Goal: Transaction & Acquisition: Purchase product/service

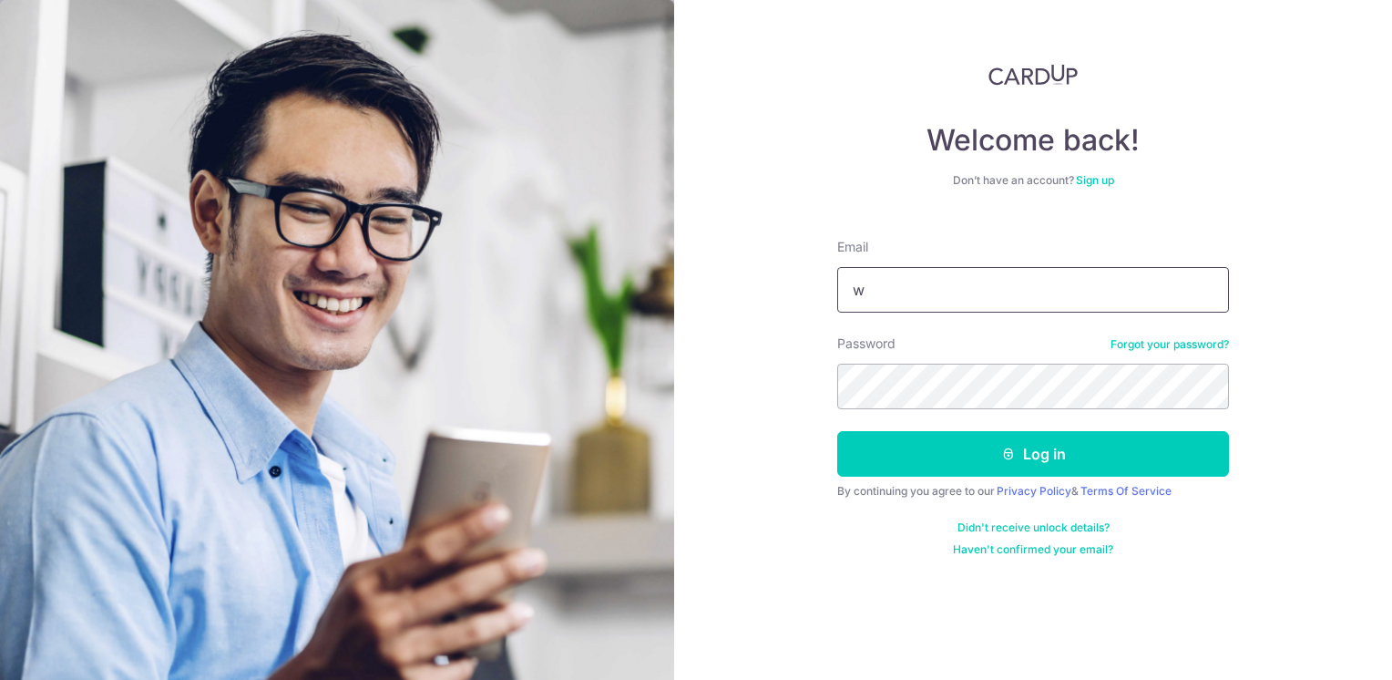
click at [942, 293] on input "w" at bounding box center [1033, 290] width 392 height 46
type input "wkgoh@msn.com"
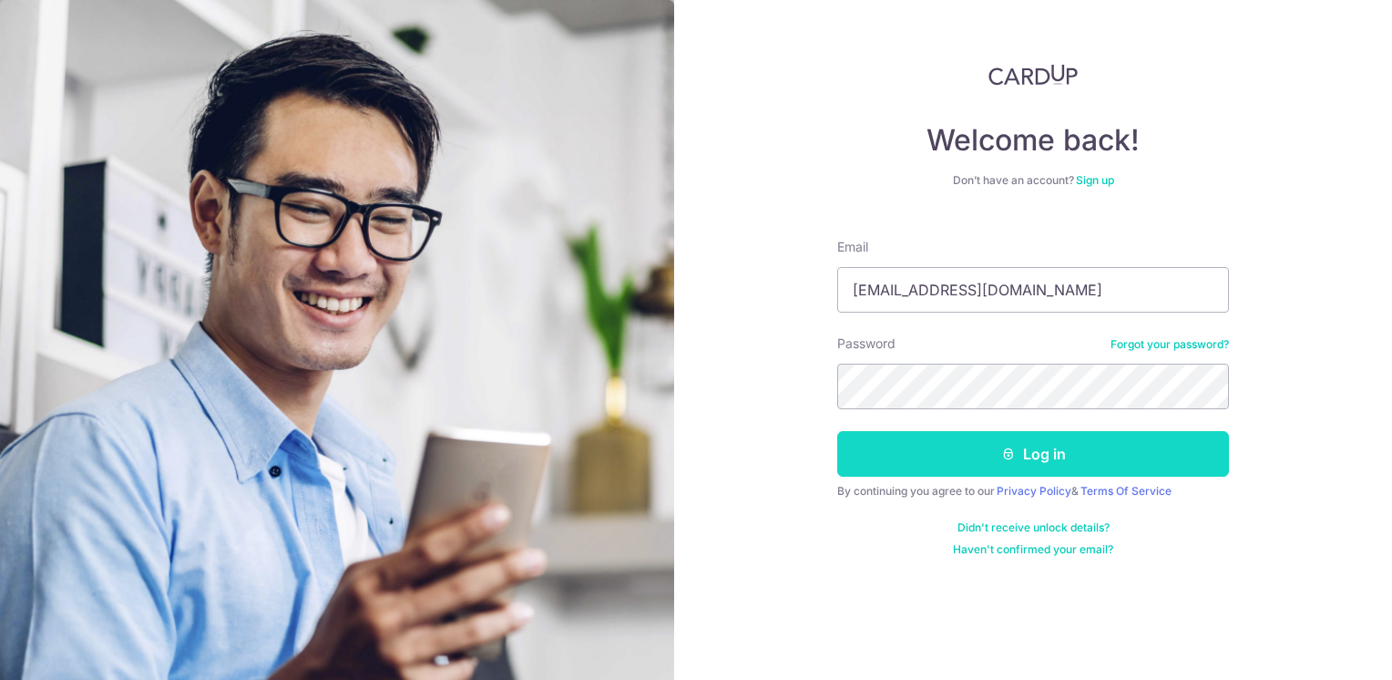
click at [956, 443] on button "Log in" at bounding box center [1033, 454] width 392 height 46
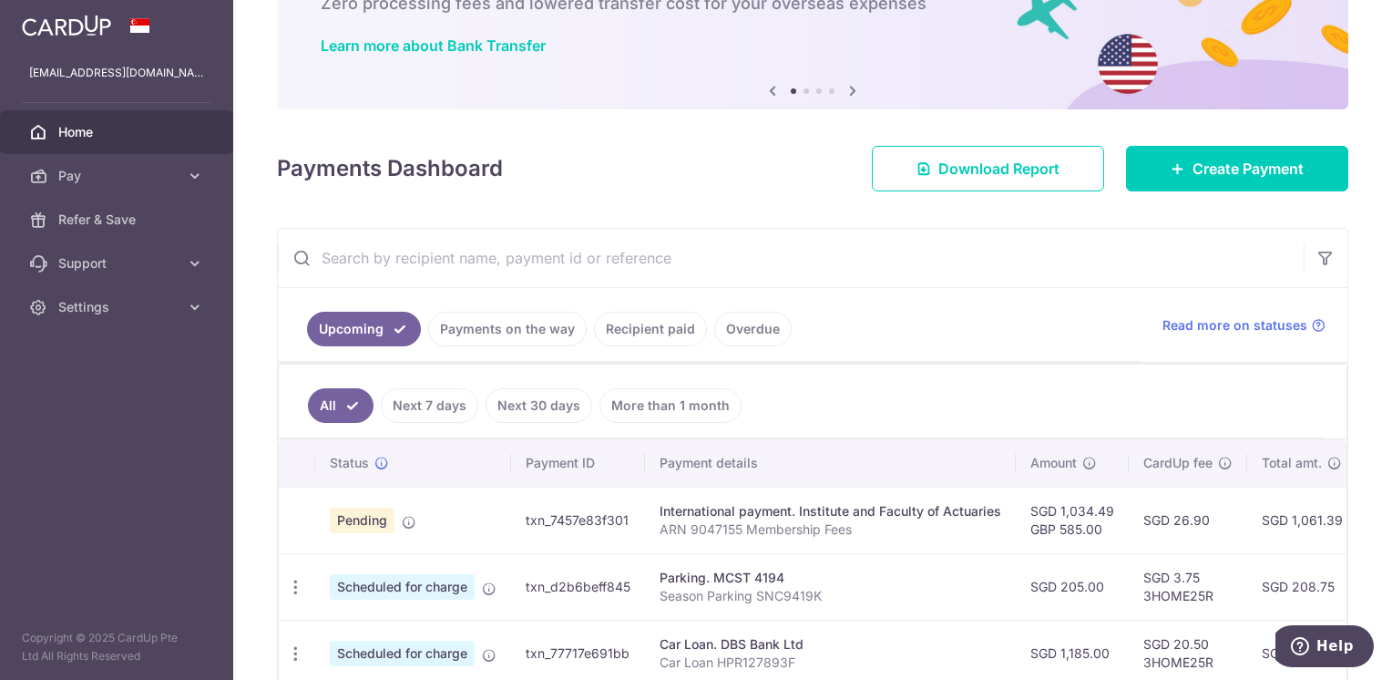
scroll to position [273, 0]
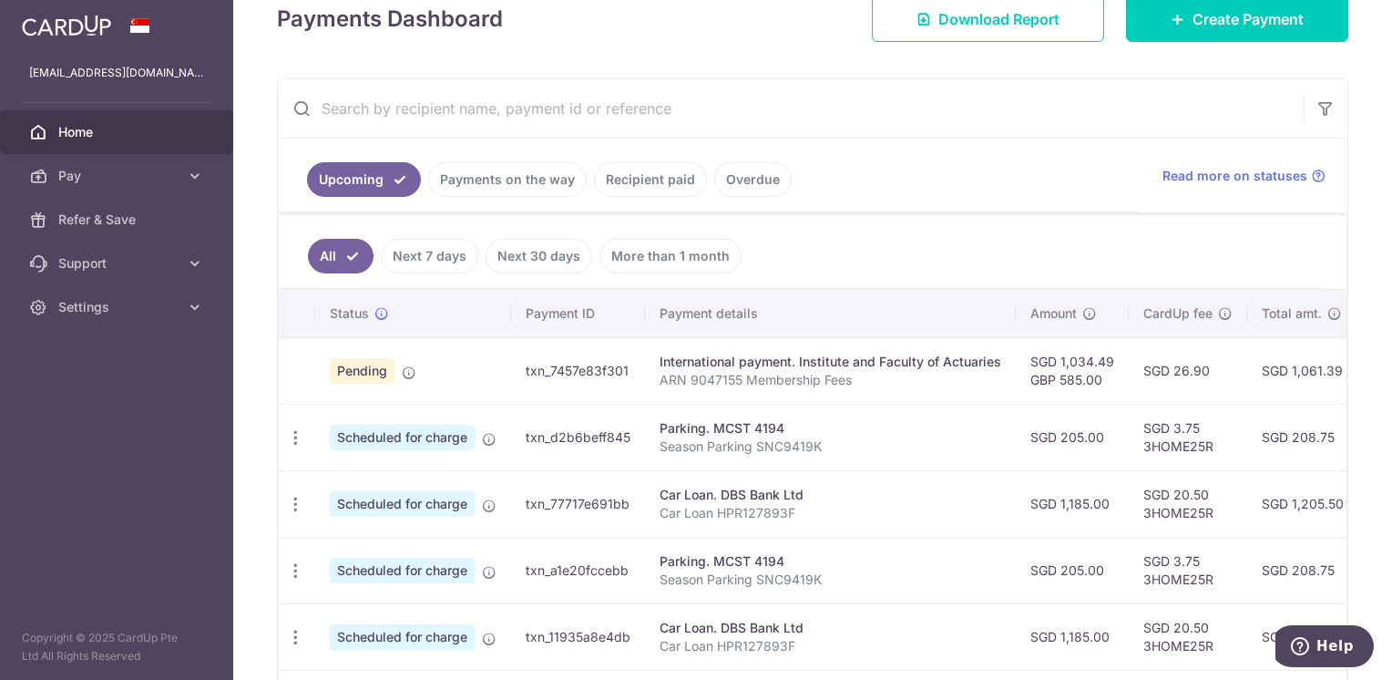
click at [553, 181] on link "Payments on the way" at bounding box center [507, 179] width 159 height 35
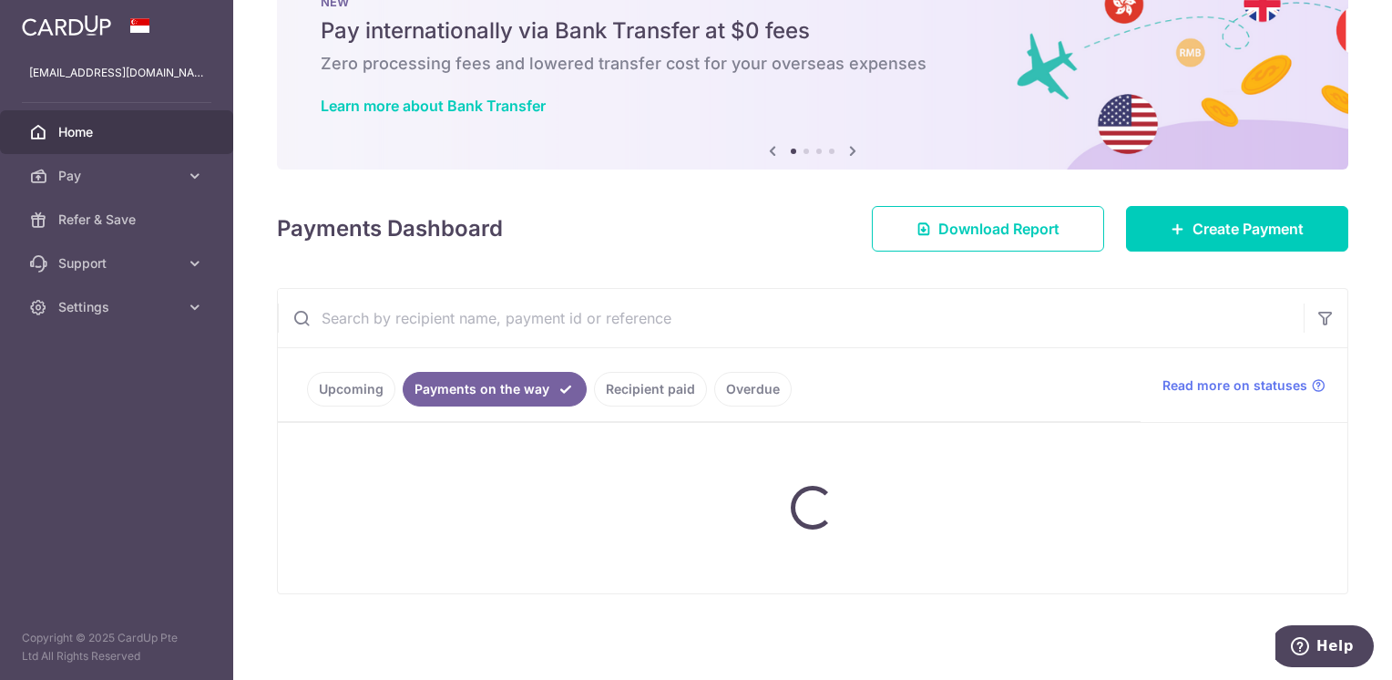
scroll to position [130, 0]
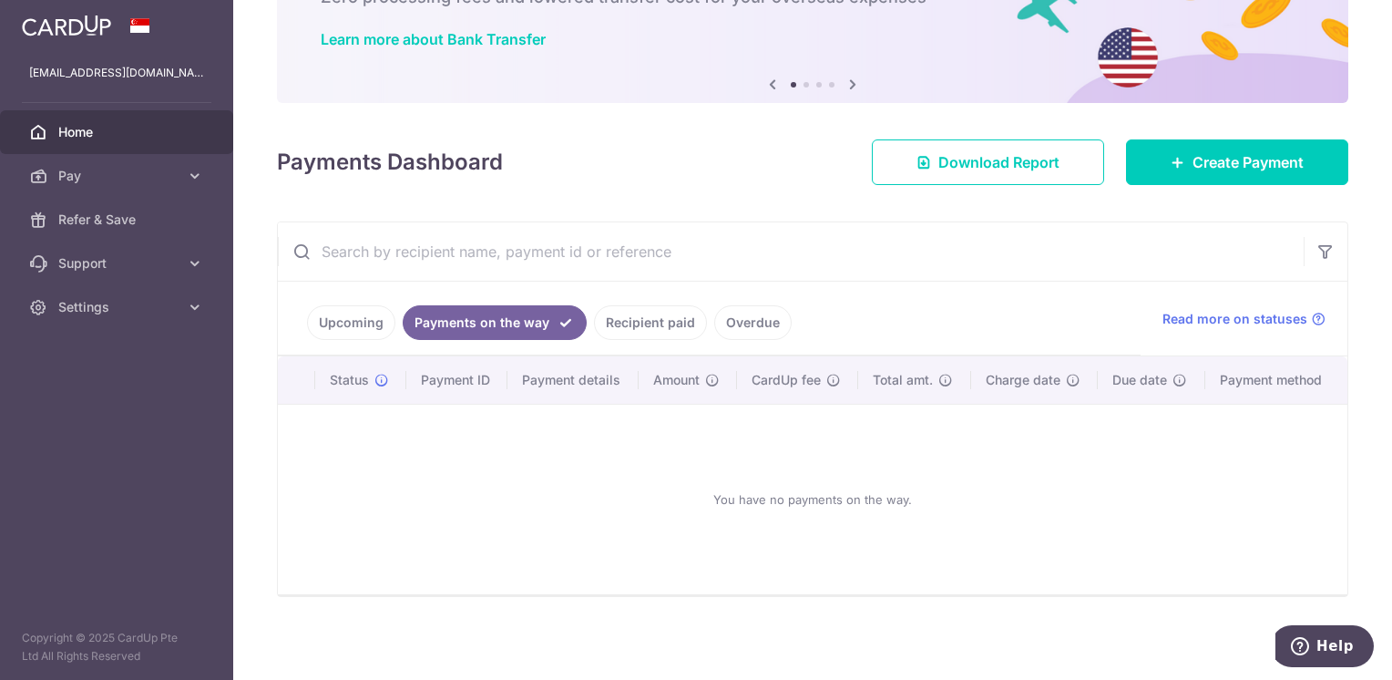
click at [626, 315] on link "Recipient paid" at bounding box center [650, 322] width 113 height 35
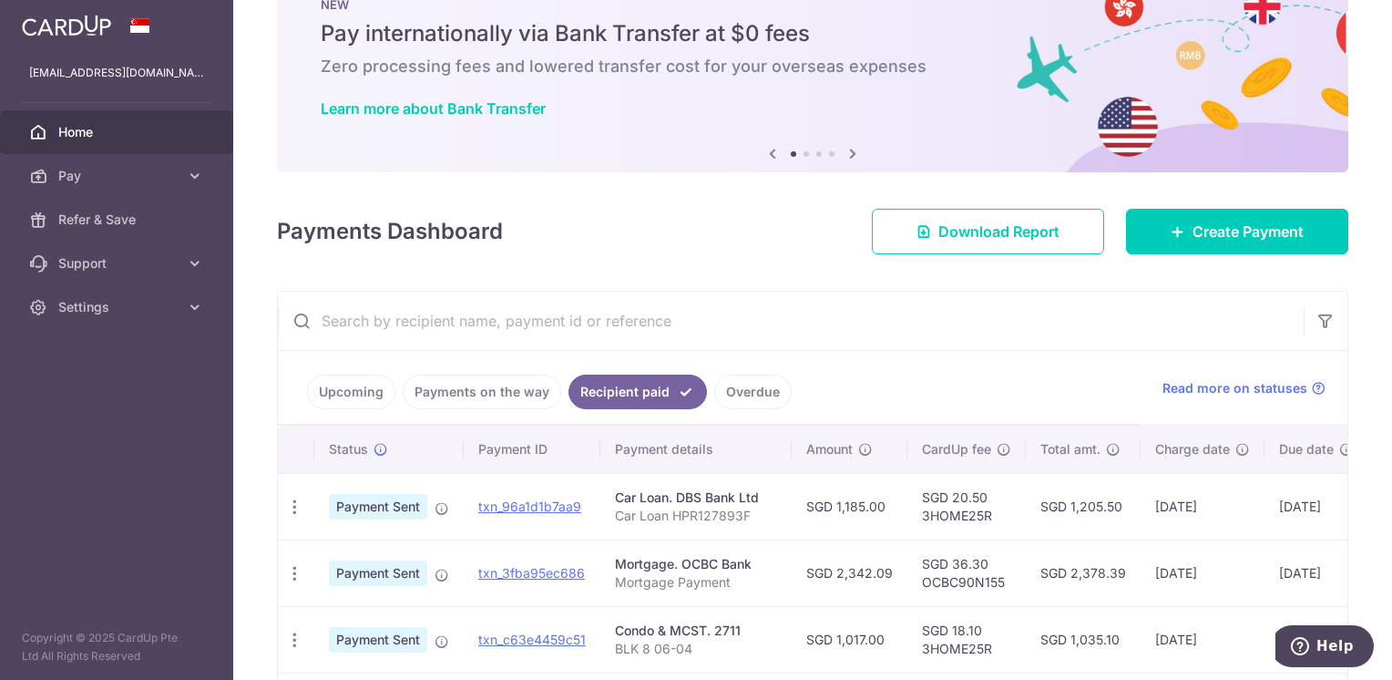
scroll to position [215, 0]
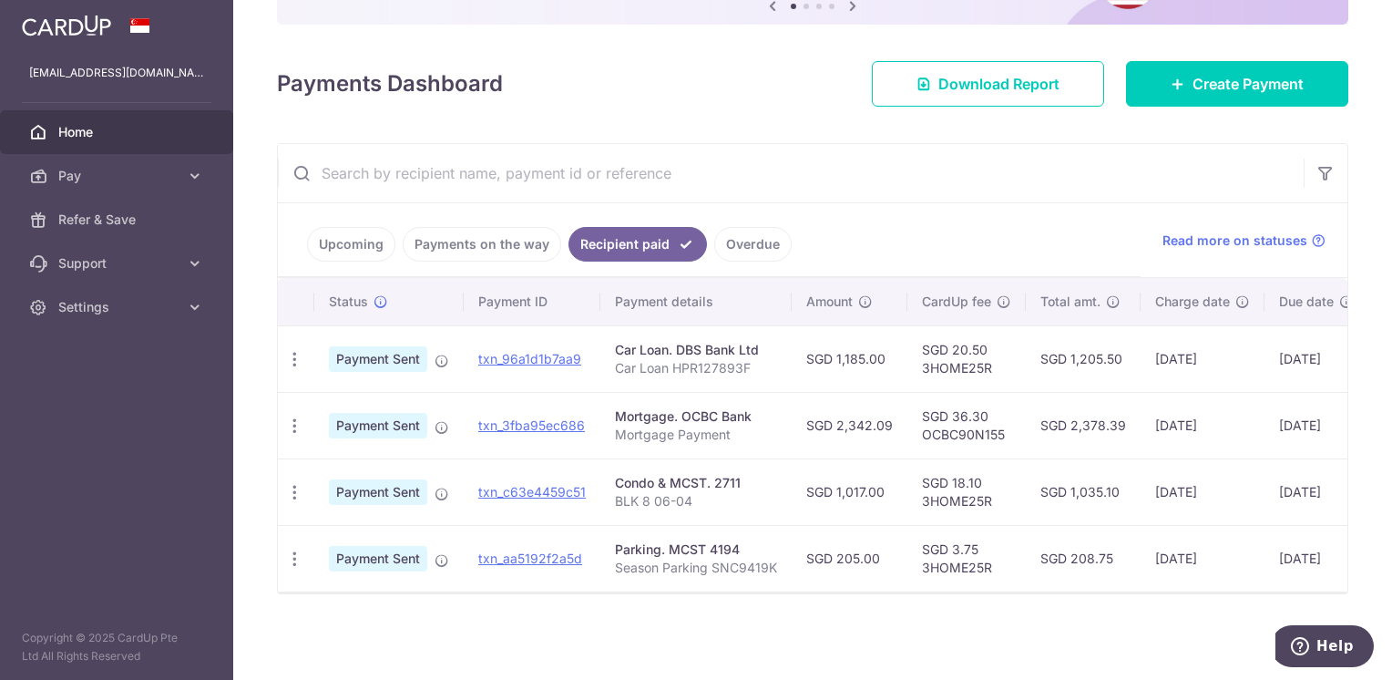
click at [371, 239] on link "Upcoming" at bounding box center [351, 244] width 88 height 35
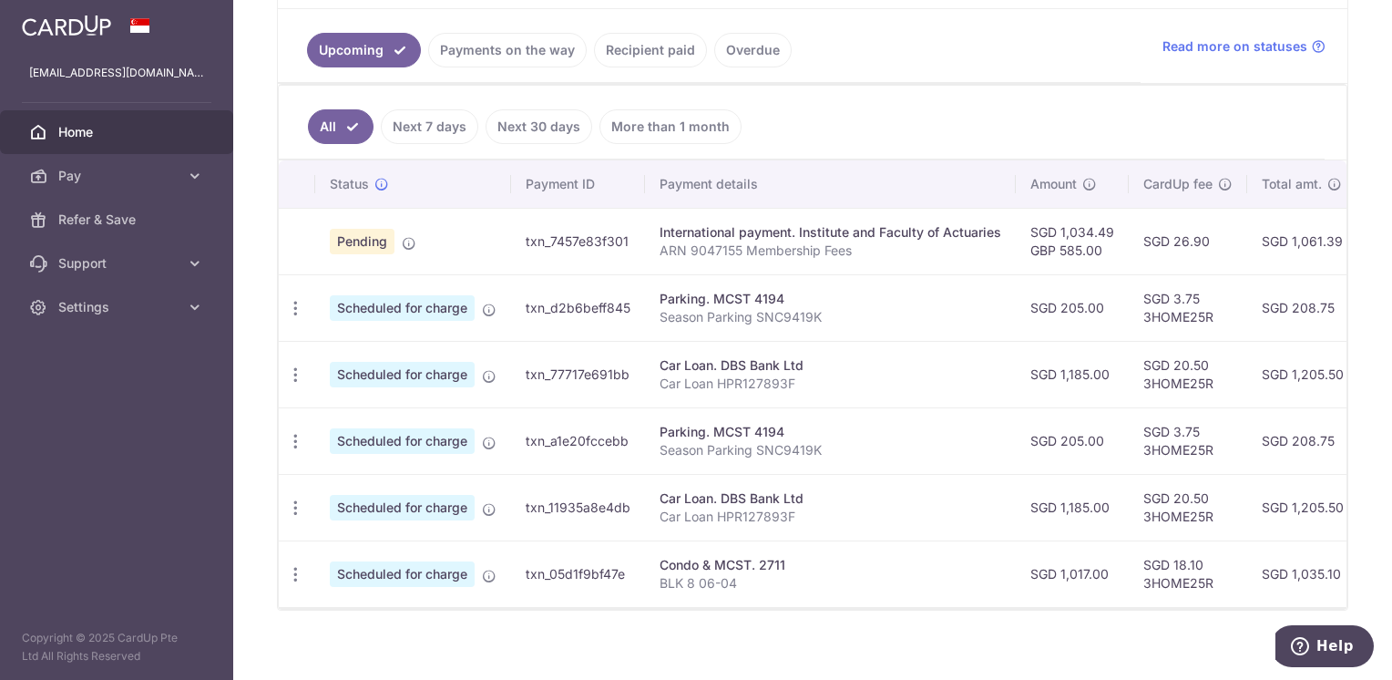
scroll to position [424, 0]
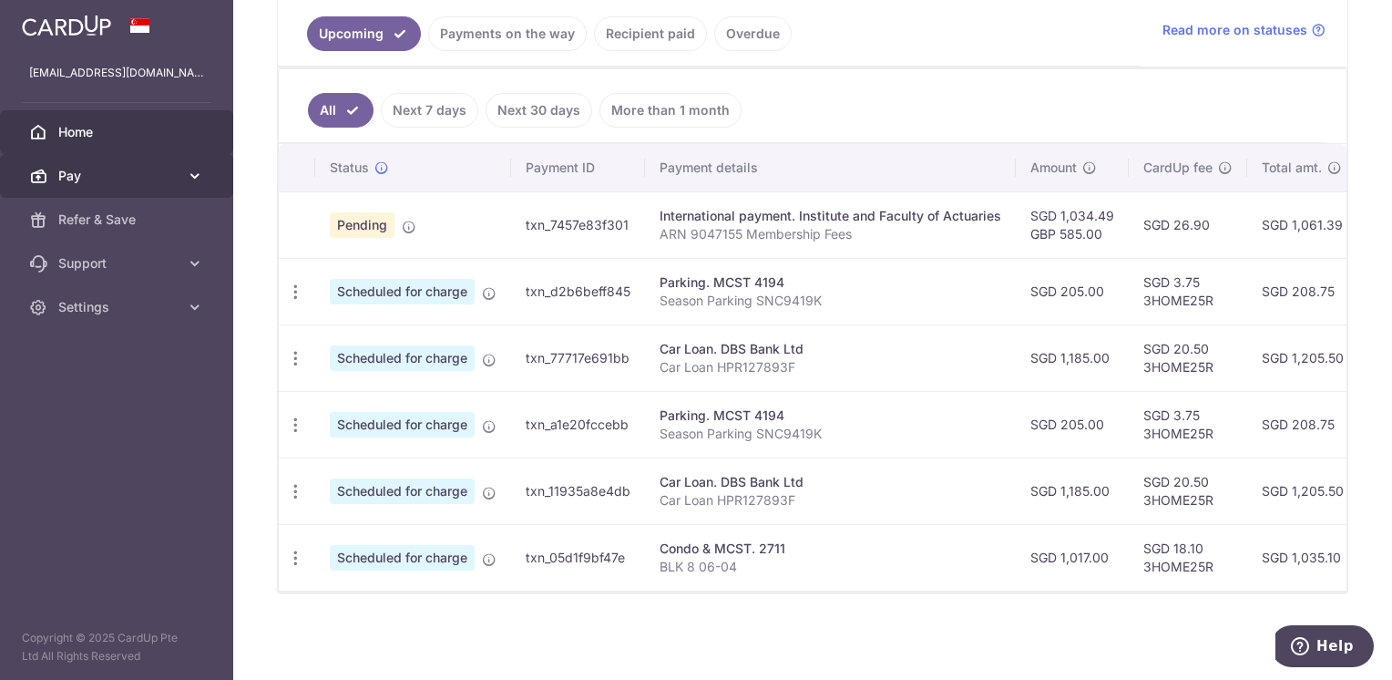
click at [189, 172] on icon at bounding box center [195, 176] width 18 height 18
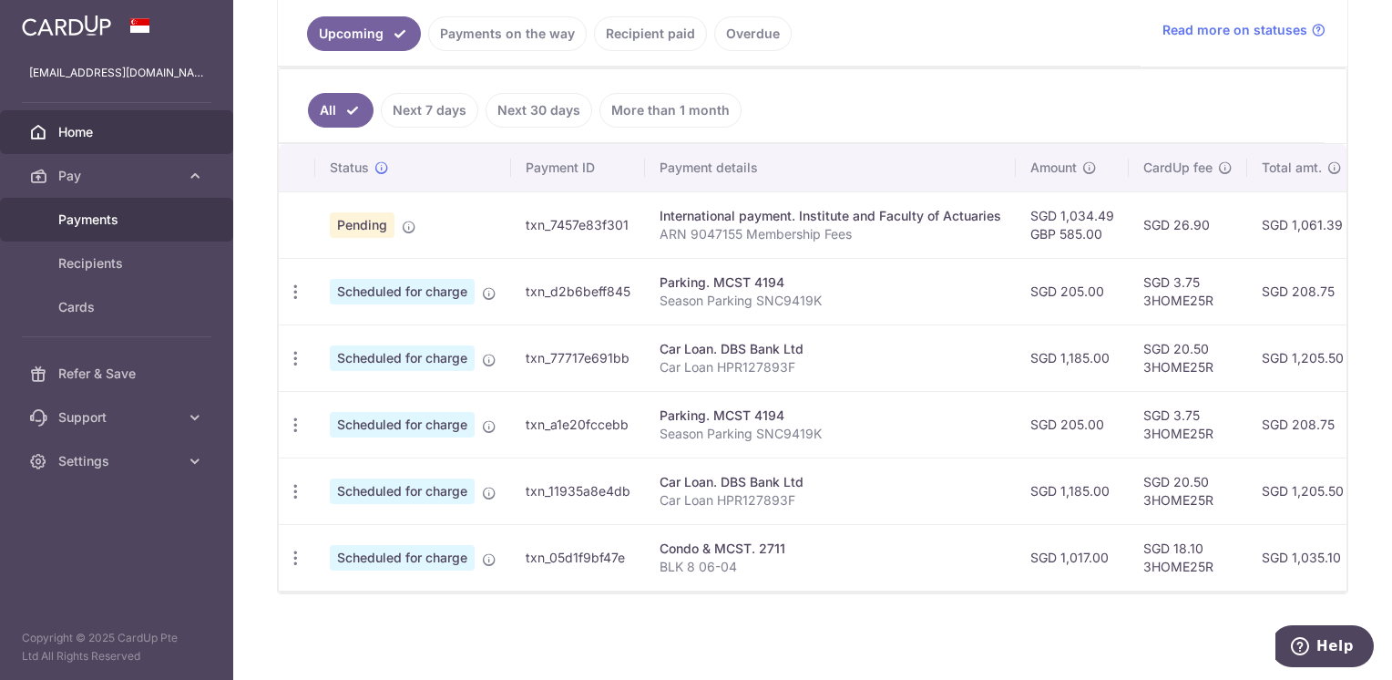
click at [161, 224] on span "Payments" at bounding box center [118, 219] width 120 height 18
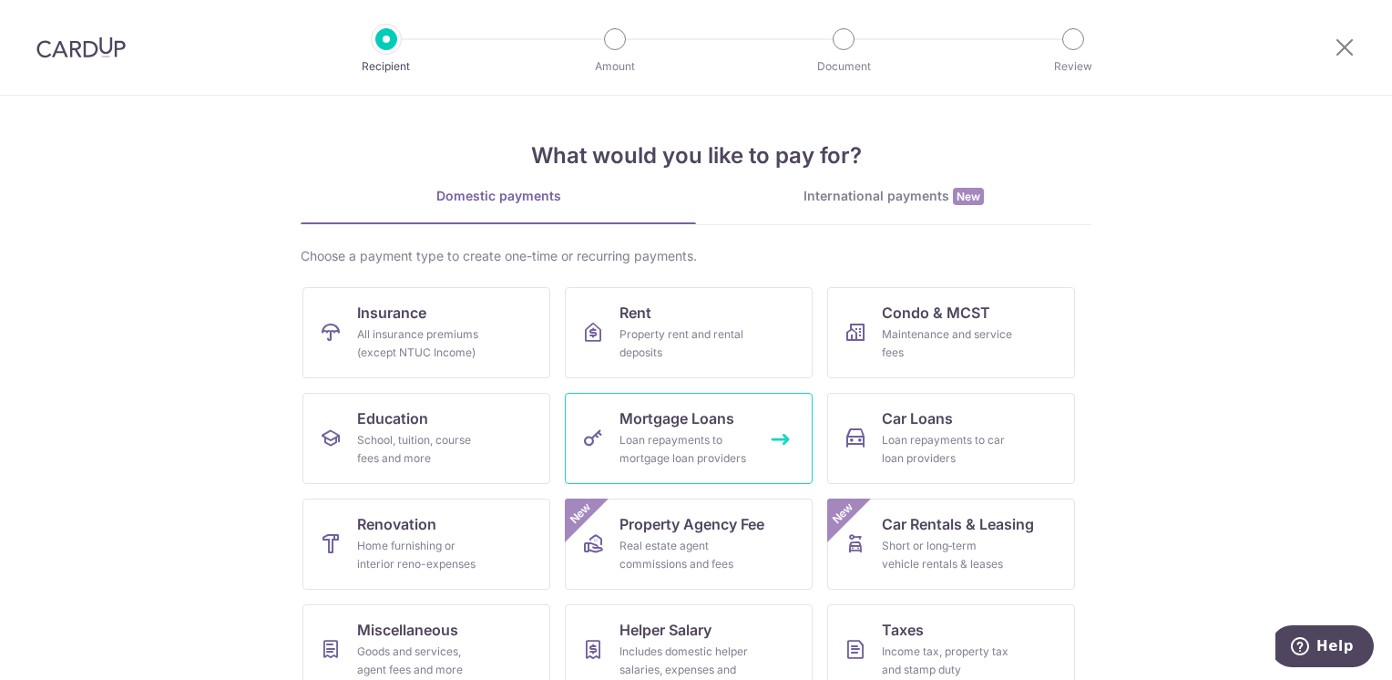
click at [619, 435] on div "Loan repayments to mortgage loan providers" at bounding box center [684, 449] width 131 height 36
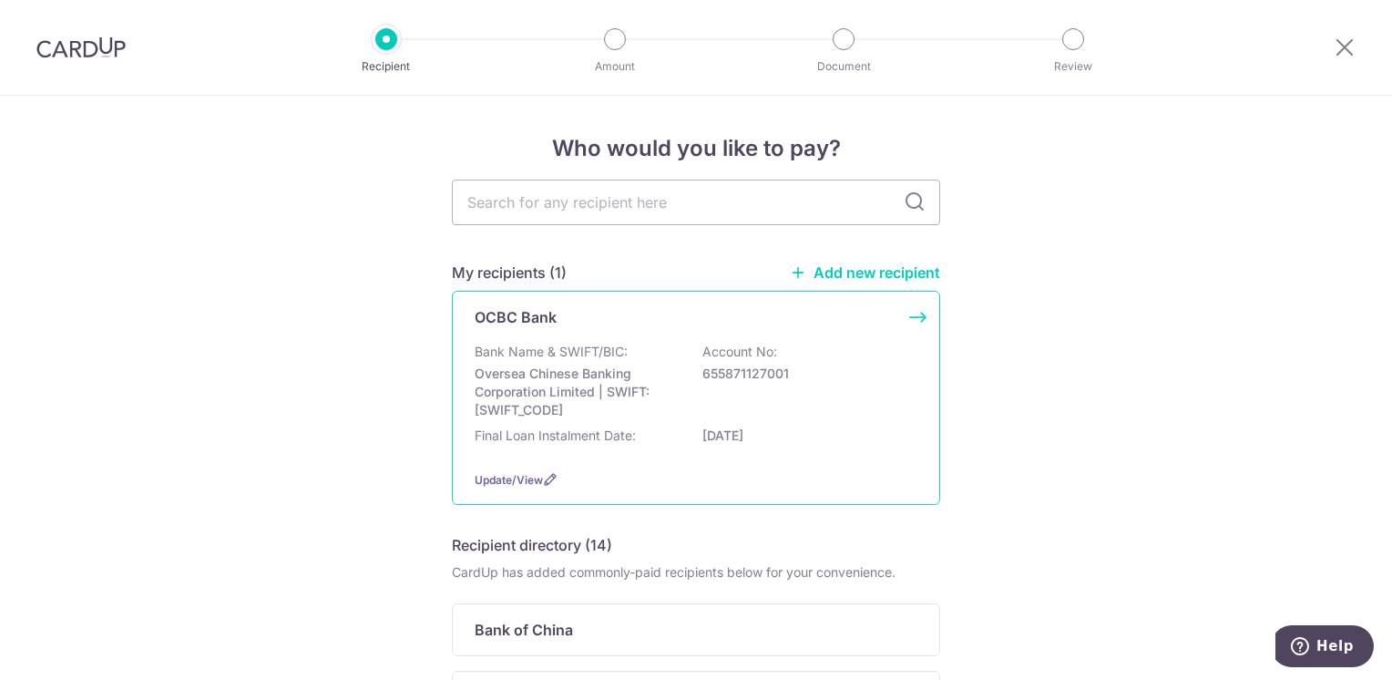
click at [711, 343] on p "Account No:" at bounding box center [739, 352] width 75 height 18
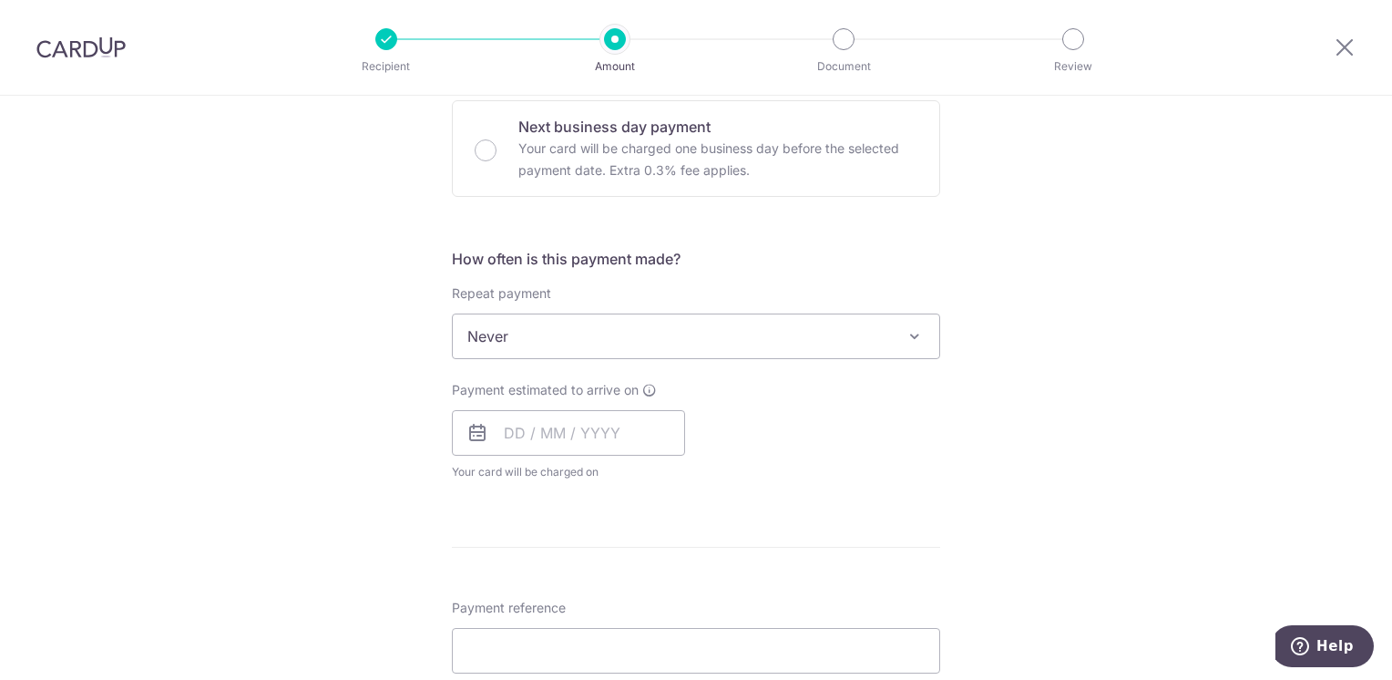
scroll to position [820, 0]
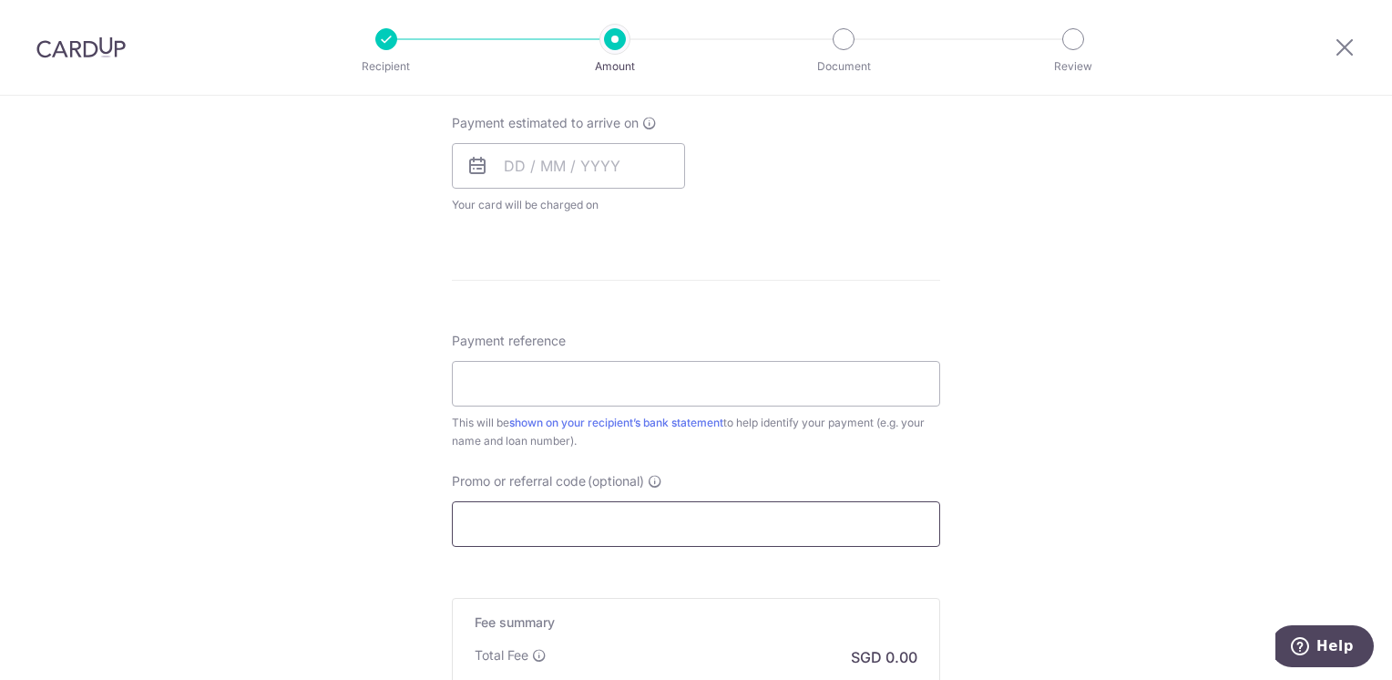
click at [584, 524] on input "Promo or referral code (optional)" at bounding box center [696, 524] width 488 height 46
paste input "REC185"
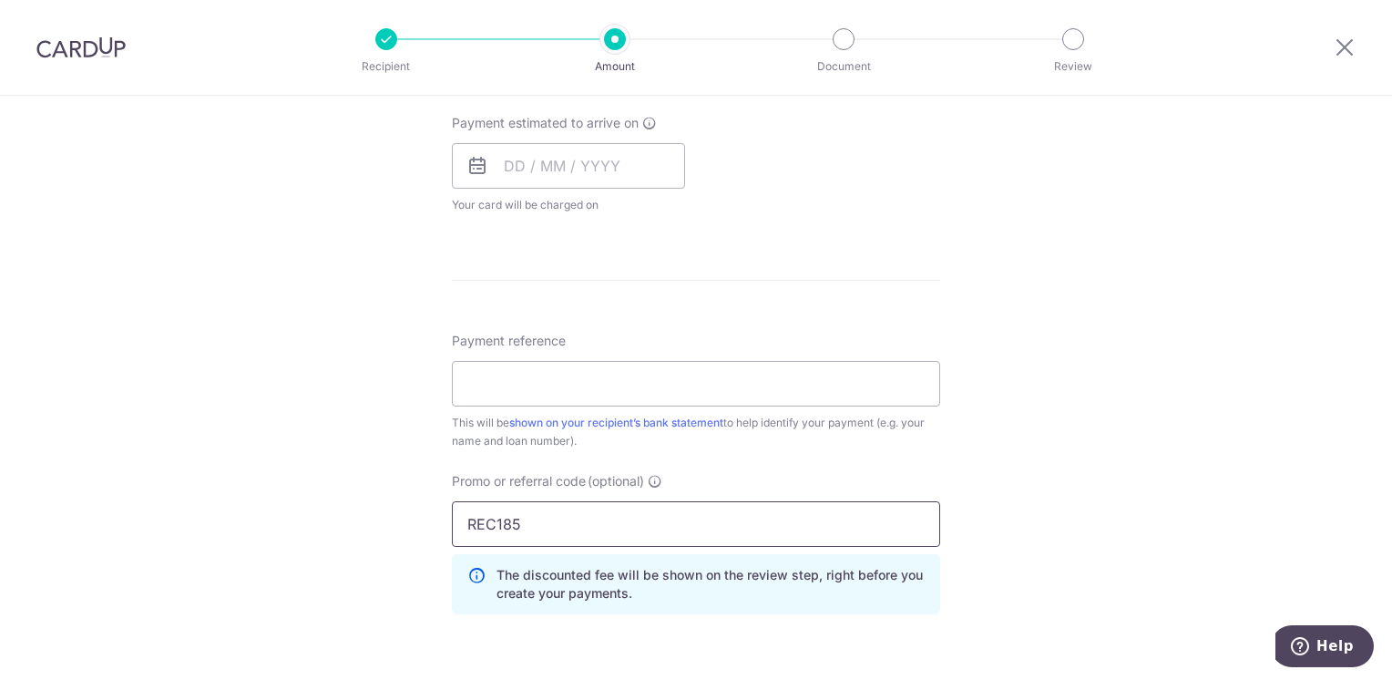
type input "REC185"
click at [342, 497] on div "Tell us more about your payment Enter payment amount SGD Select Card Select opt…" at bounding box center [696, 141] width 1392 height 1730
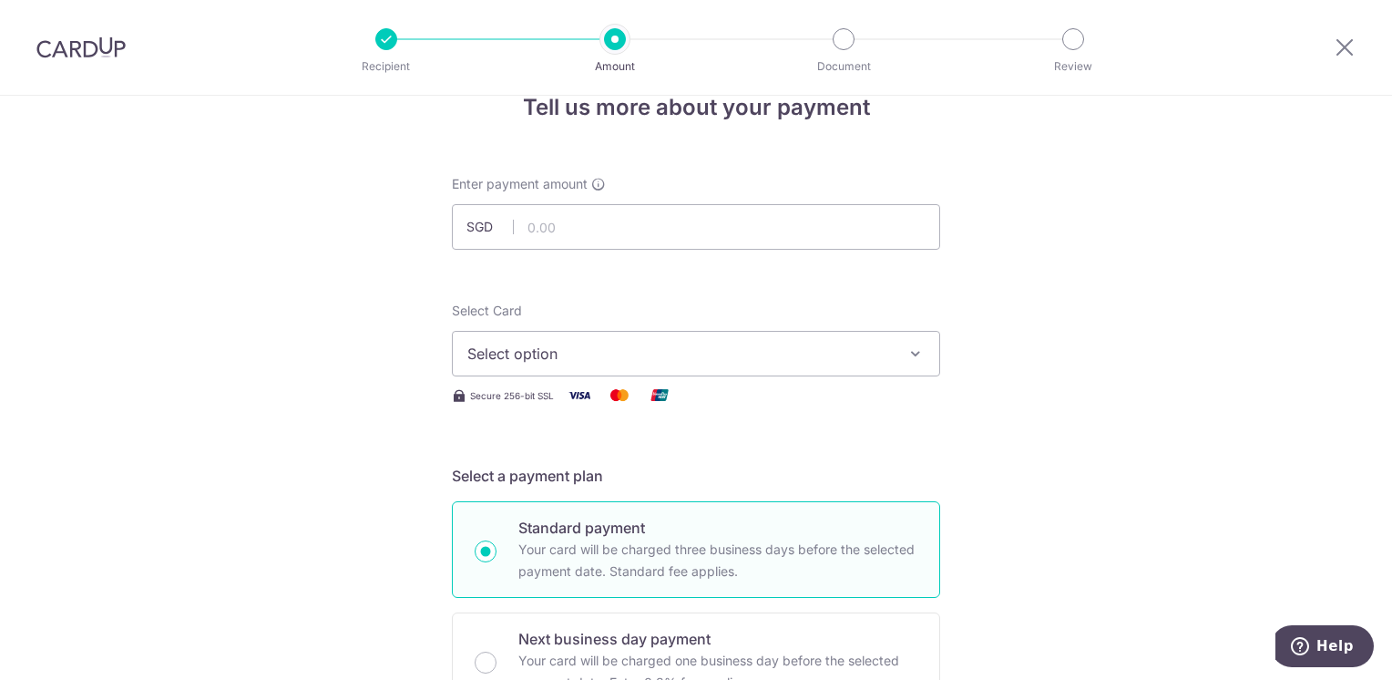
scroll to position [0, 0]
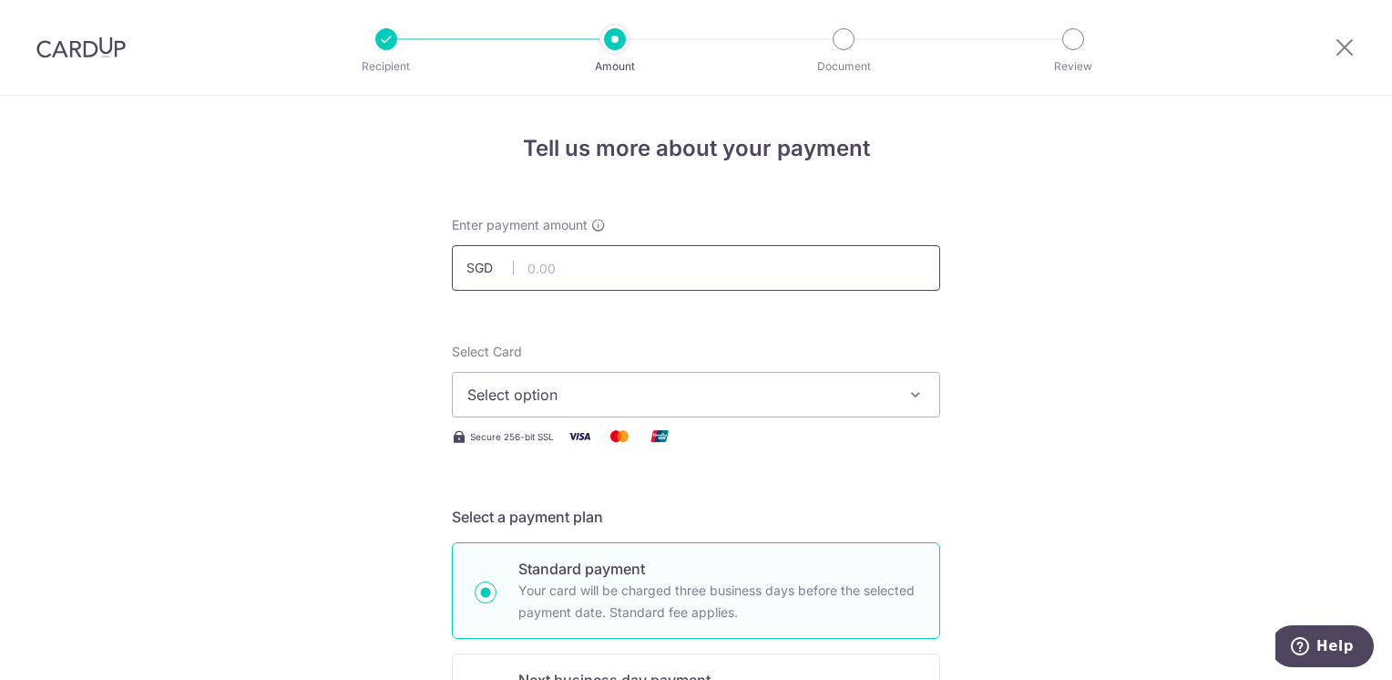
click at [564, 275] on input "text" at bounding box center [696, 268] width 488 height 46
type input "2,342.09"
click at [566, 389] on span "Select option" at bounding box center [679, 395] width 424 height 22
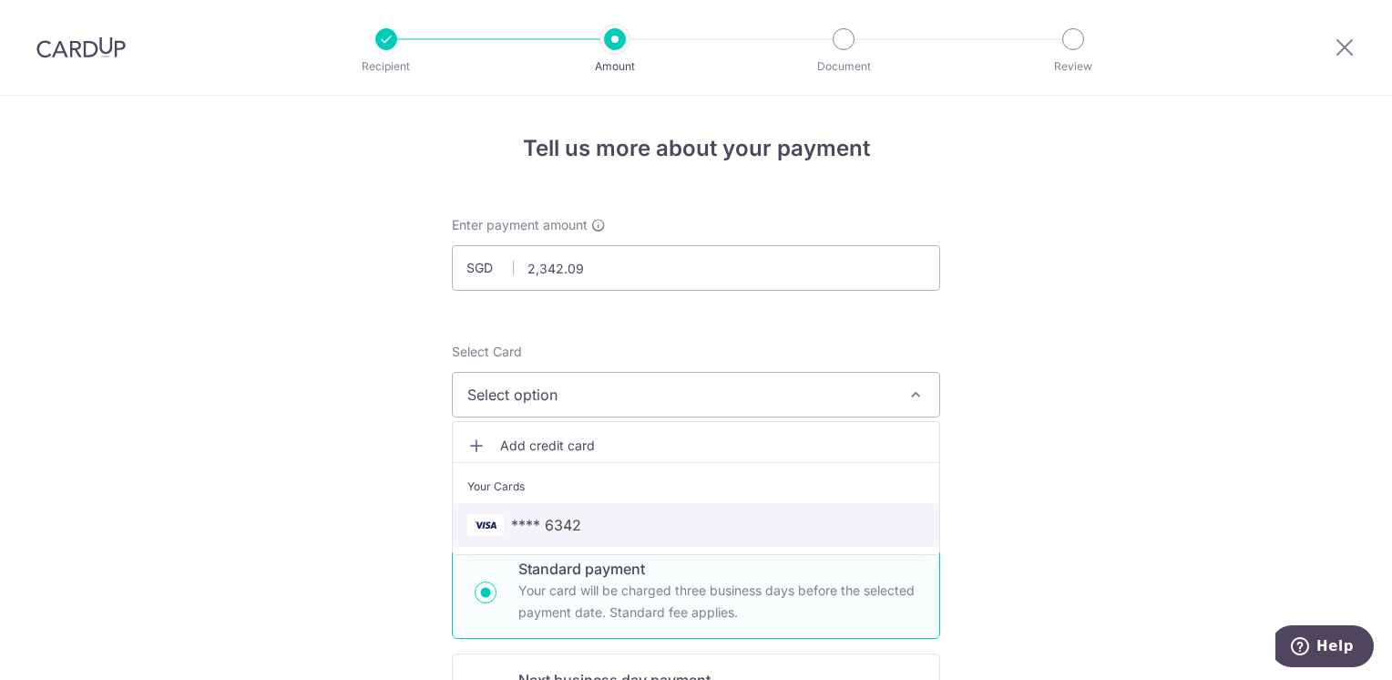
click at [557, 520] on span "**** 6342" at bounding box center [546, 525] width 70 height 22
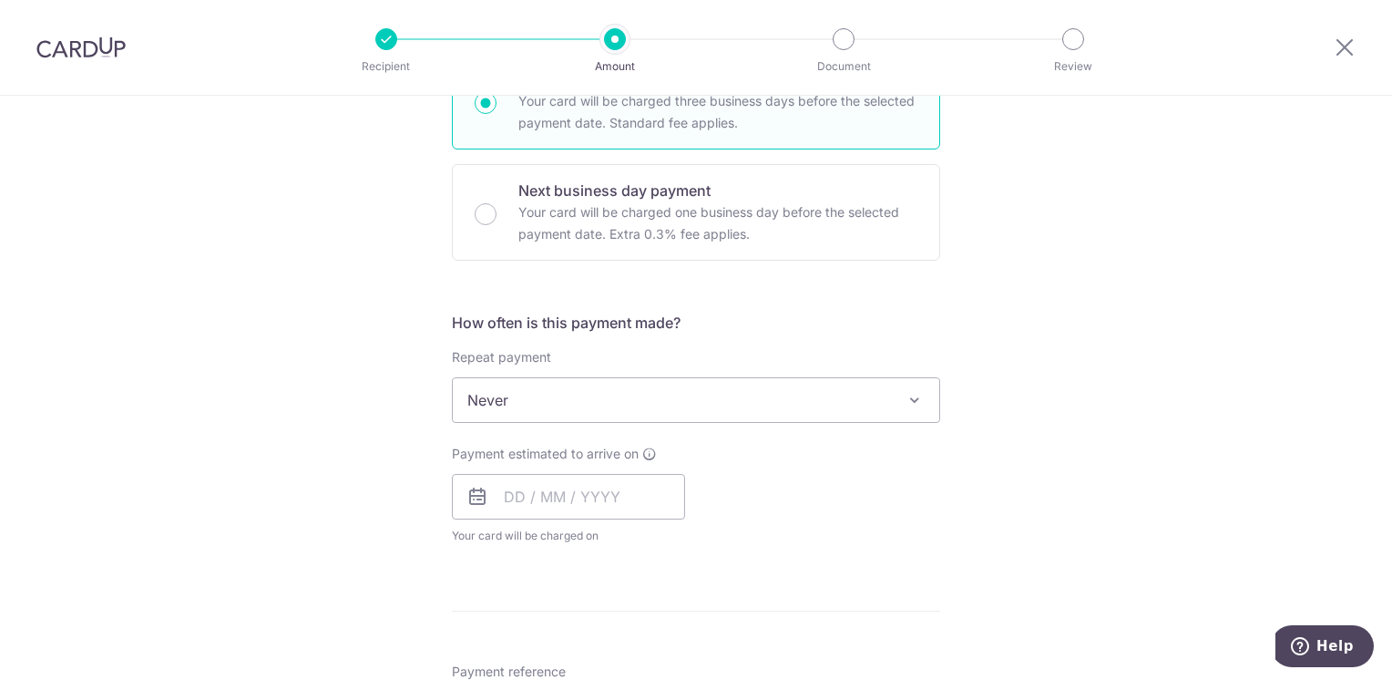
scroll to position [547, 0]
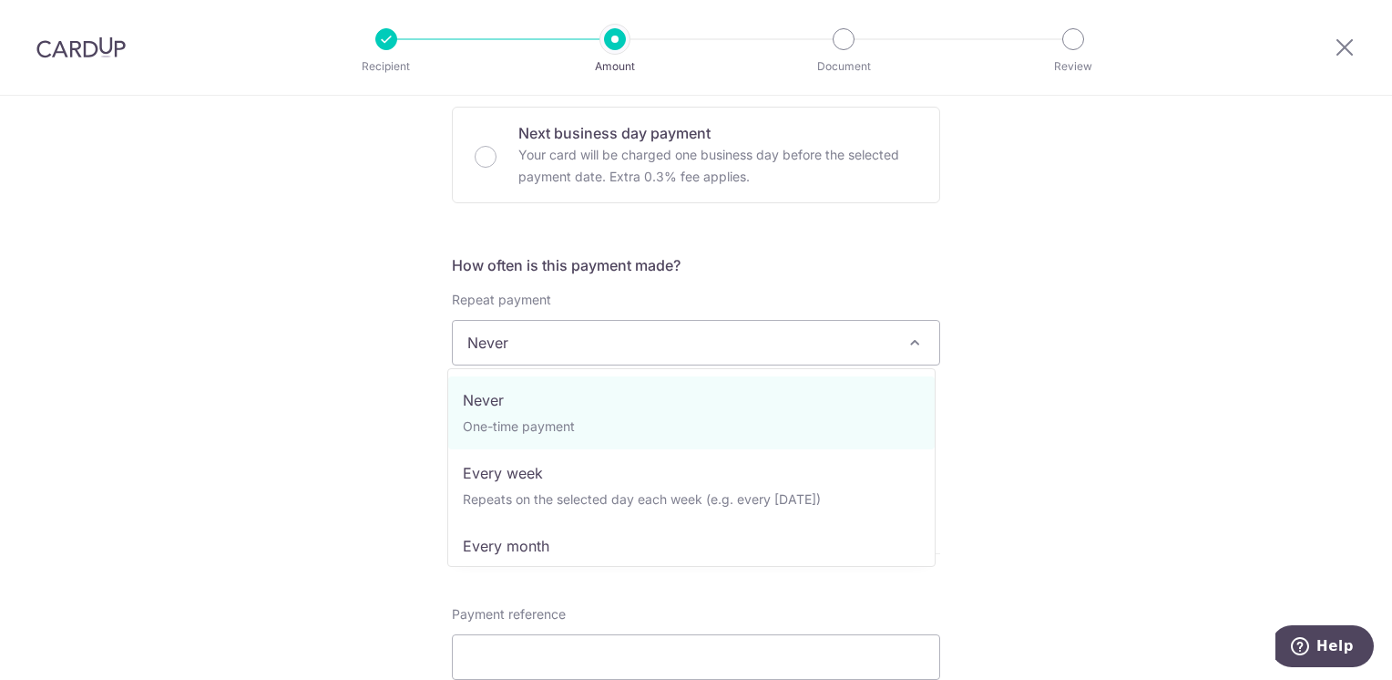
click at [598, 347] on span "Never" at bounding box center [696, 343] width 486 height 44
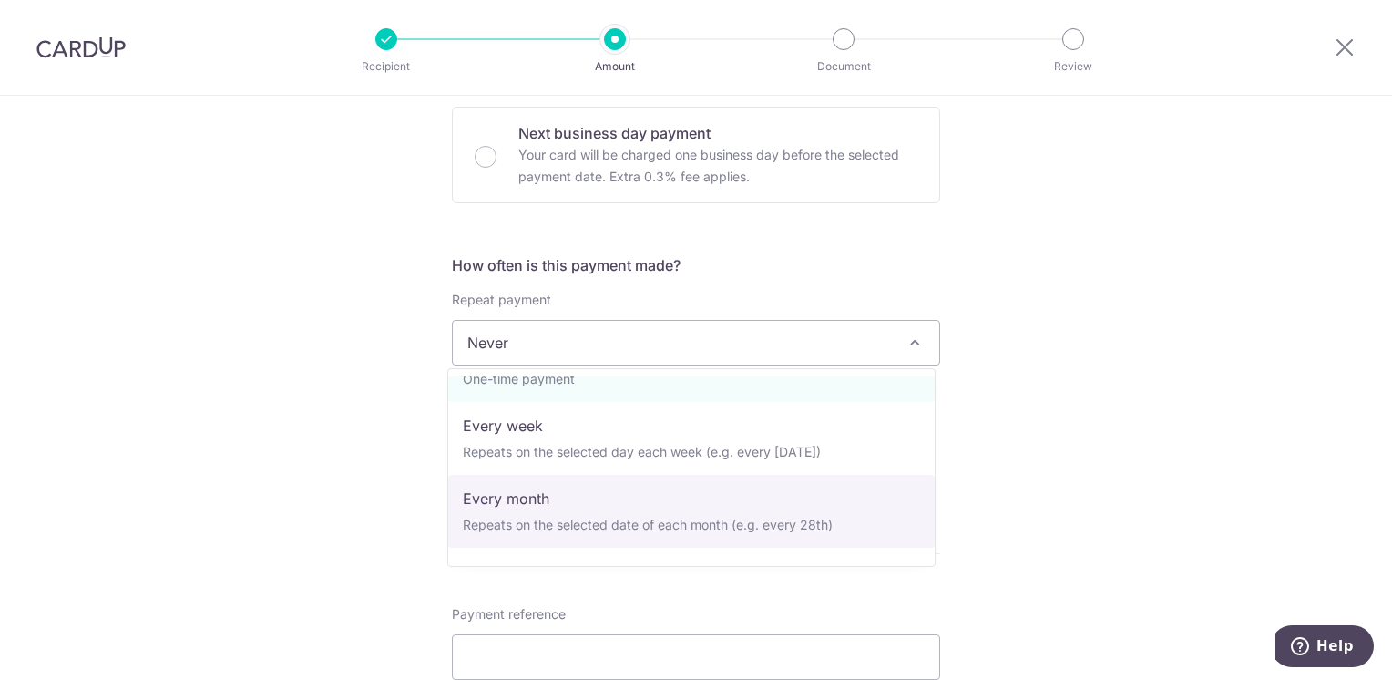
scroll to position [91, 0]
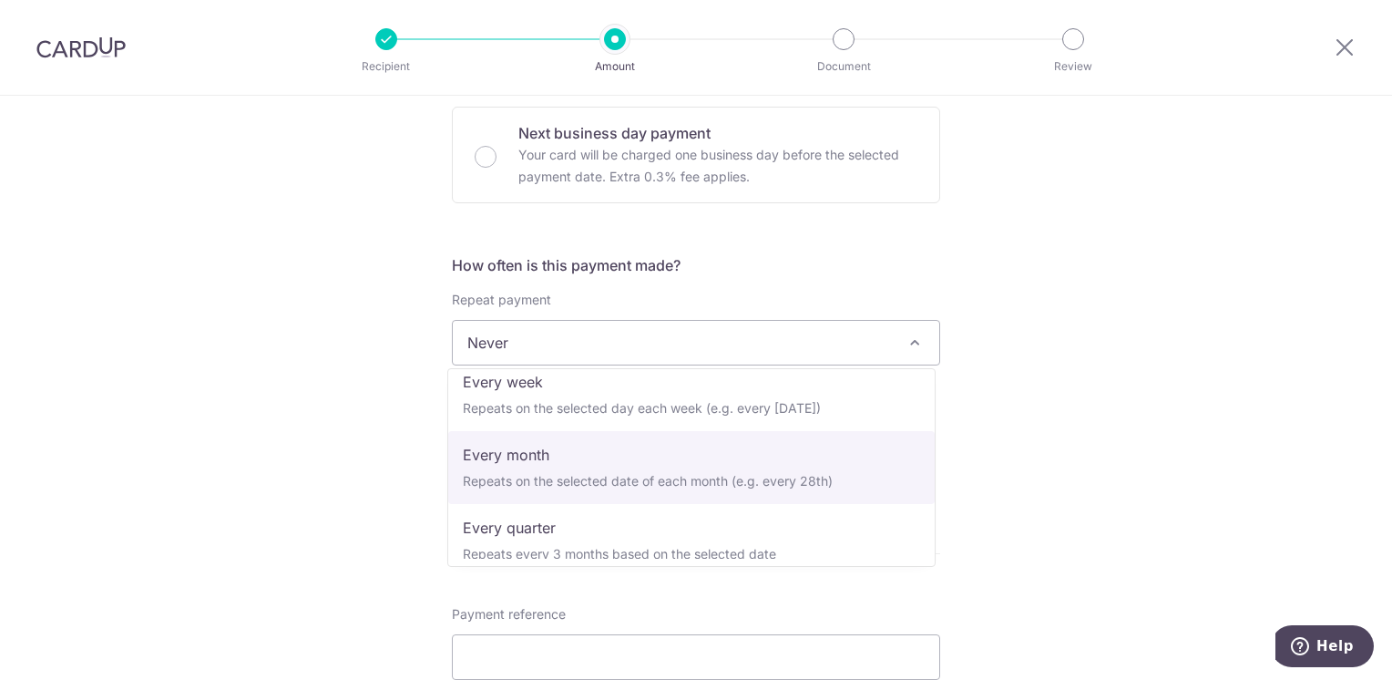
select select "3"
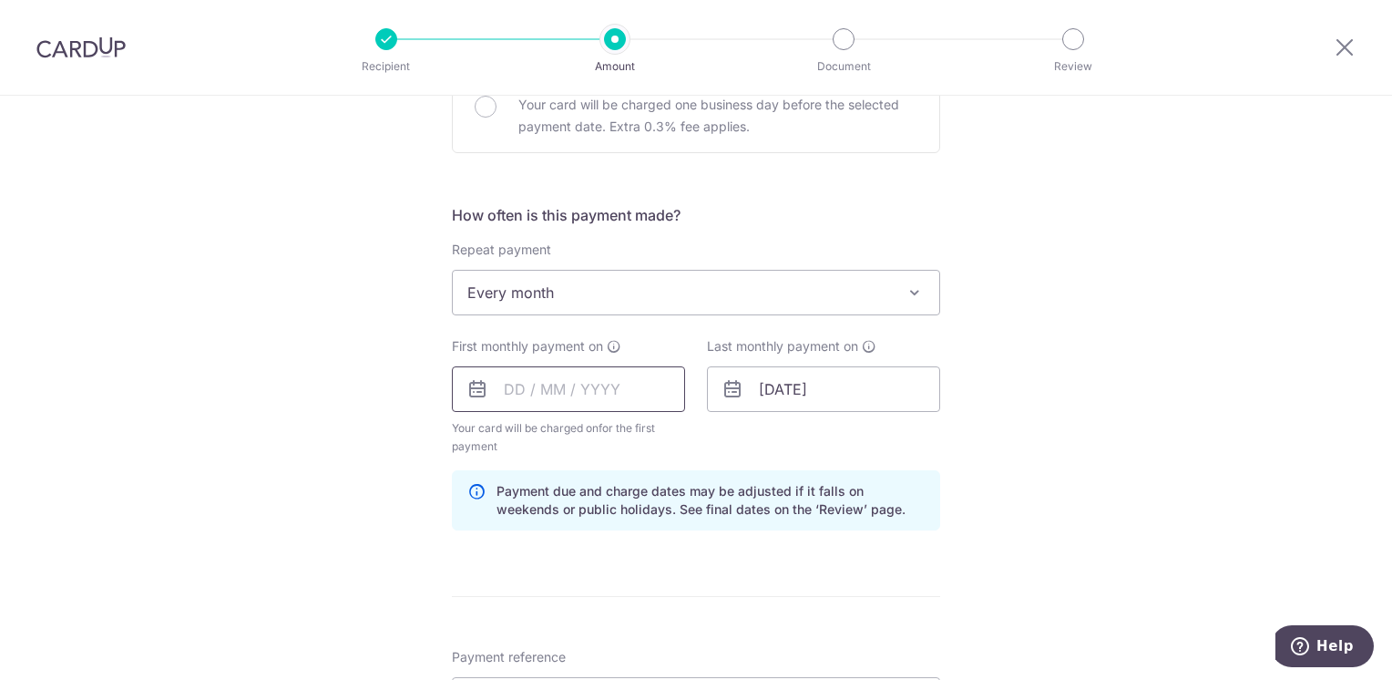
scroll to position [638, 0]
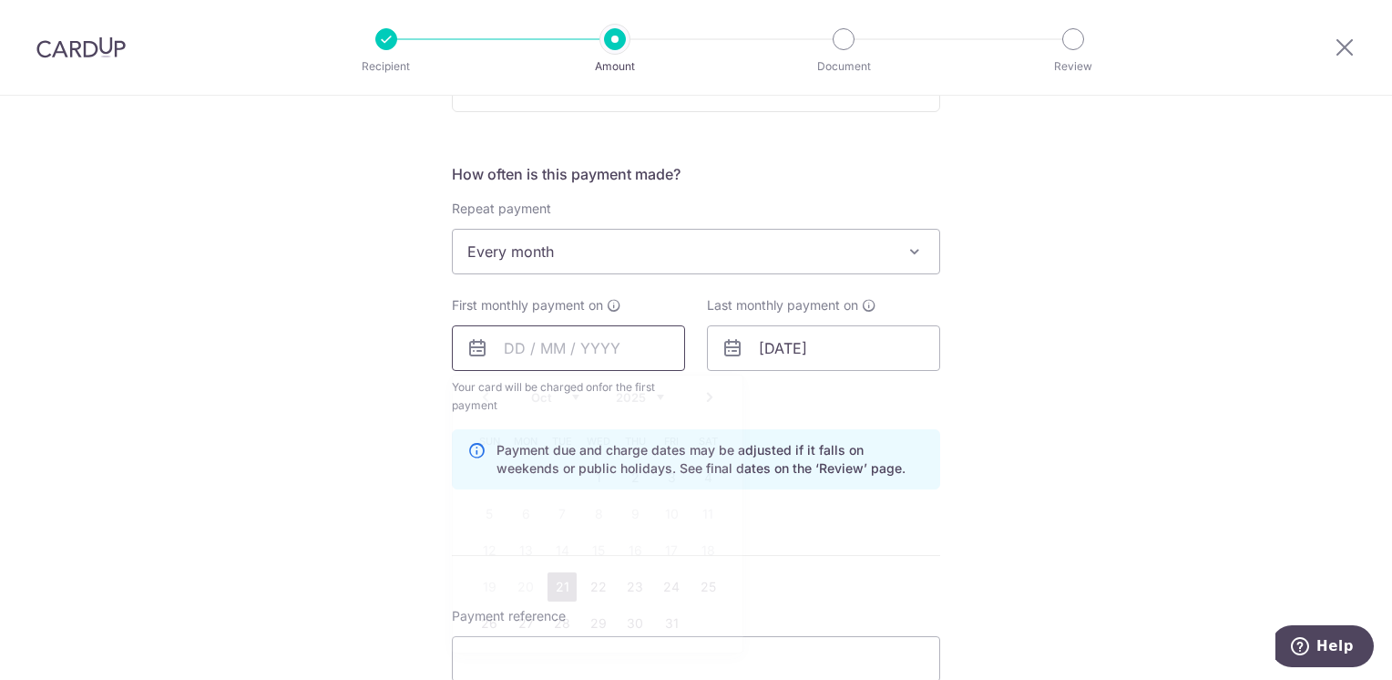
click at [582, 354] on input "text" at bounding box center [568, 348] width 233 height 46
click at [401, 390] on div "Tell us more about your payment Enter payment amount SGD 2,342.09 2342.09 Selec…" at bounding box center [696, 369] width 1392 height 1823
click at [528, 348] on input "text" at bounding box center [568, 348] width 233 height 46
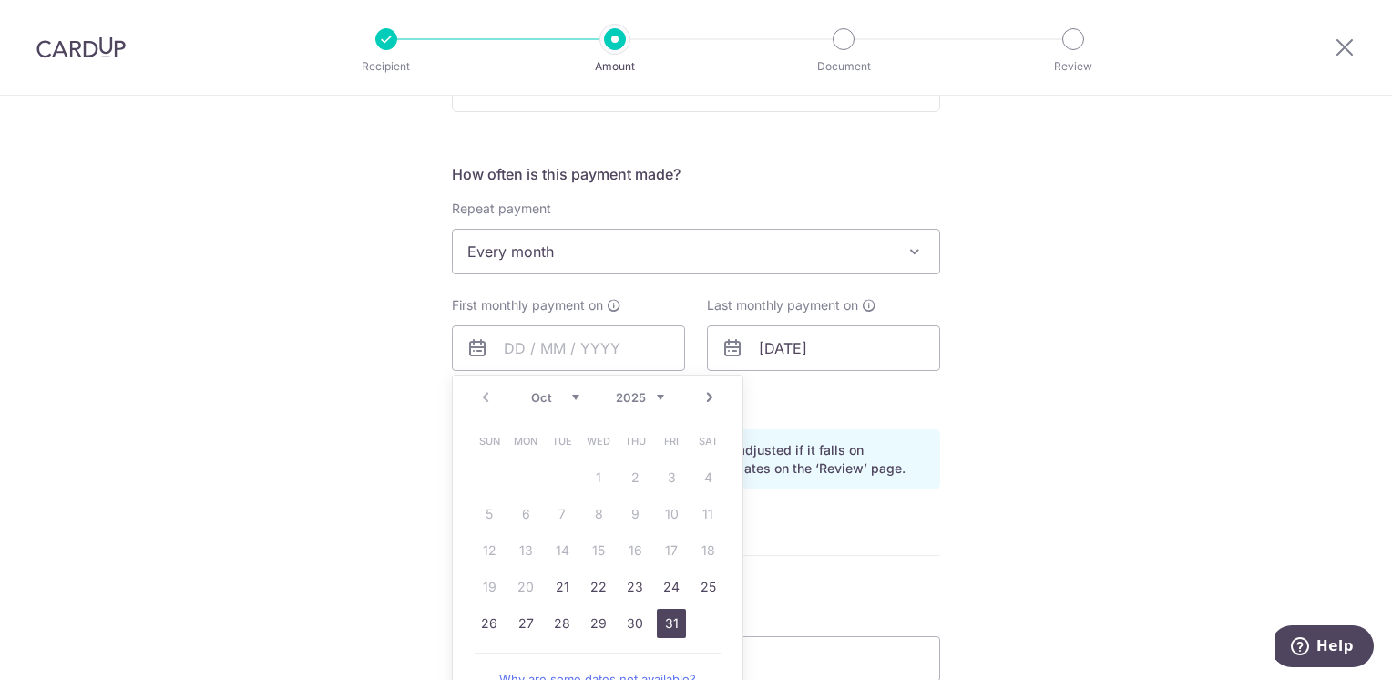
click at [667, 619] on link "31" at bounding box center [671, 623] width 29 height 29
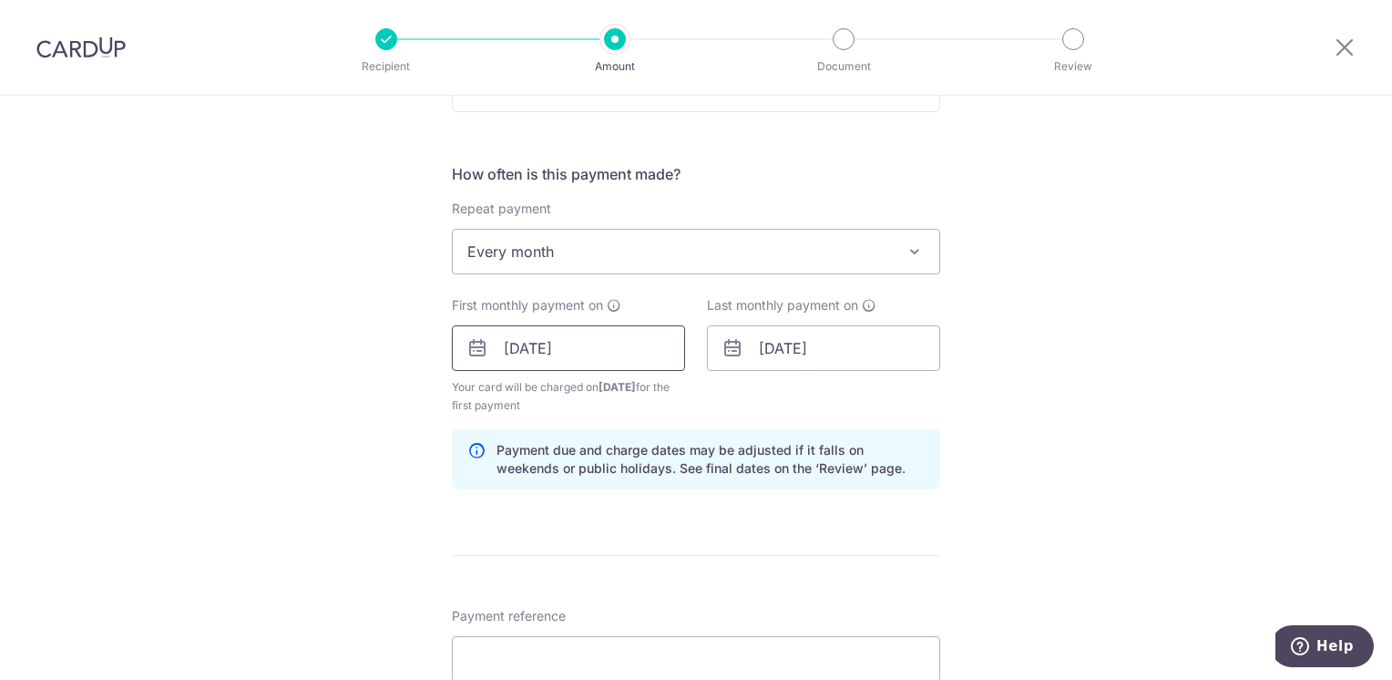
click at [618, 353] on input "31/10/2025" at bounding box center [568, 348] width 233 height 46
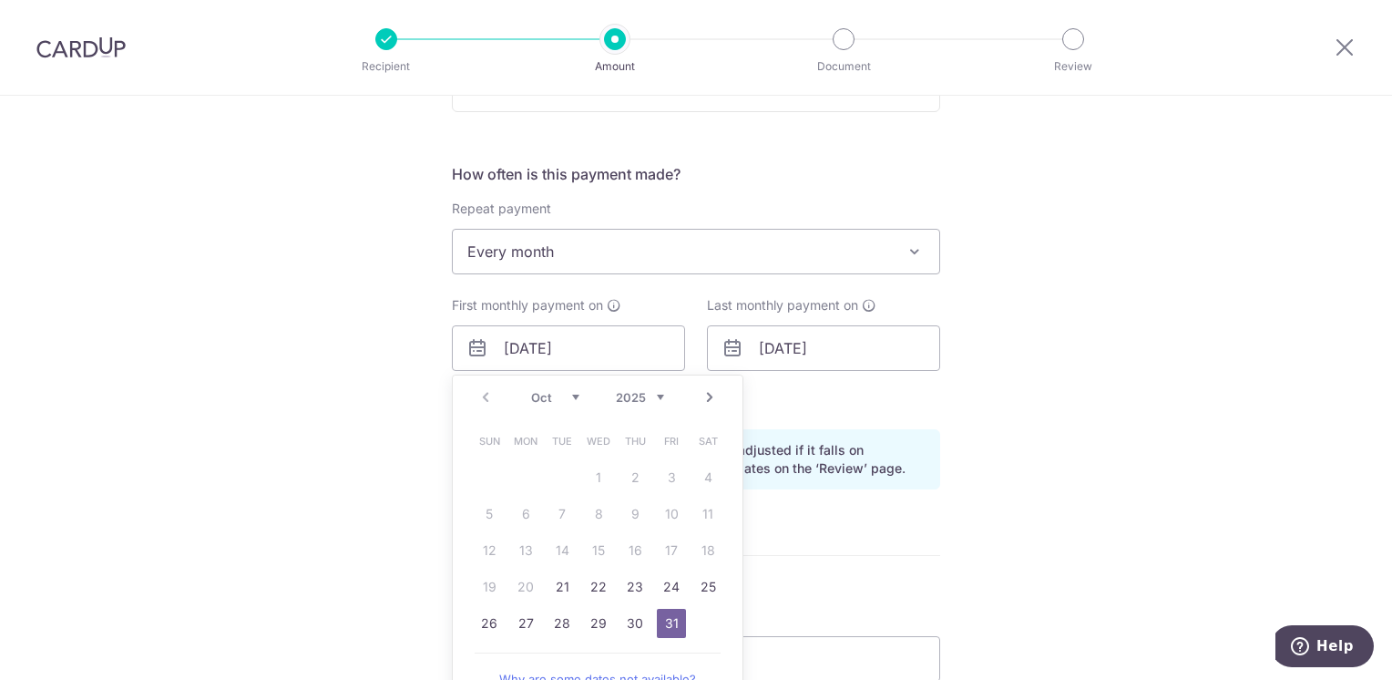
click at [699, 399] on link "Next" at bounding box center [710, 397] width 22 height 22
click at [694, 476] on link "1" at bounding box center [707, 477] width 29 height 29
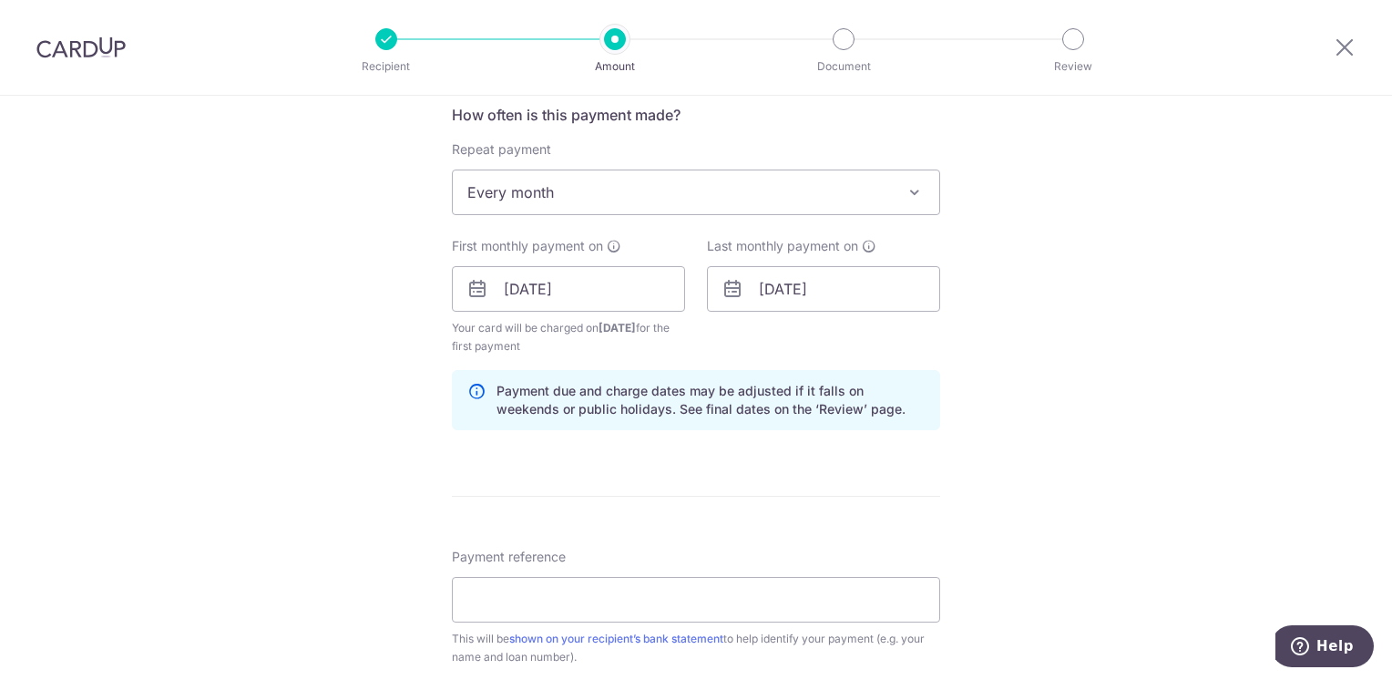
scroll to position [729, 0]
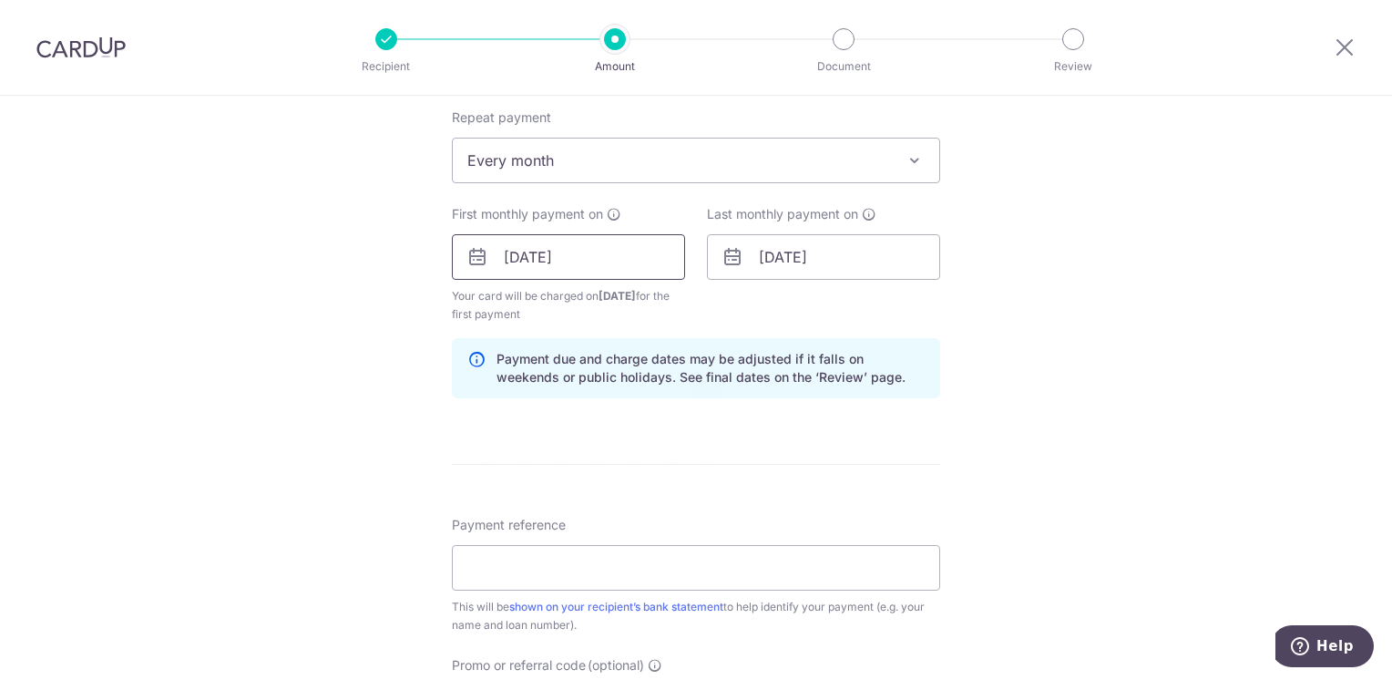
click at [617, 260] on input "01/11/2025" at bounding box center [568, 257] width 233 height 46
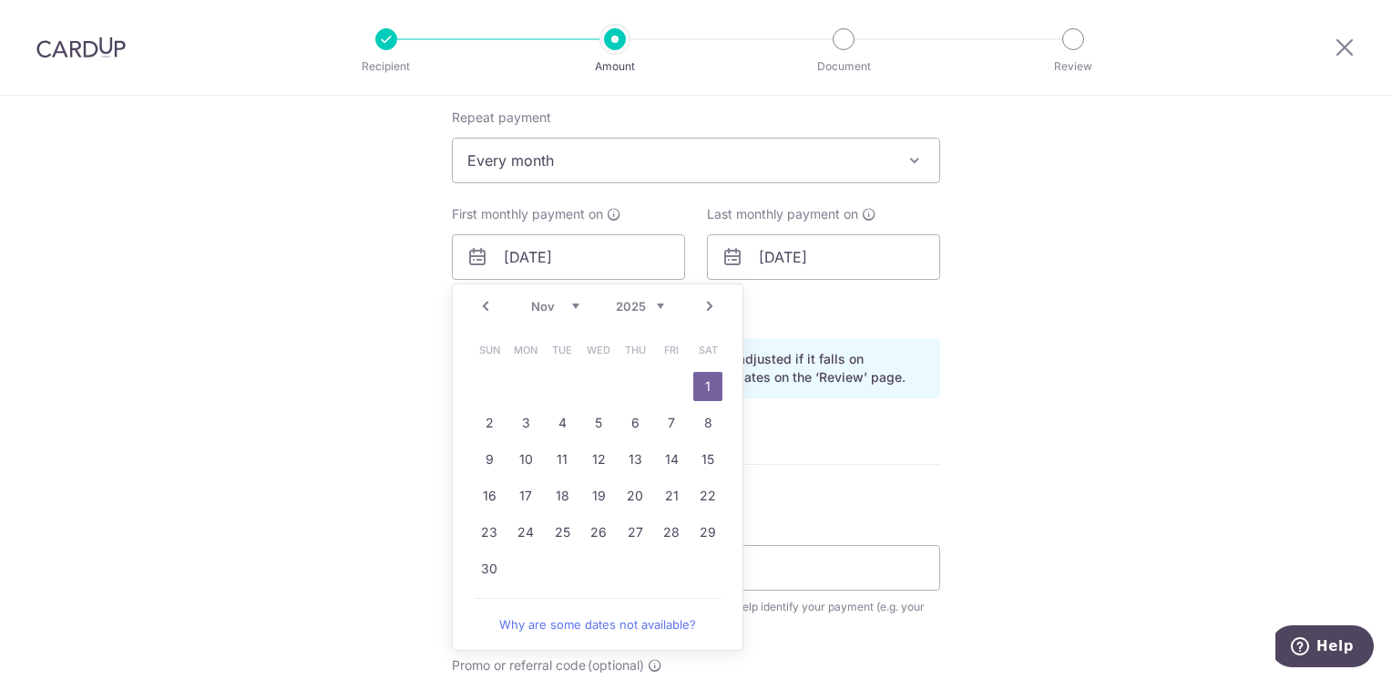
click at [488, 302] on link "Prev" at bounding box center [486, 306] width 22 height 22
click at [639, 526] on link "30" at bounding box center [634, 531] width 29 height 29
type input "30/10/2025"
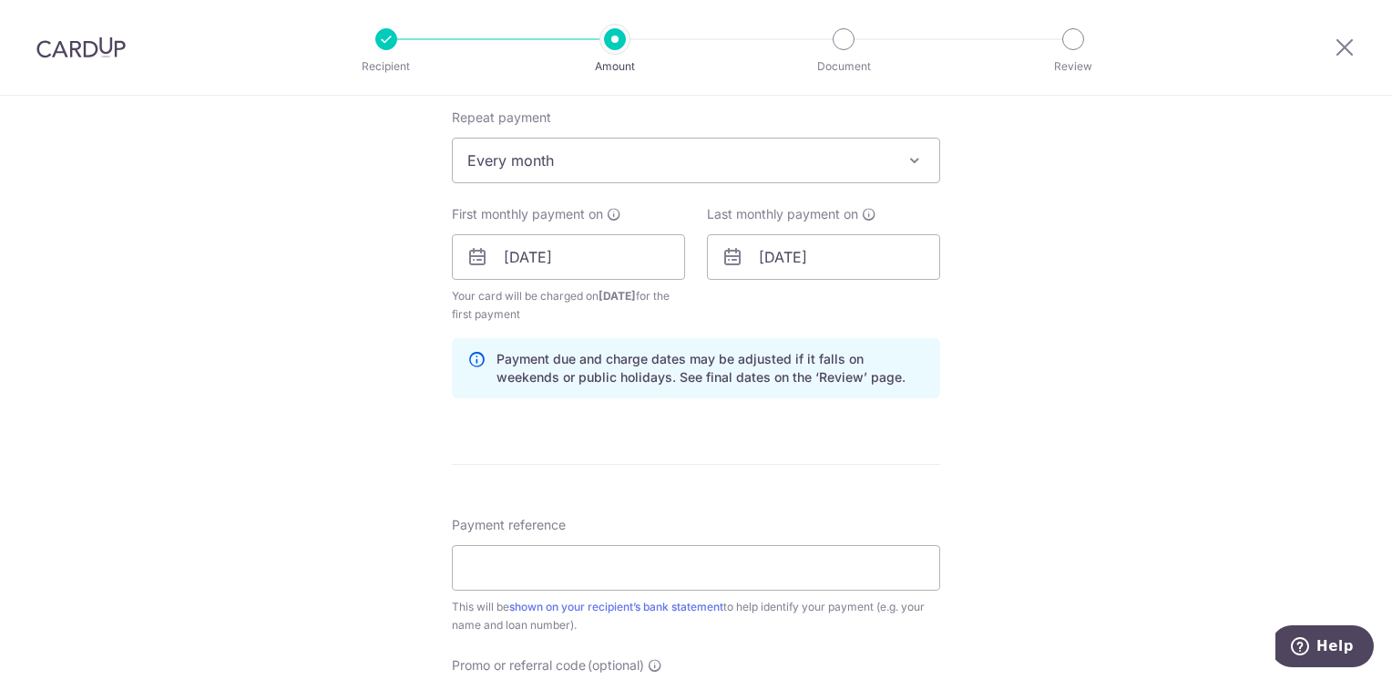
click at [736, 317] on div "Last monthly payment on 10/01/2053" at bounding box center [823, 264] width 255 height 118
click at [835, 254] on input "10/01/2053" at bounding box center [823, 257] width 233 height 46
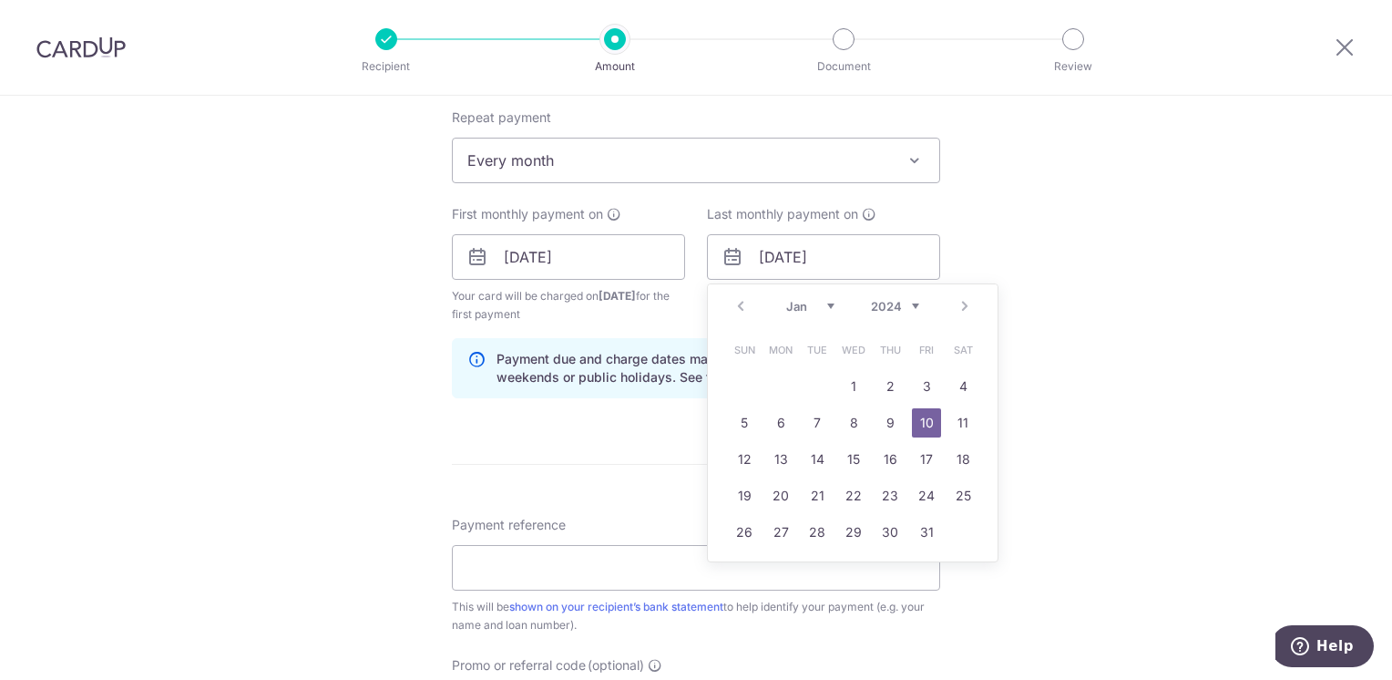
click at [906, 305] on select "2024 2025 2026 2027 2028 2029 2030 2031 2032 2033 2034 2035" at bounding box center [895, 306] width 48 height 15
click at [905, 310] on select "2024 2025 2026 2027 2028 2029 2030 2031 2032 2033 2034 2035" at bounding box center [895, 306] width 48 height 15
click at [734, 308] on link "Prev" at bounding box center [741, 306] width 22 height 22
click at [845, 530] on link "31" at bounding box center [853, 531] width 29 height 29
type input "31/12/2025"
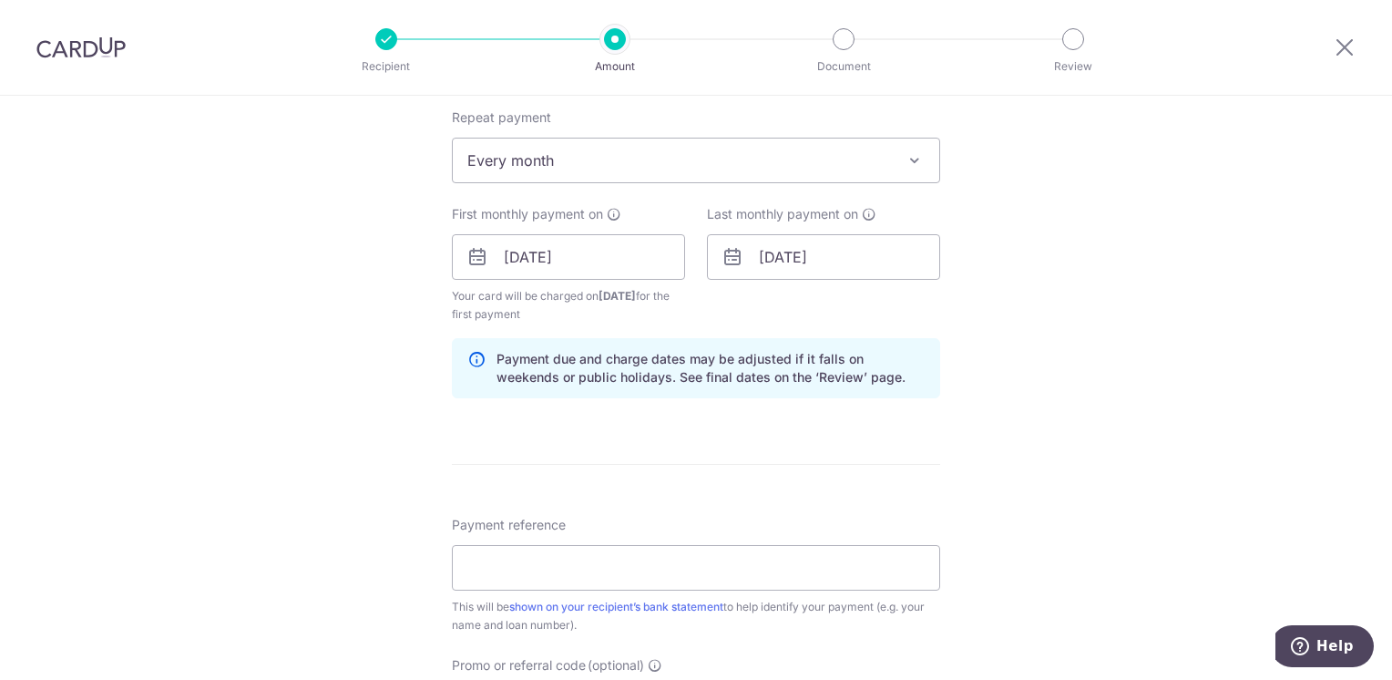
click at [871, 456] on form "Enter payment amount SGD 2,342.09 2342.09 Select Card **** 6342 Add credit card…" at bounding box center [696, 295] width 488 height 1617
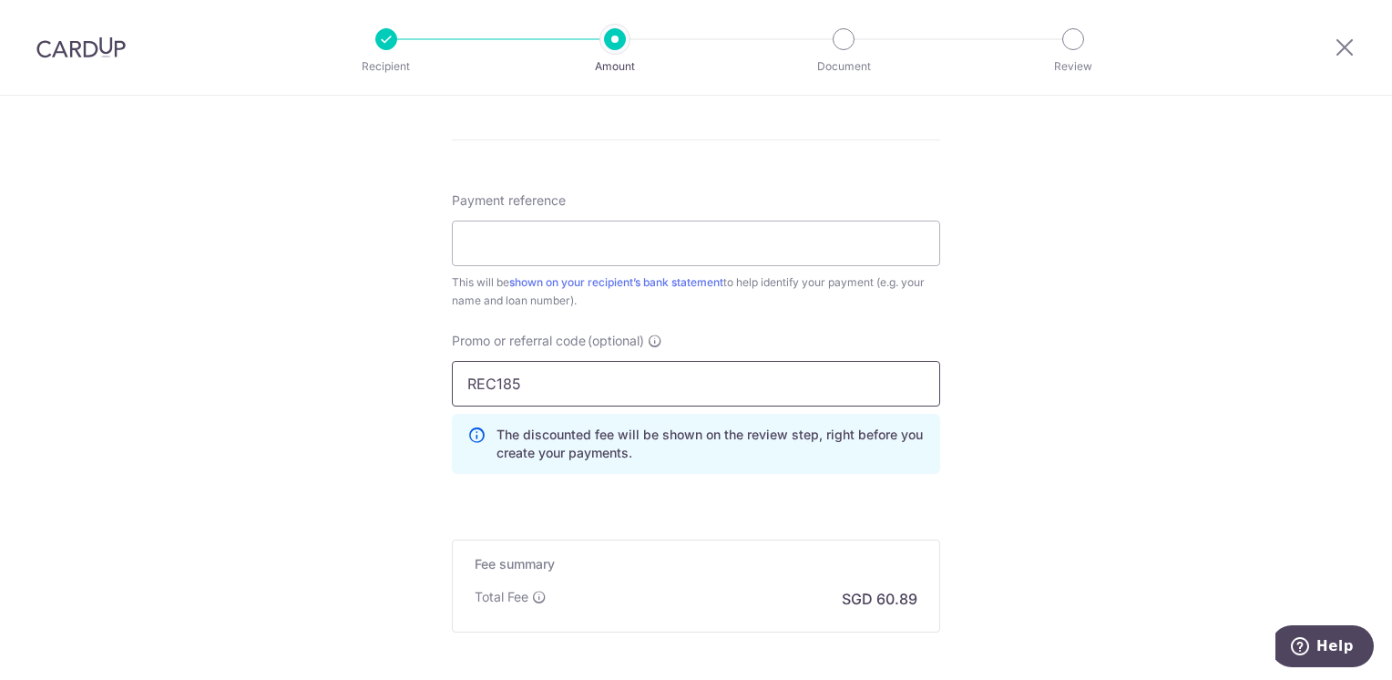
scroll to position [1093, 0]
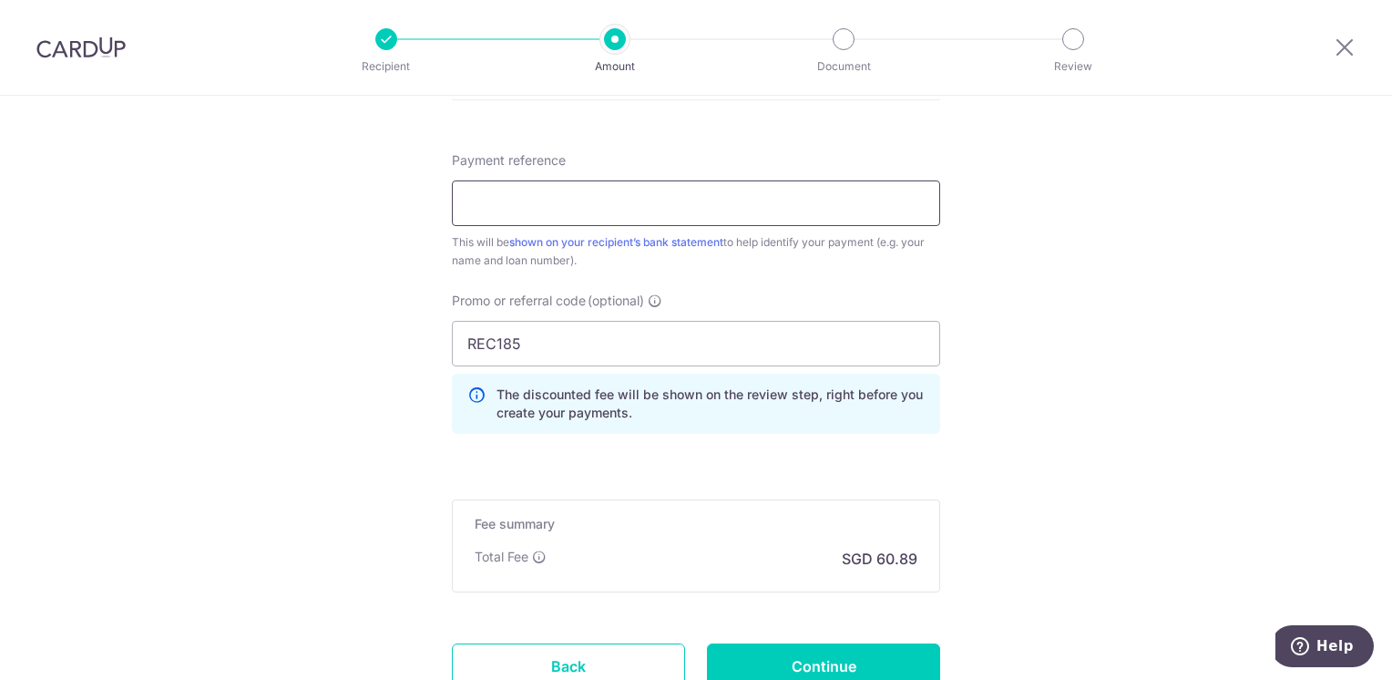
click at [542, 213] on input "Payment reference" at bounding box center [696, 203] width 488 height 46
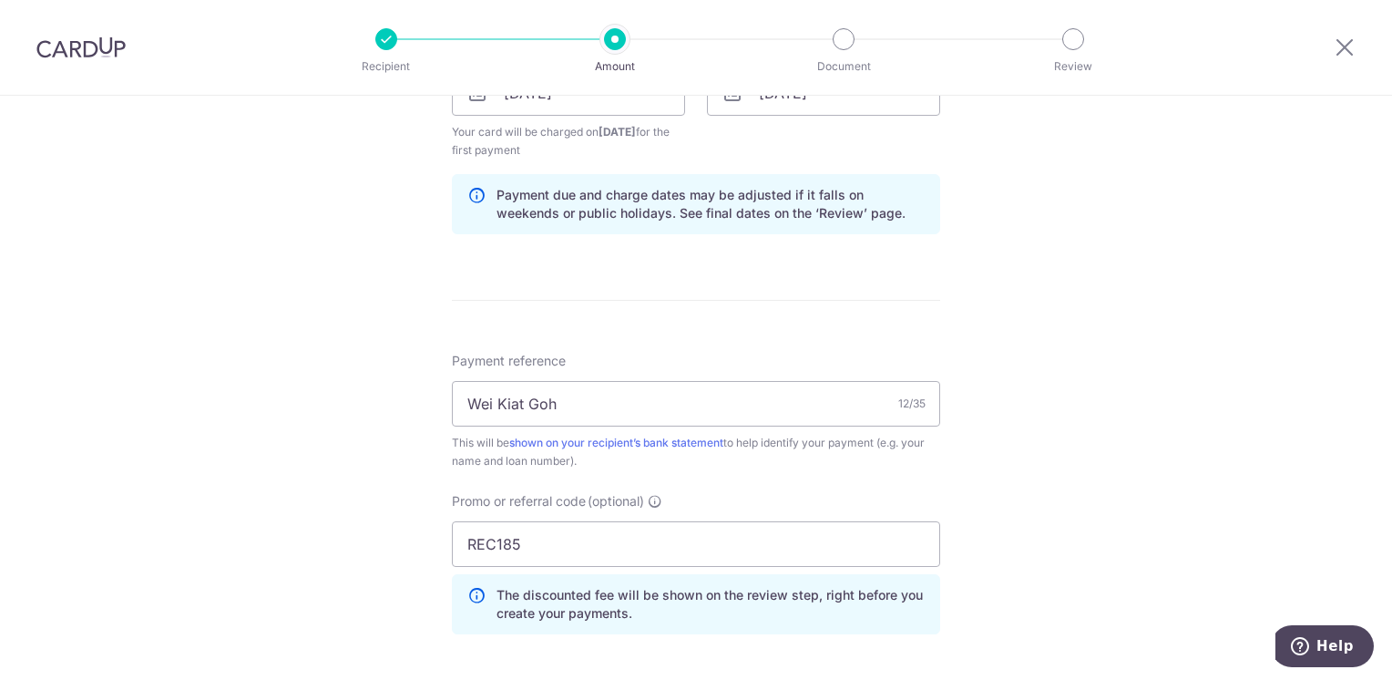
scroll to position [1002, 0]
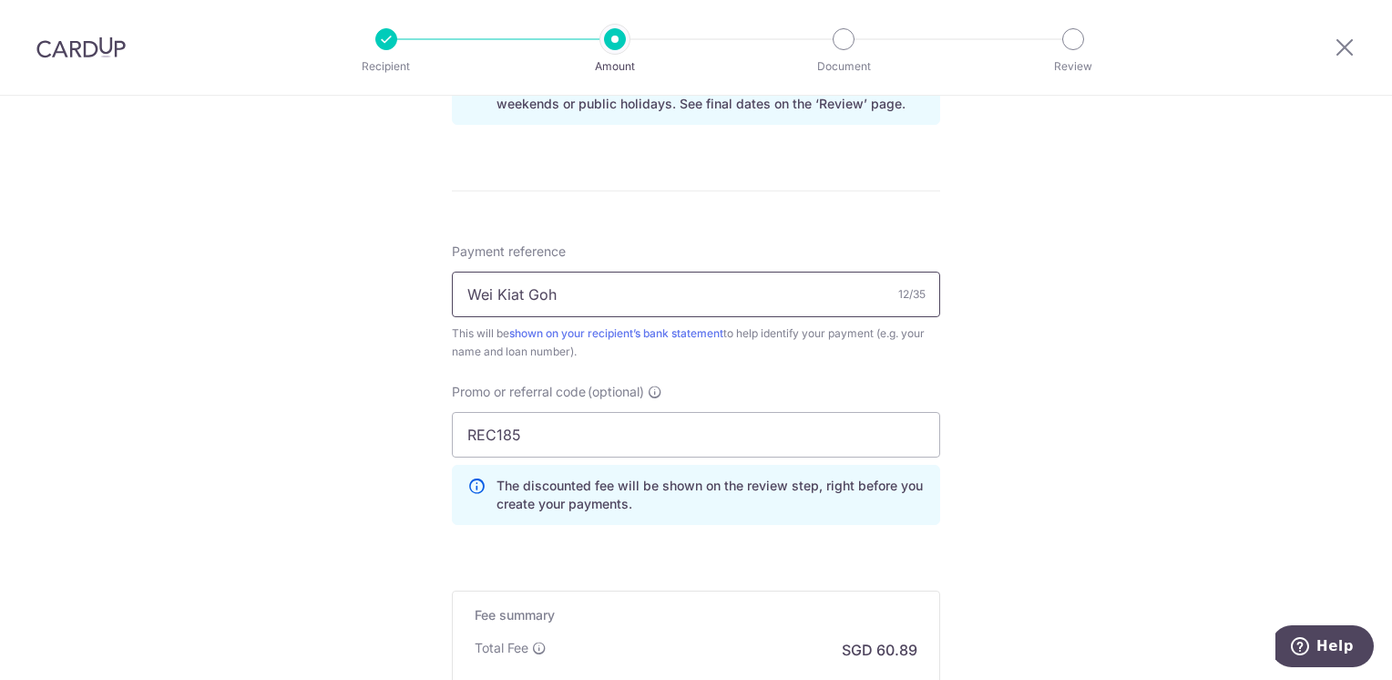
click at [581, 299] on input "Wei Kiat Goh" at bounding box center [696, 294] width 488 height 46
paste input "580016525000000"
type input "Wei Kiat Goh 580016525000000"
click at [346, 406] on div "Tell us more about your payment Enter payment amount SGD 2,342.09 2342.09 Selec…" at bounding box center [696, 5] width 1392 height 1823
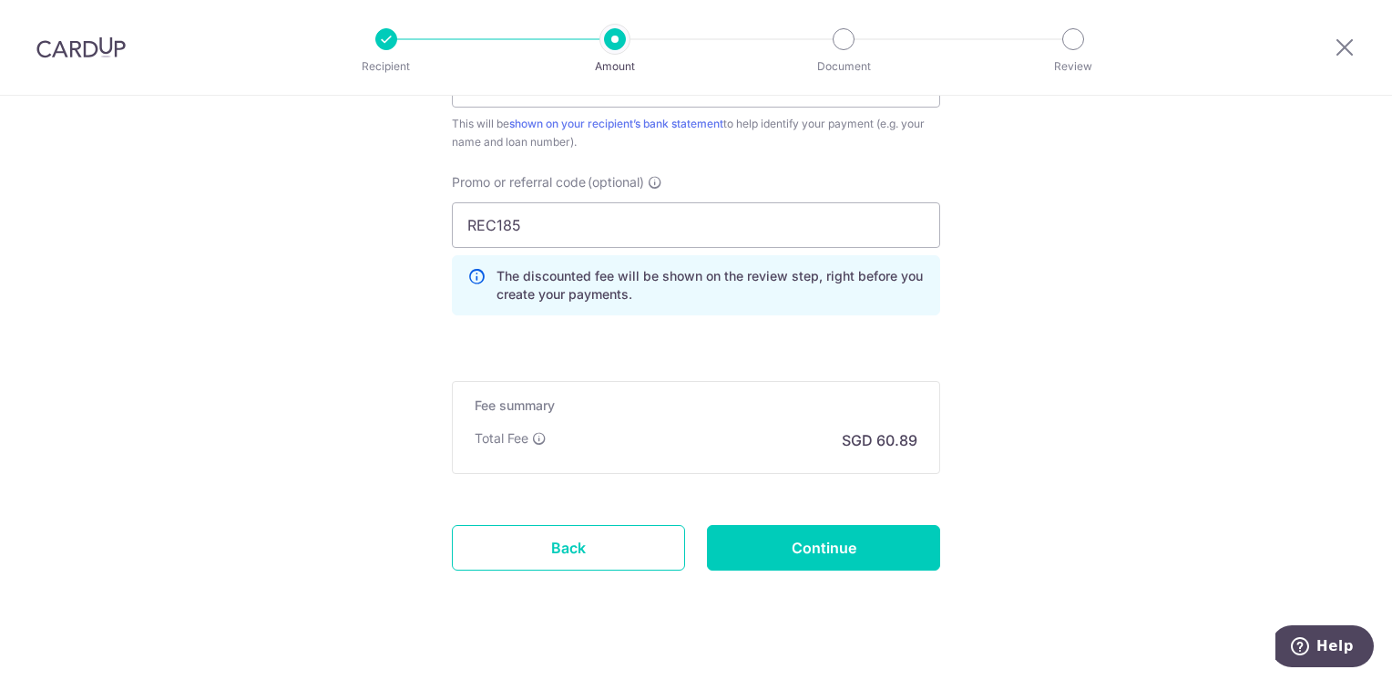
scroll to position [1235, 0]
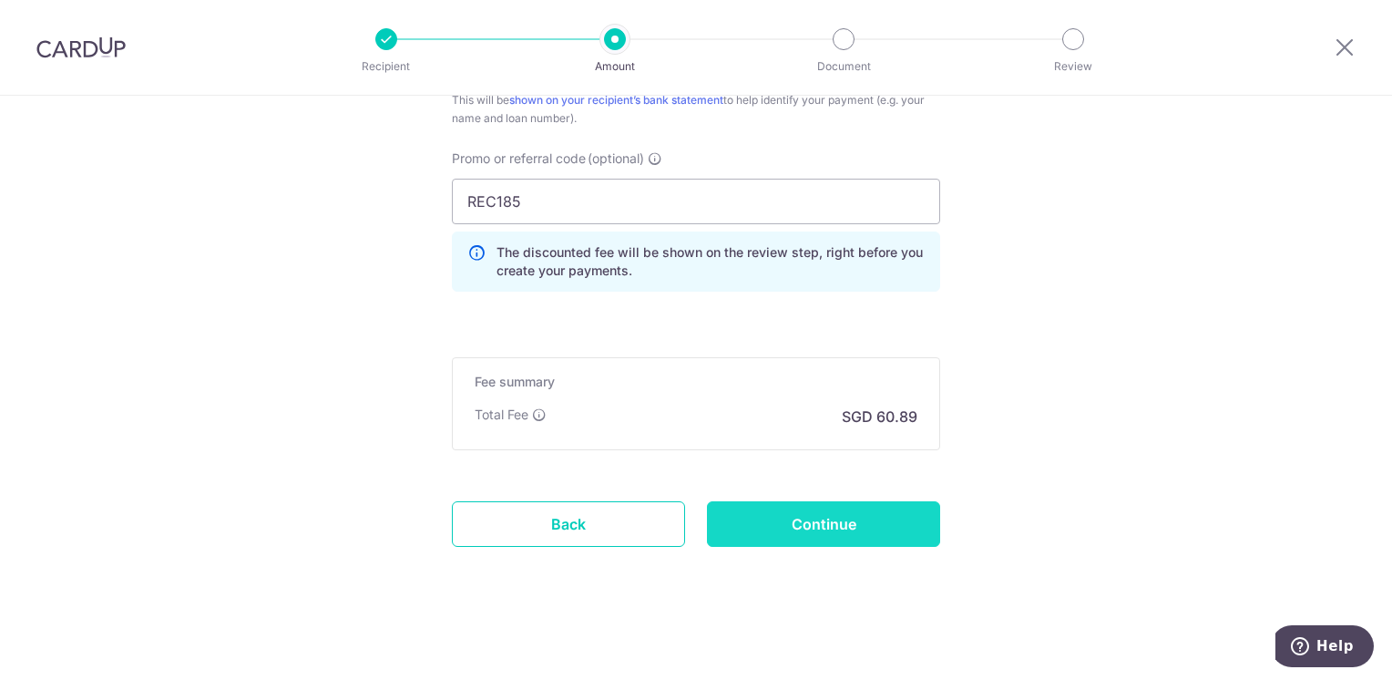
click at [771, 527] on input "Continue" at bounding box center [823, 524] width 233 height 46
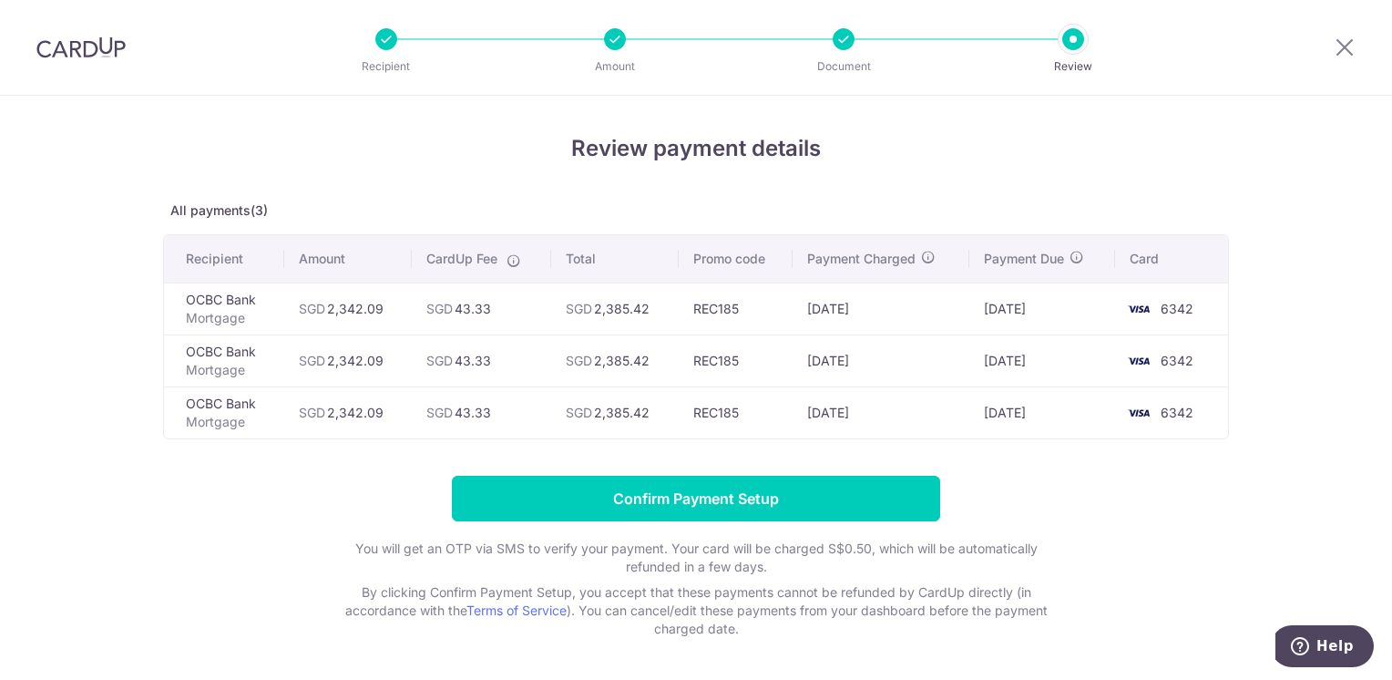
click at [541, 206] on p "All payments(3)" at bounding box center [696, 210] width 1066 height 18
click at [1338, 46] on icon at bounding box center [1345, 47] width 22 height 23
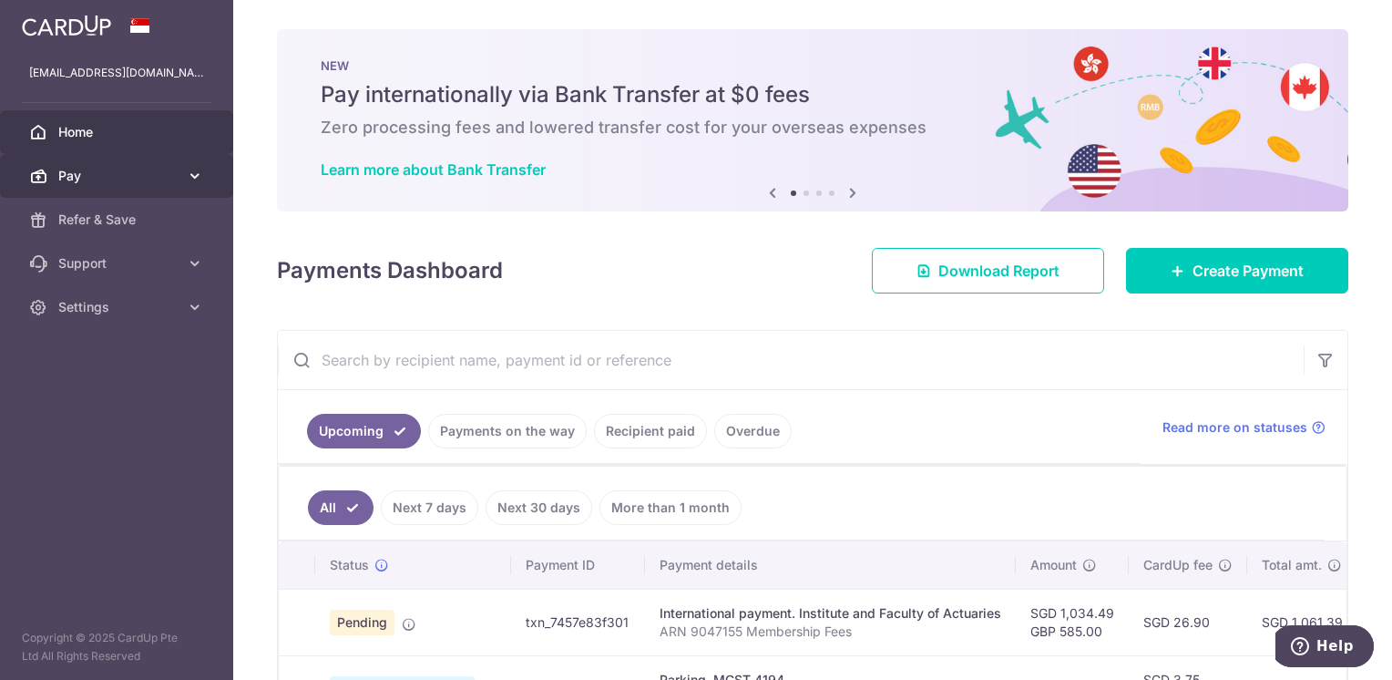
click at [143, 184] on span "Pay" at bounding box center [118, 176] width 120 height 18
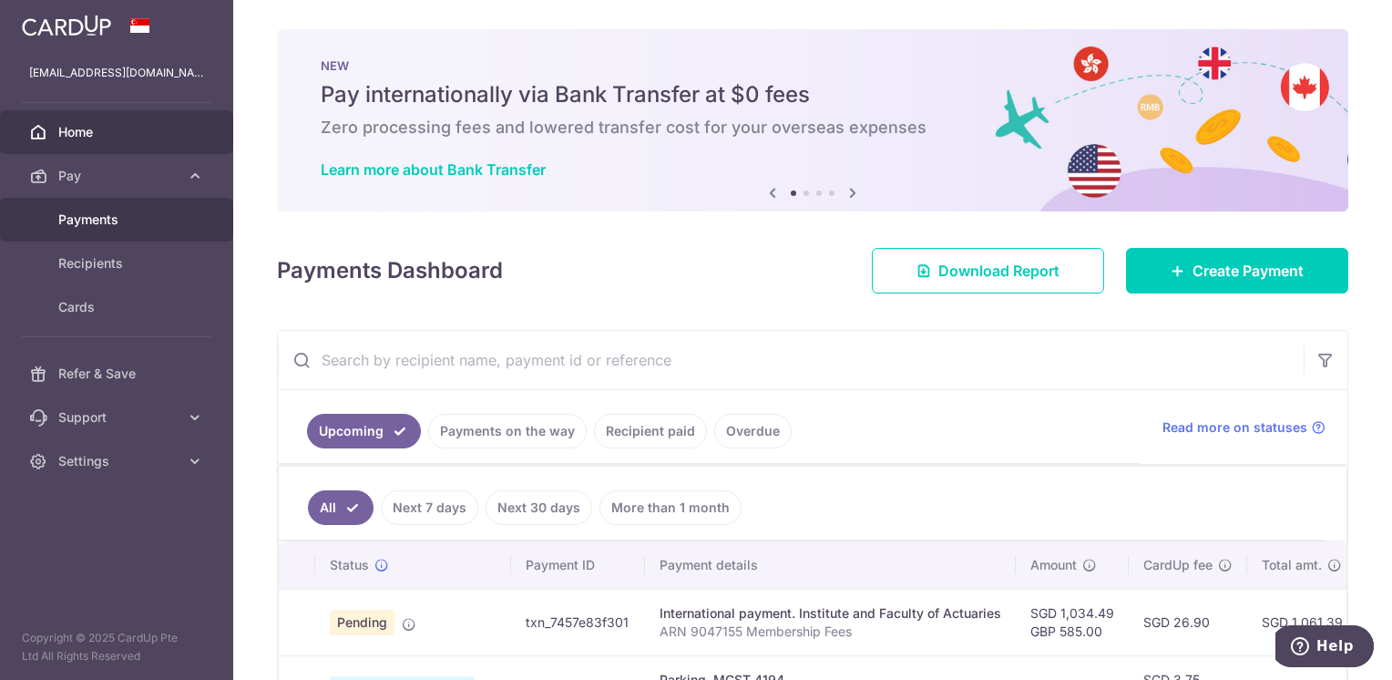
click at [124, 238] on link "Payments" at bounding box center [116, 220] width 233 height 44
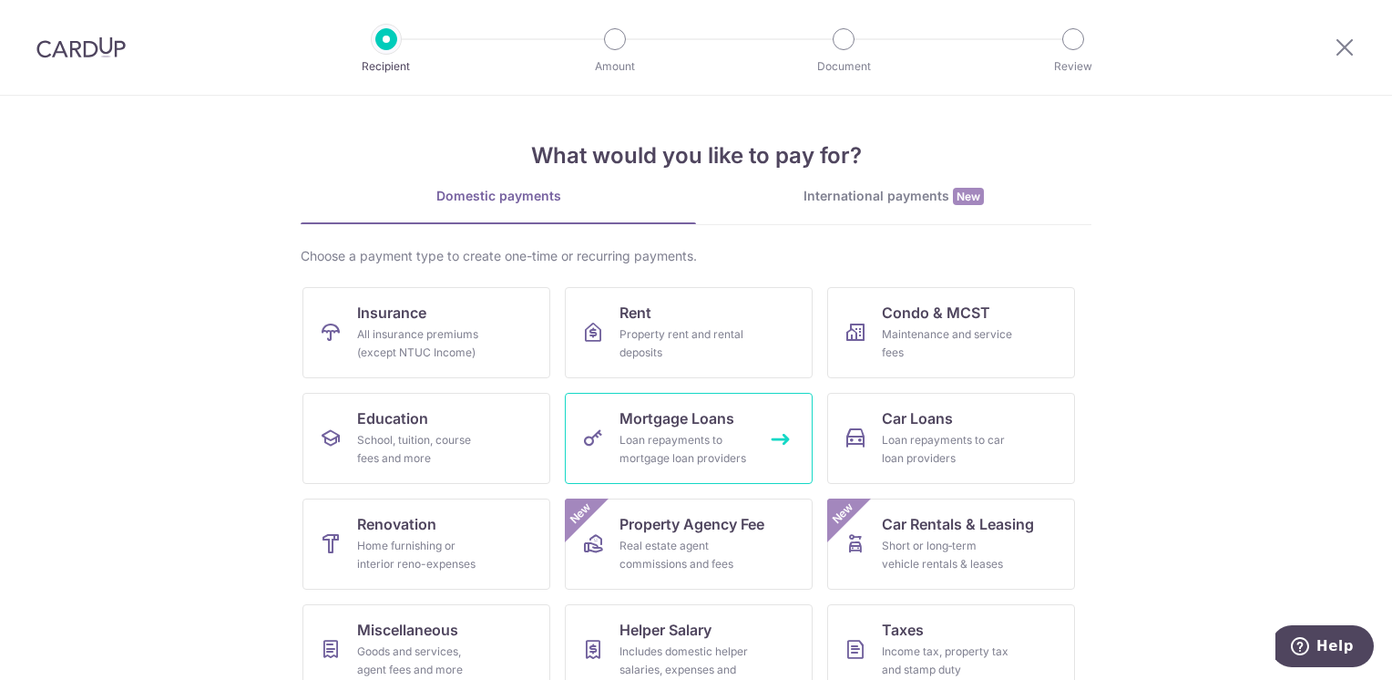
click at [658, 435] on div "Loan repayments to mortgage loan providers" at bounding box center [684, 449] width 131 height 36
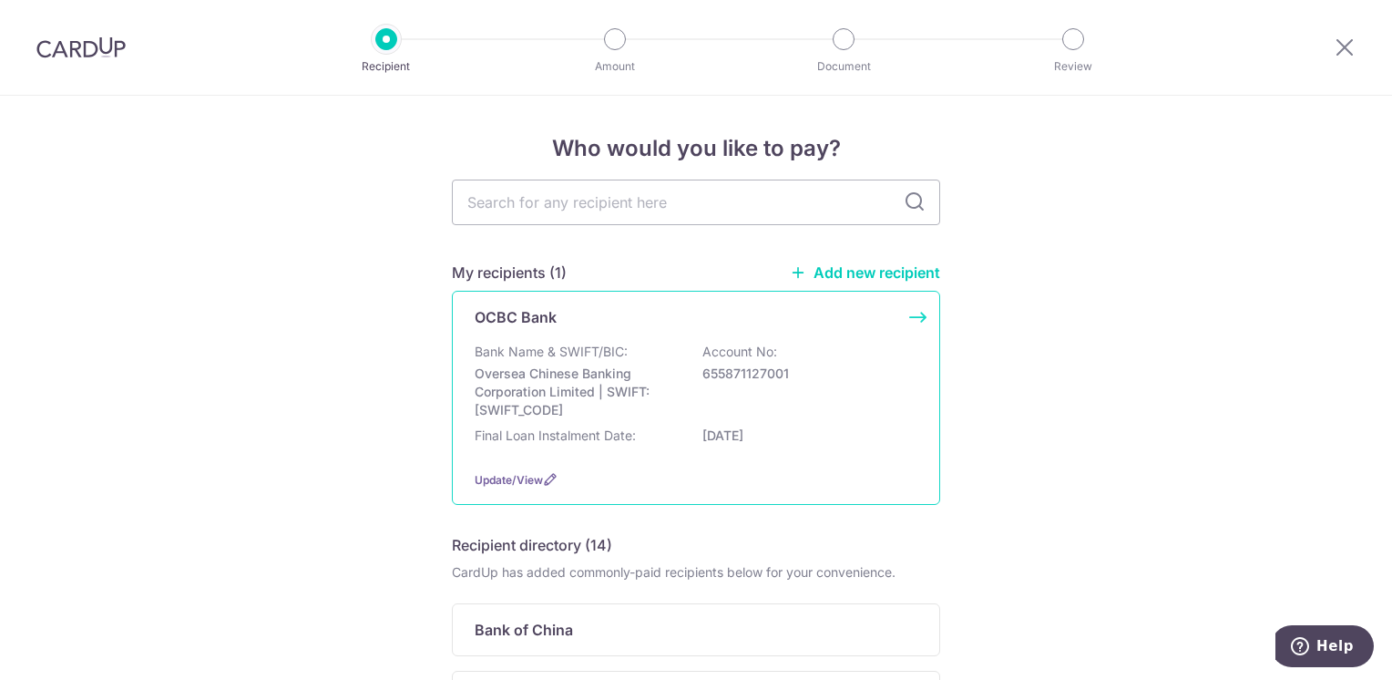
click at [681, 363] on div "Bank Name & SWIFT/BIC: Oversea Chinese Banking Corporation Limited | SWIFT: [SW…" at bounding box center [696, 381] width 443 height 77
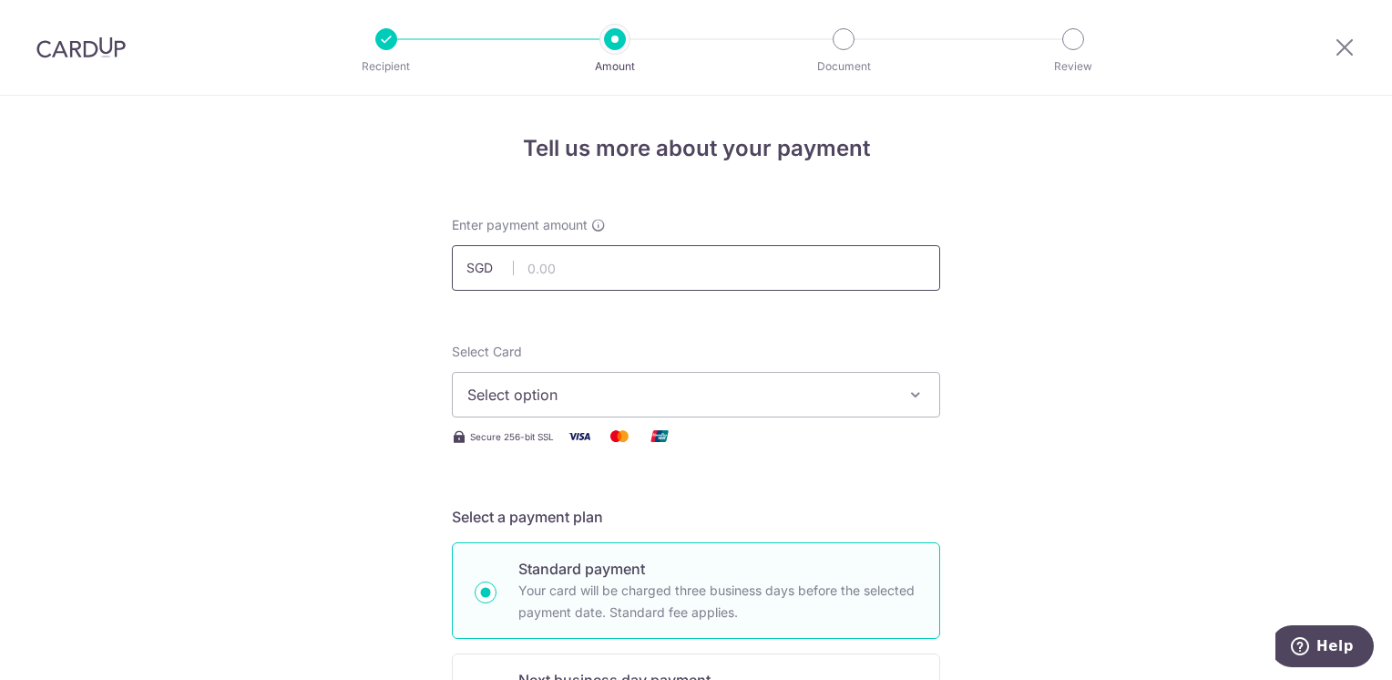
click at [624, 280] on input "text" at bounding box center [696, 268] width 488 height 46
type input "2,342.09"
click at [778, 406] on button "Select option" at bounding box center [696, 395] width 488 height 46
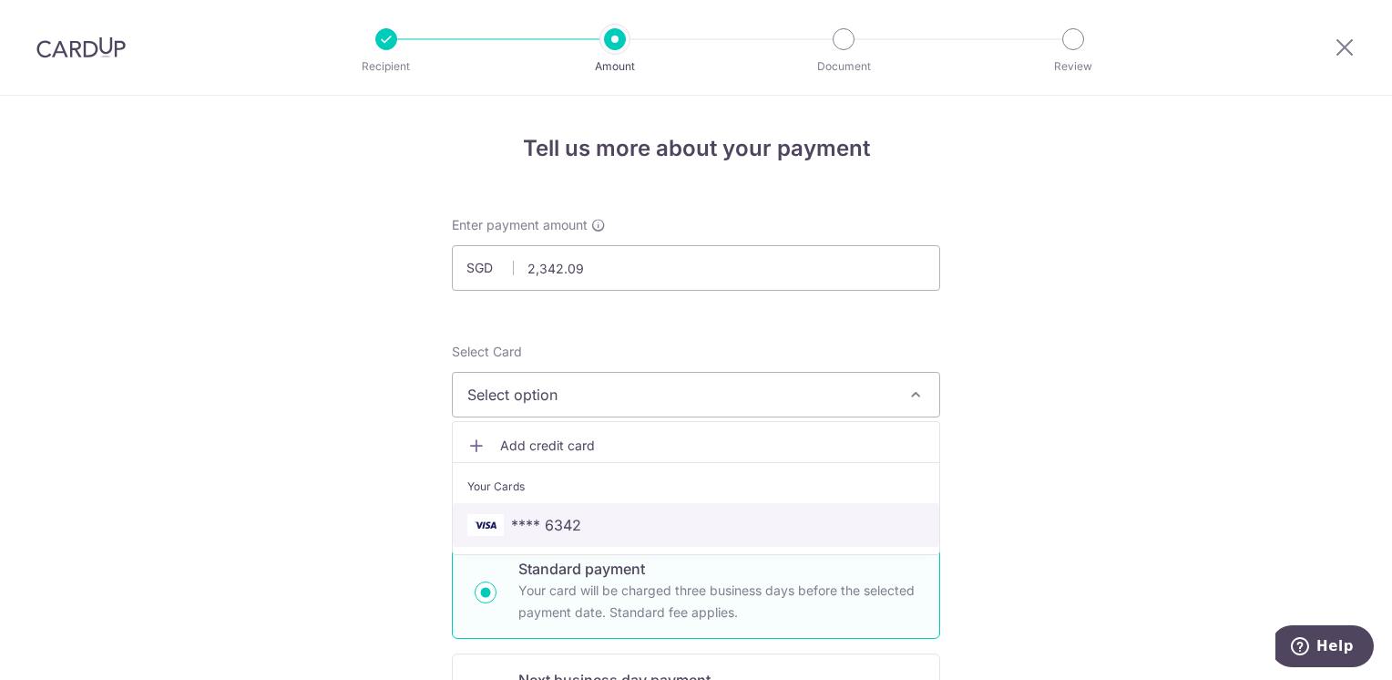
click at [717, 519] on span "**** 6342" at bounding box center [695, 525] width 457 height 22
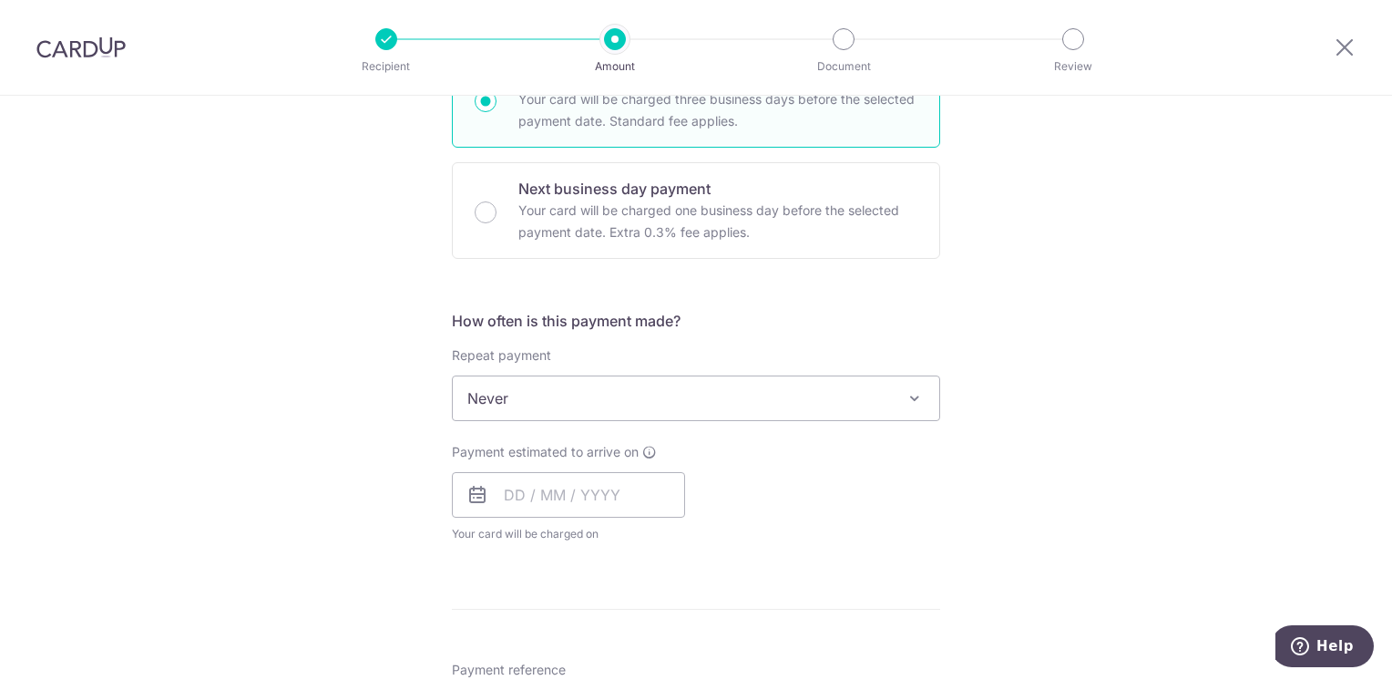
scroll to position [547, 0]
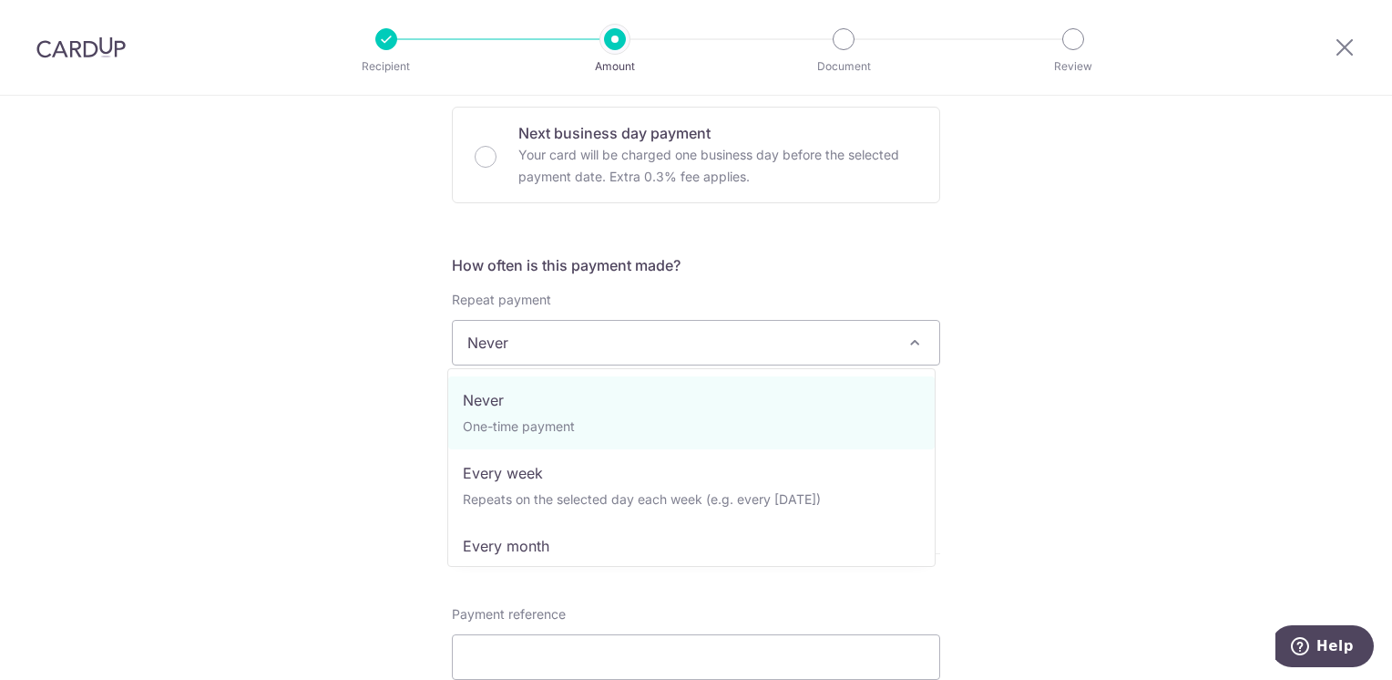
click at [700, 351] on span "Never" at bounding box center [696, 343] width 486 height 44
select select "3"
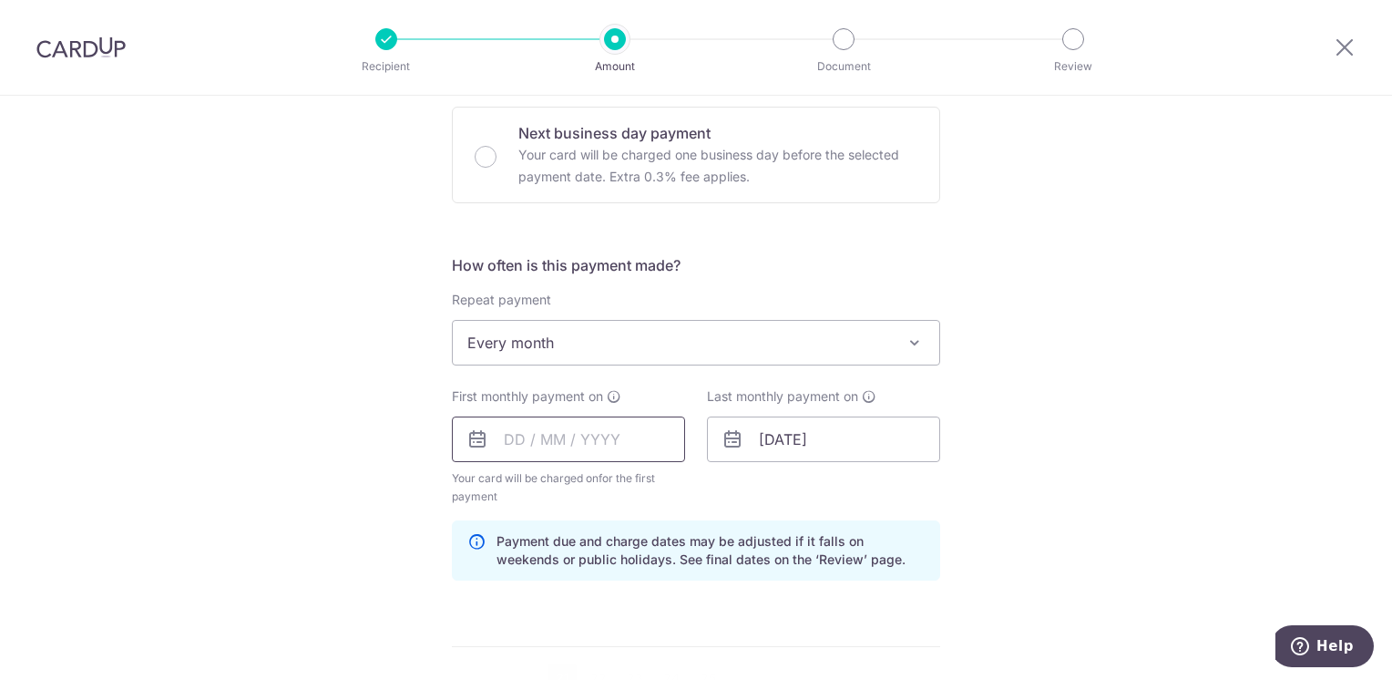
click at [599, 444] on input "text" at bounding box center [568, 439] width 233 height 46
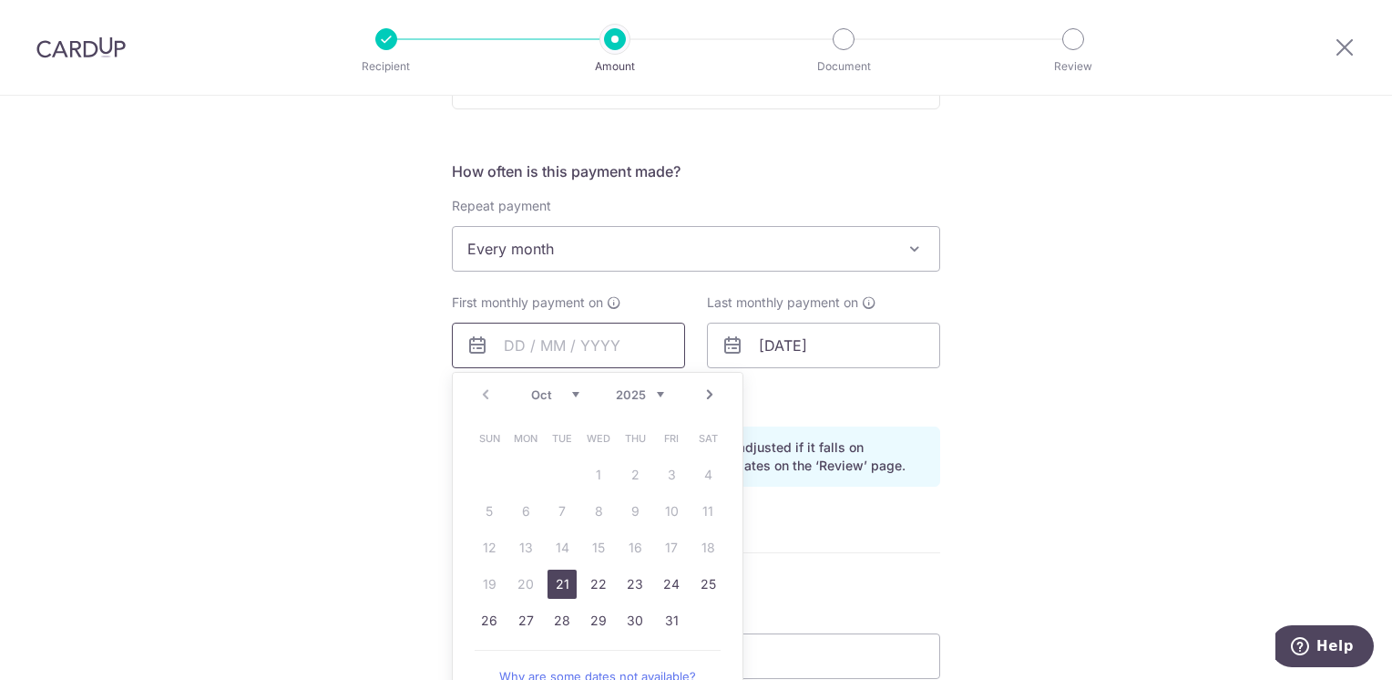
scroll to position [729, 0]
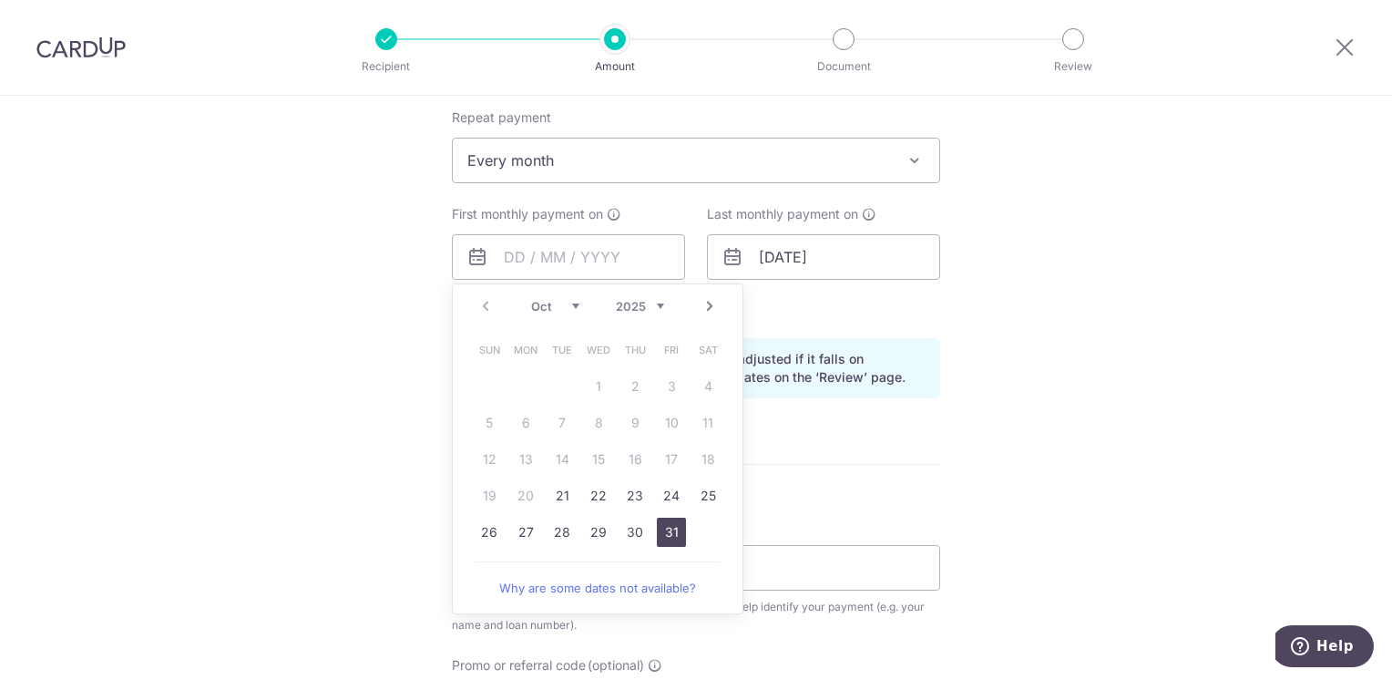
click at [673, 542] on link "31" at bounding box center [671, 531] width 29 height 29
type input "[DATE]"
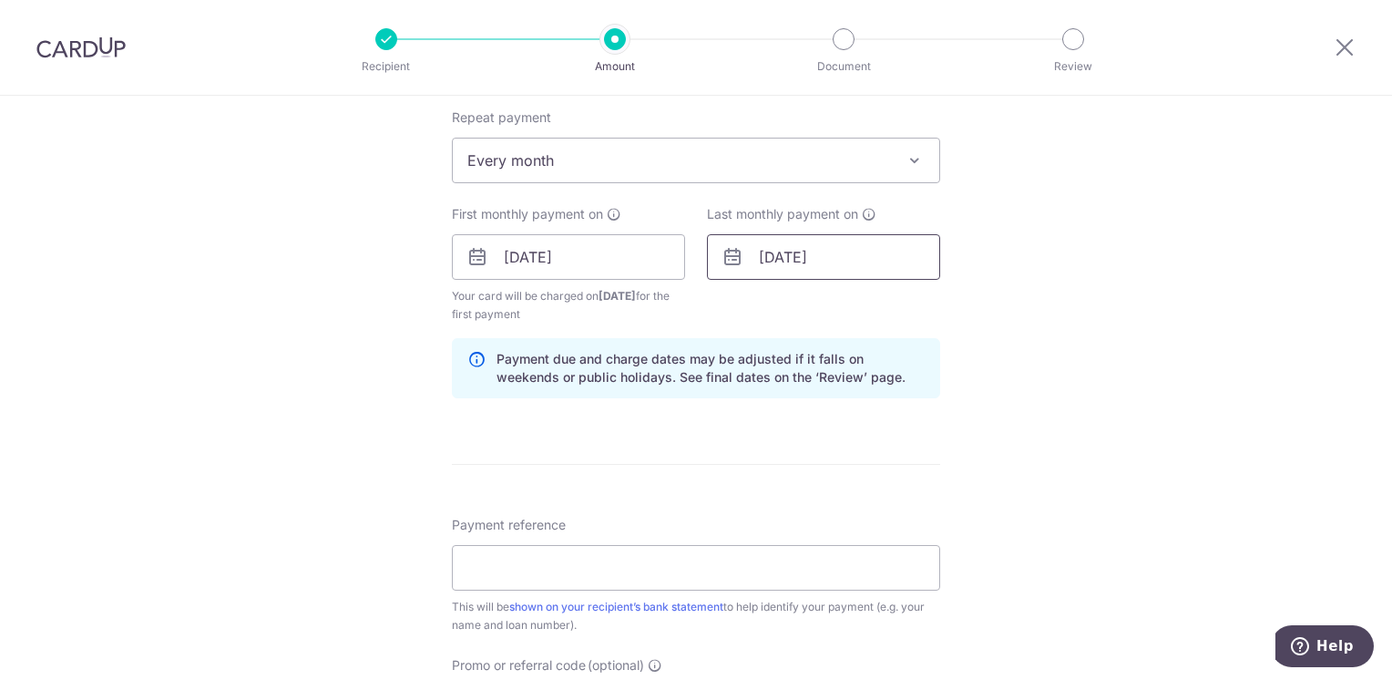
click at [834, 261] on input "10/01/2053" at bounding box center [823, 257] width 233 height 46
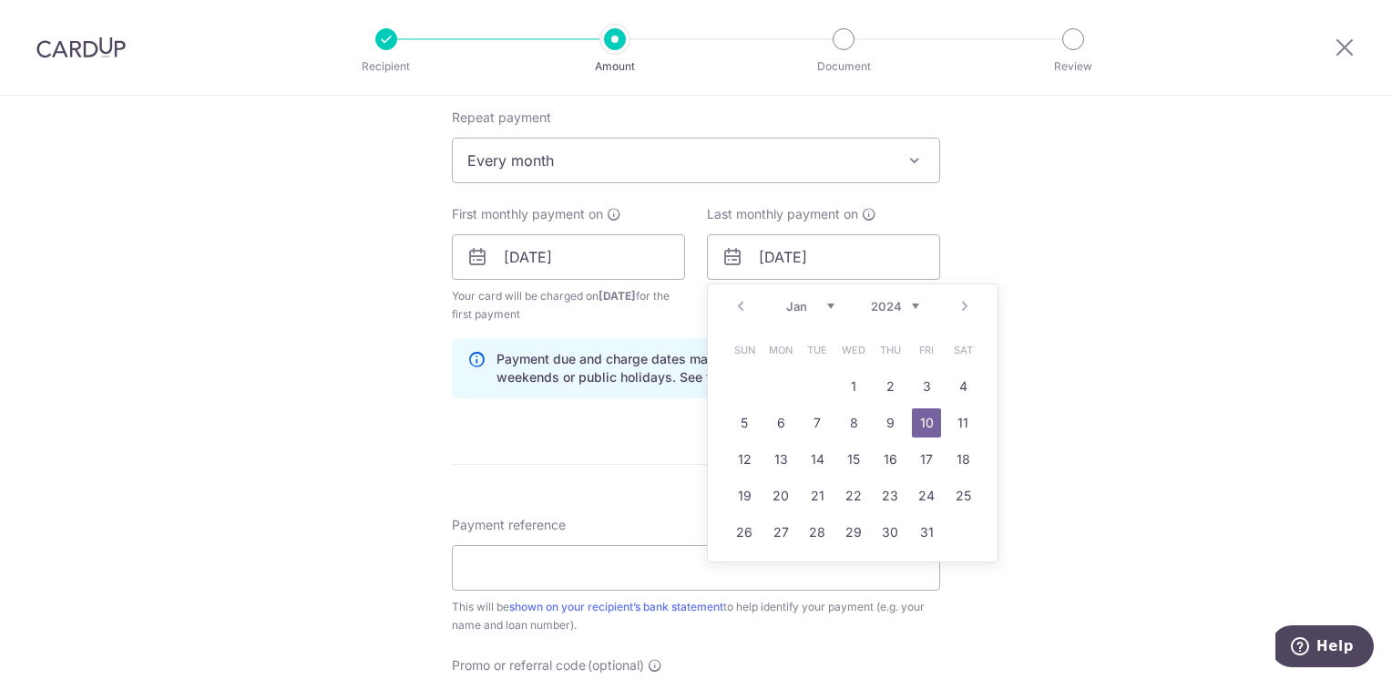
click at [893, 302] on select "2024 2025 2026 2027 2028 2029 2030 2031 2032 2033 2034 2035" at bounding box center [895, 306] width 48 height 15
click at [734, 304] on link "Prev" at bounding box center [741, 306] width 22 height 22
click at [839, 539] on link "31" at bounding box center [853, 531] width 29 height 29
type input "[DATE]"
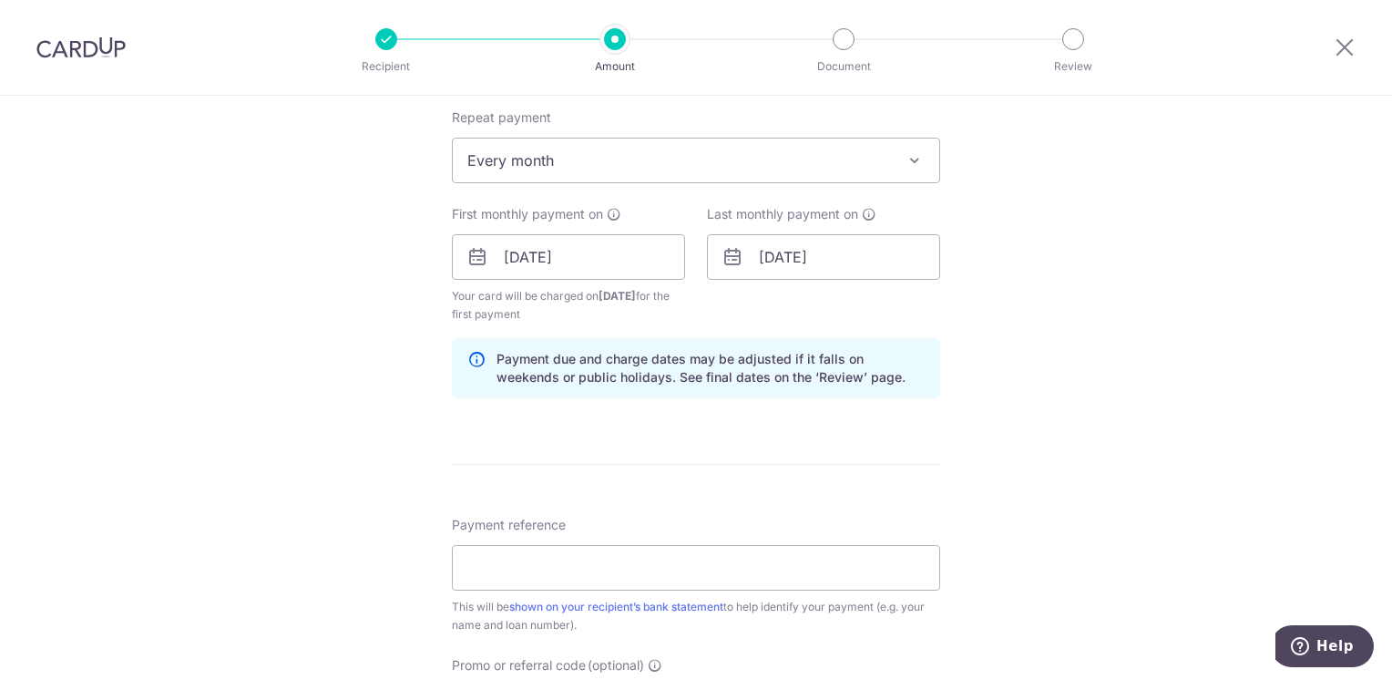
click at [751, 464] on form "Enter payment amount SGD 2,342.09 2342.09 Select Card **** 6342 Add credit card…" at bounding box center [696, 254] width 488 height 1535
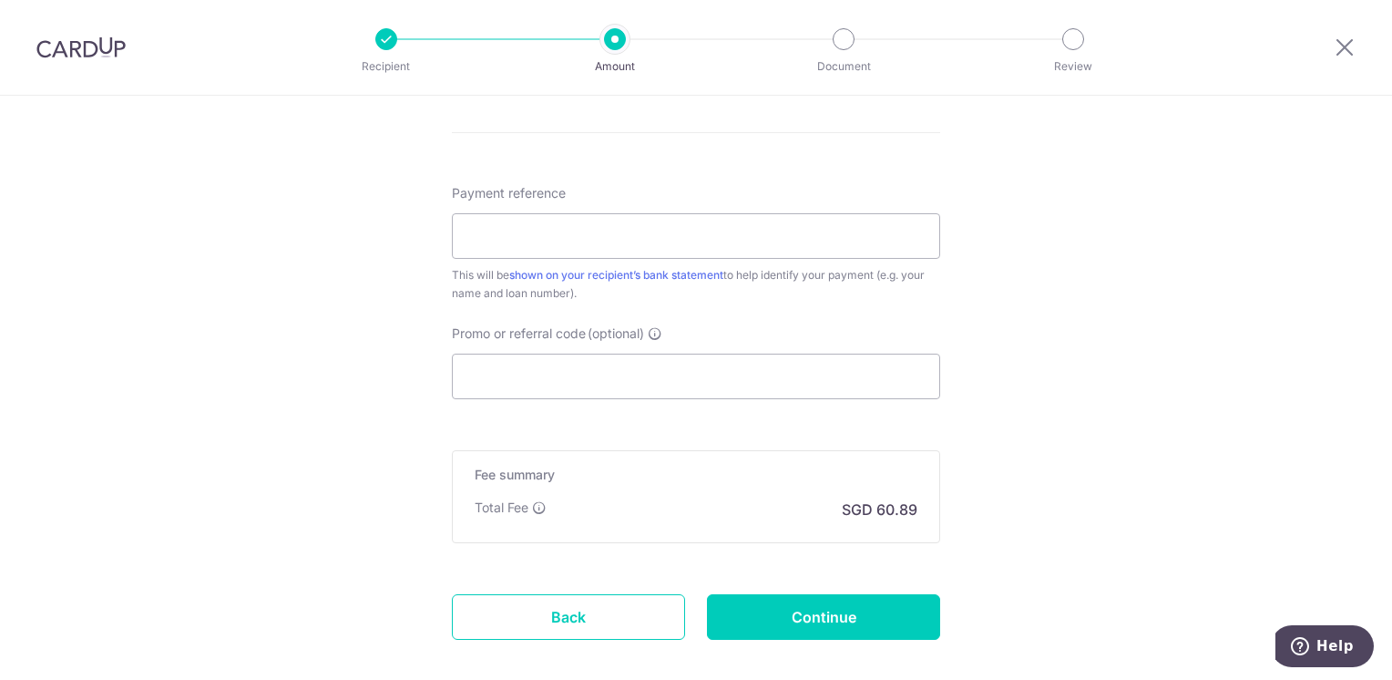
scroll to position [1093, 0]
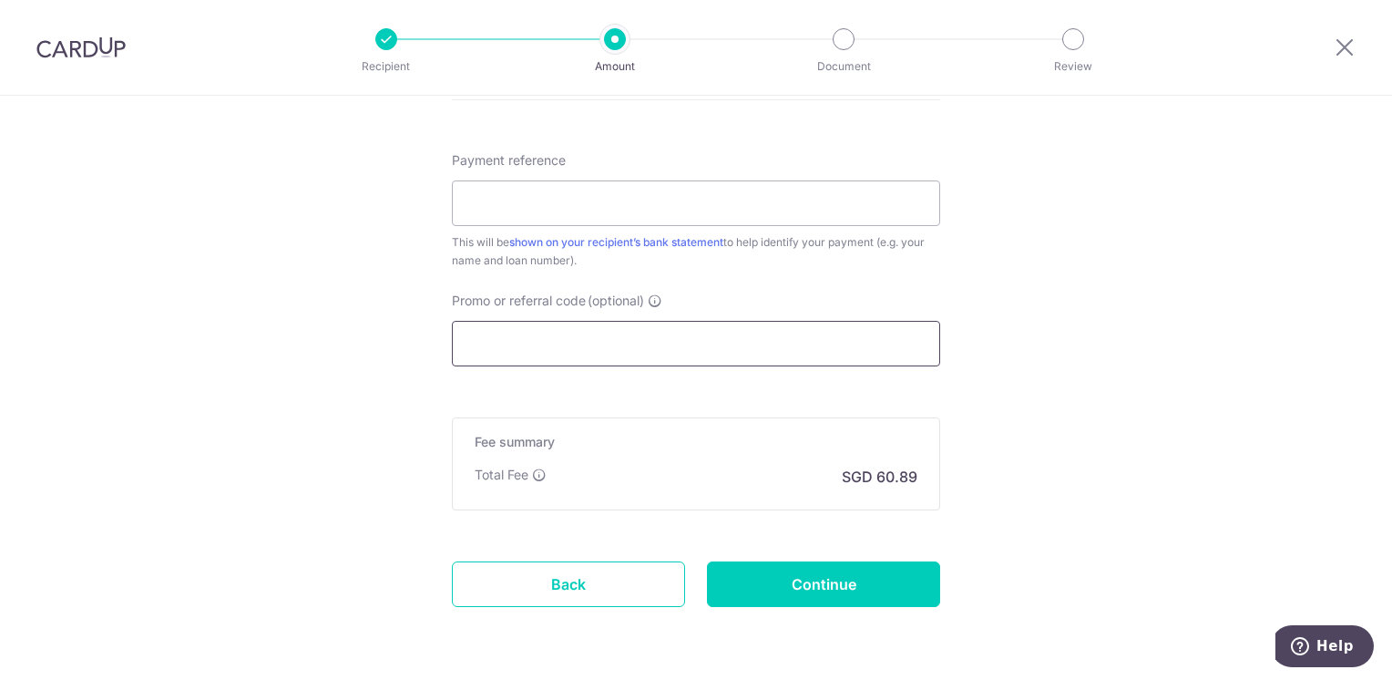
click at [627, 345] on input "Promo or referral code (optional)" at bounding box center [696, 344] width 488 height 46
paste input "REC185"
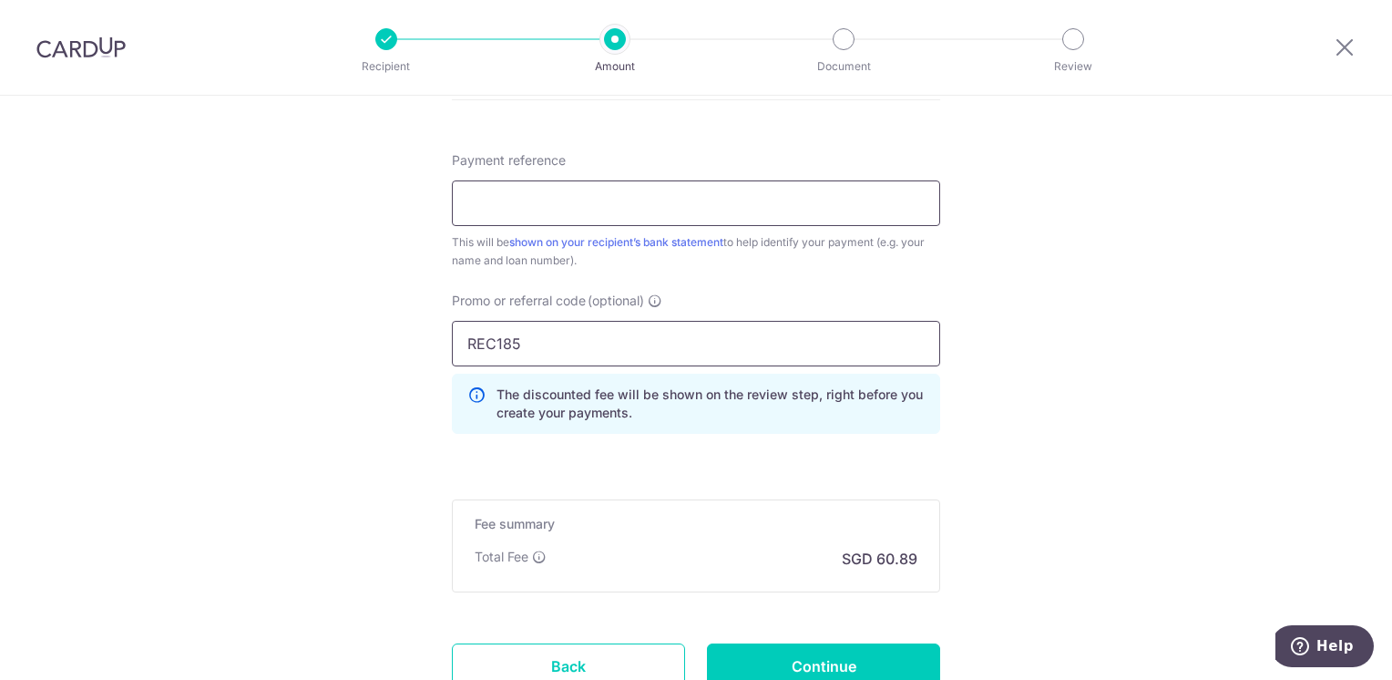
type input "REC185"
click at [552, 193] on input "Payment reference" at bounding box center [696, 203] width 488 height 46
paste input "580016525000000"
type input "Wei Kiat Goh [CREDIT_CARD_NUMBER]"
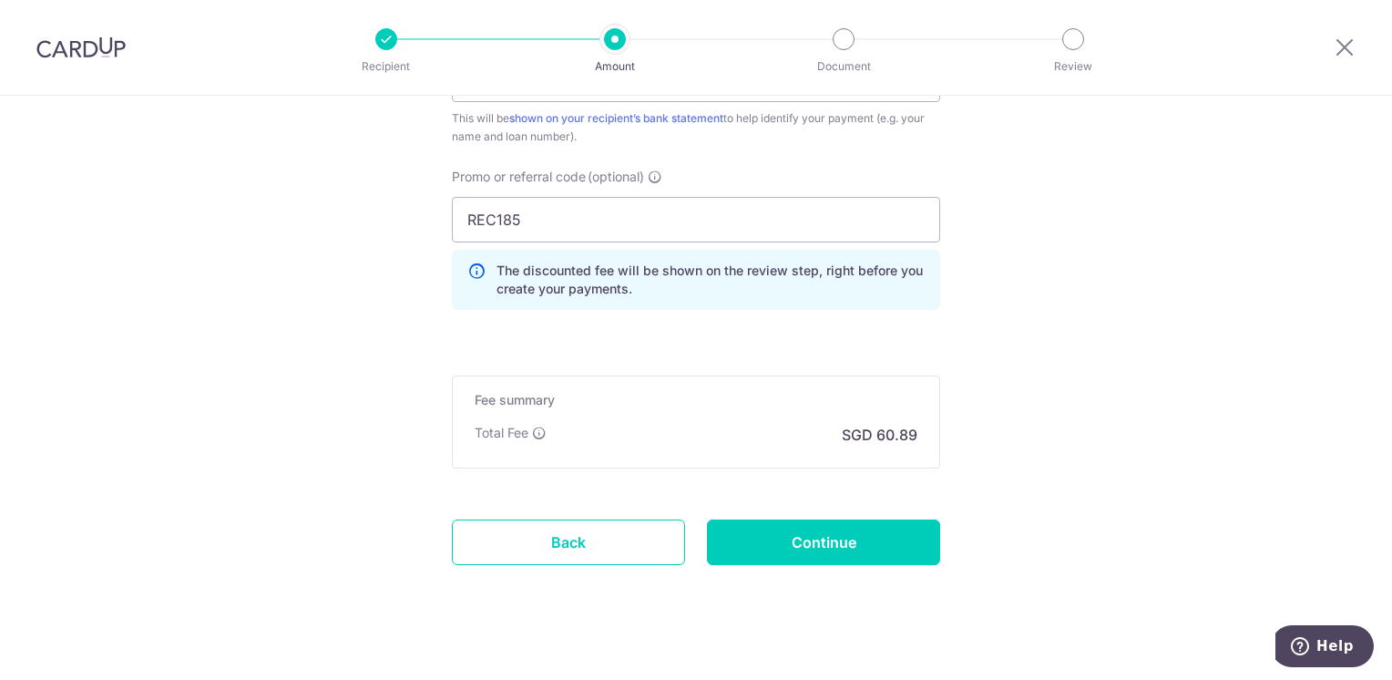
scroll to position [1235, 0]
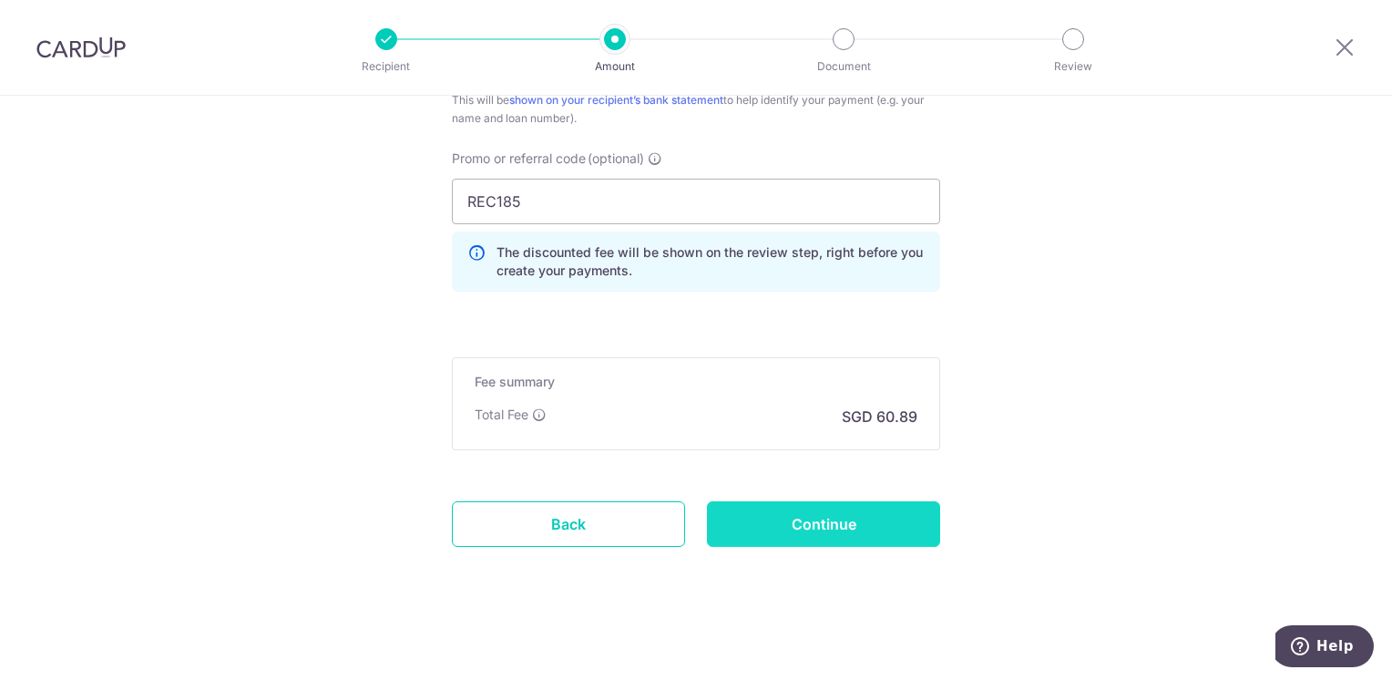
click at [782, 512] on input "Continue" at bounding box center [823, 524] width 233 height 46
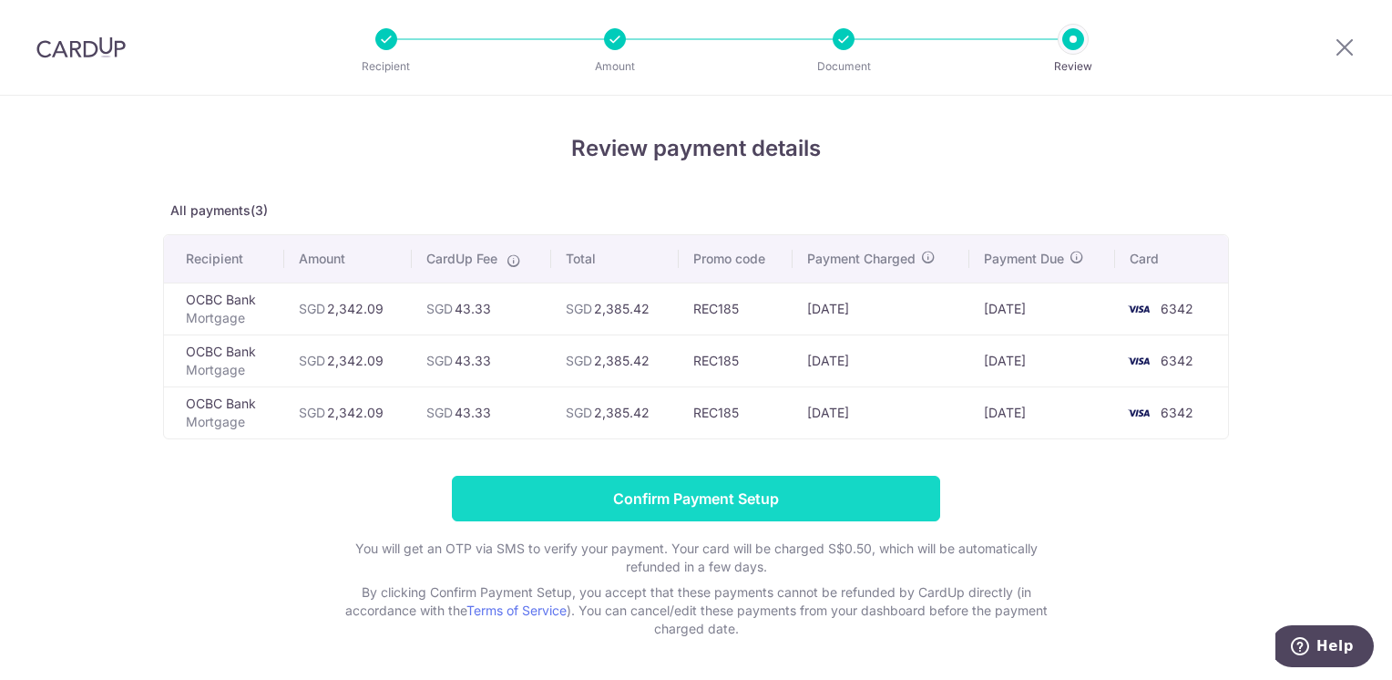
click at [828, 483] on input "Confirm Payment Setup" at bounding box center [696, 499] width 488 height 46
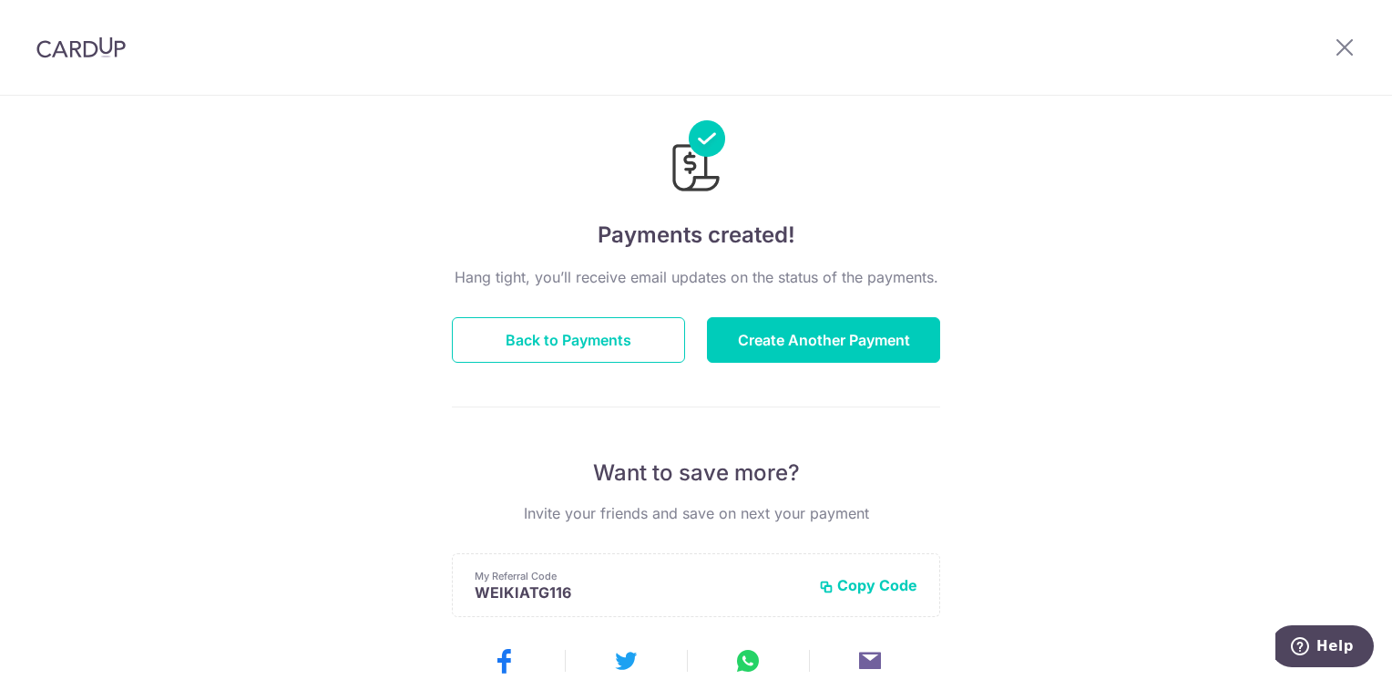
scroll to position [22, 0]
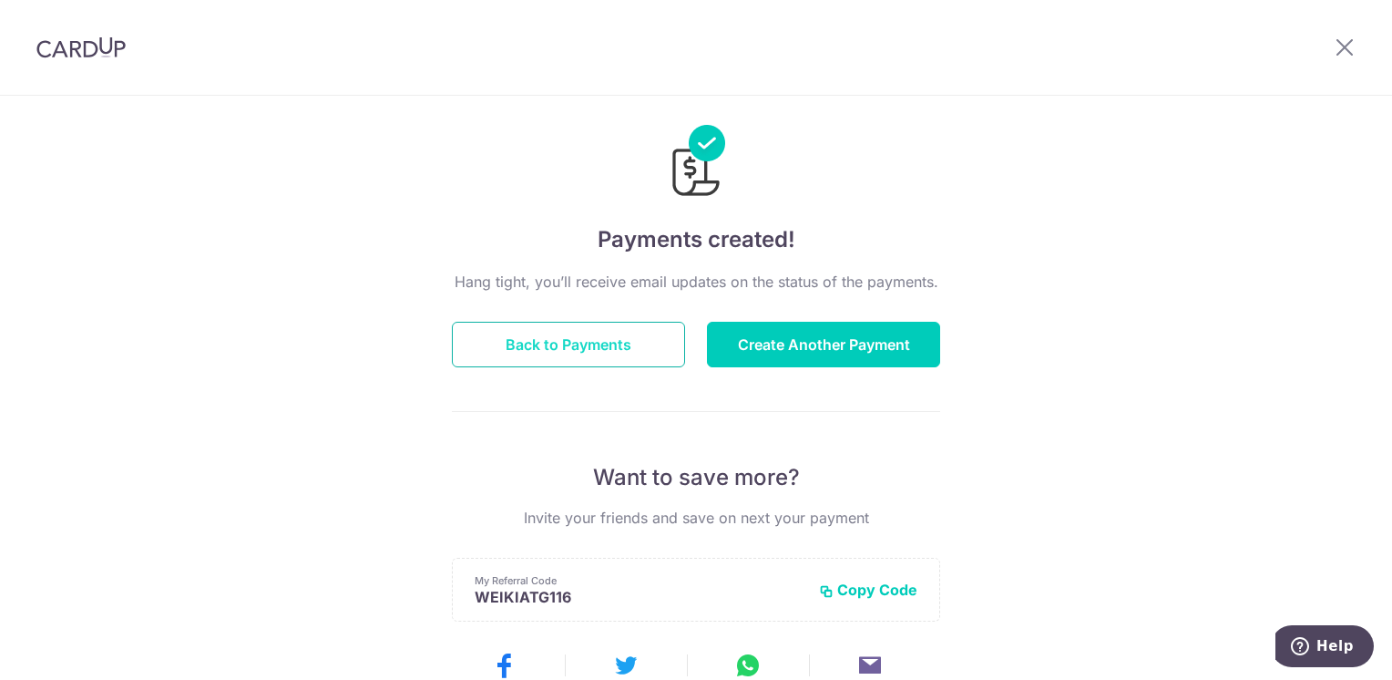
click at [593, 336] on button "Back to Payments" at bounding box center [568, 345] width 233 height 46
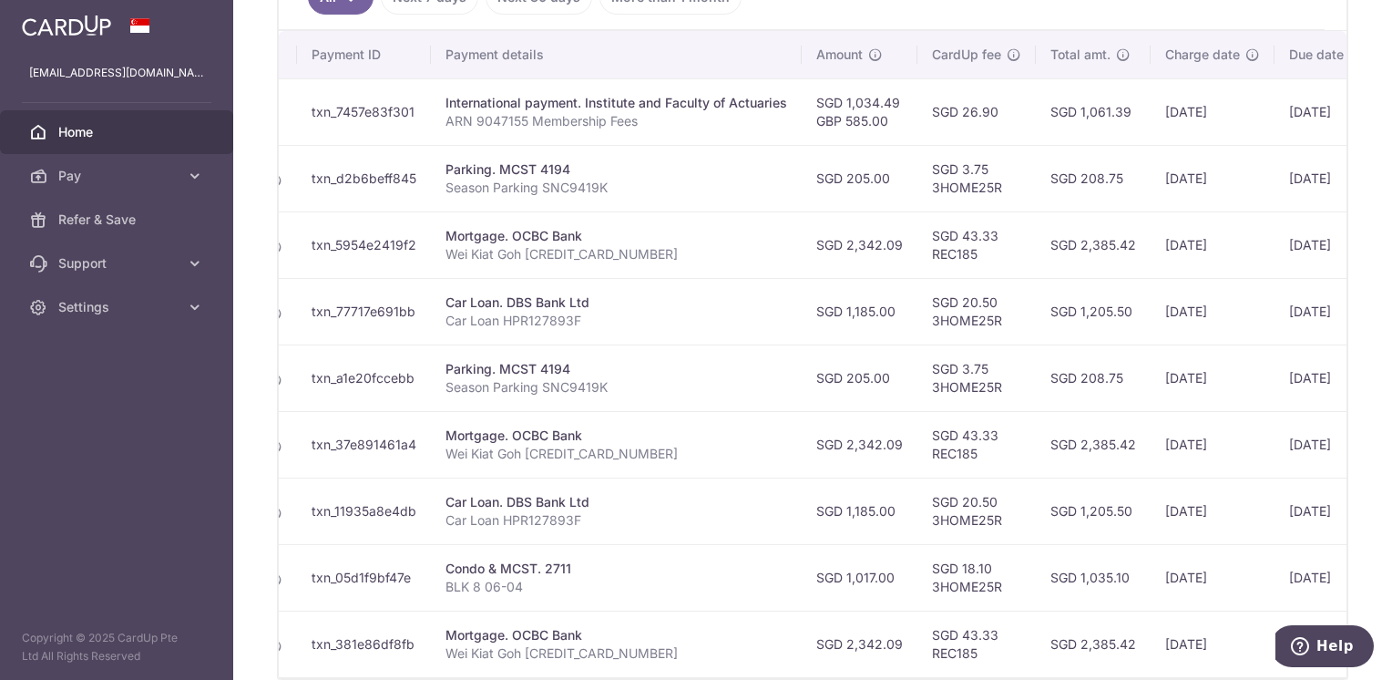
scroll to position [623, 0]
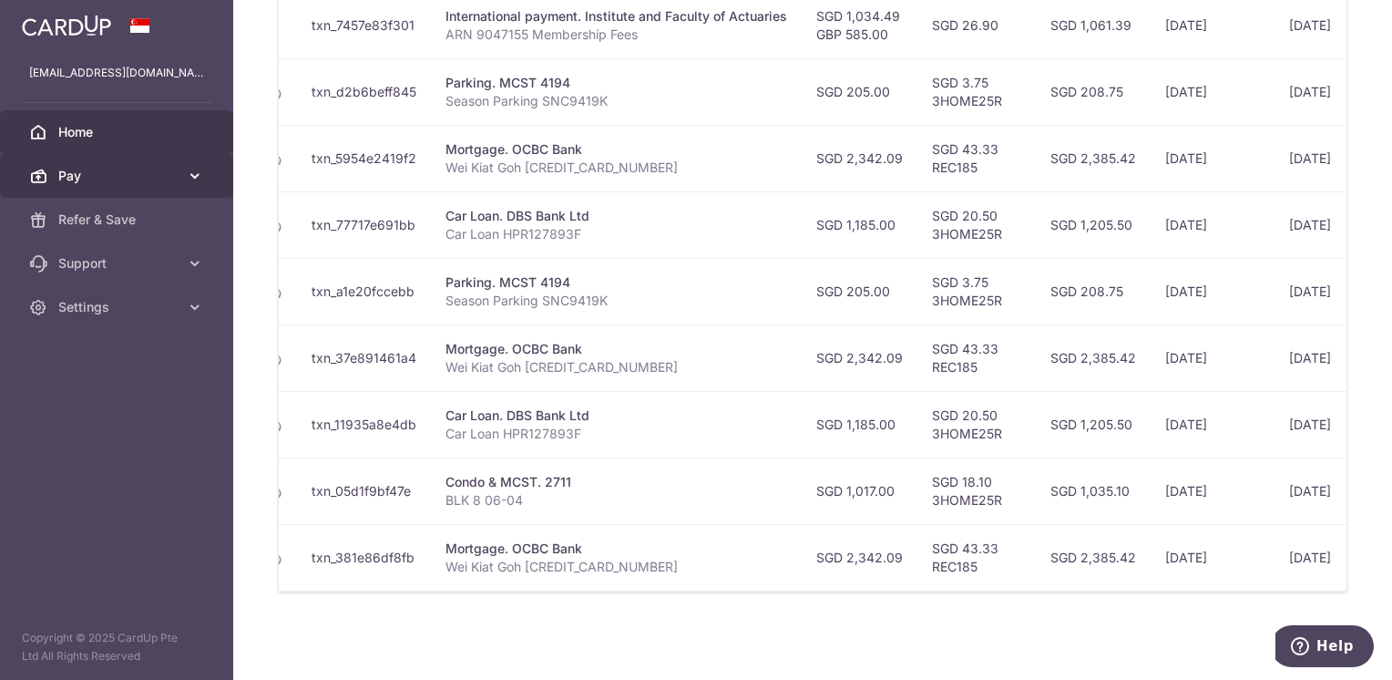
click at [174, 177] on span "Pay" at bounding box center [118, 176] width 120 height 18
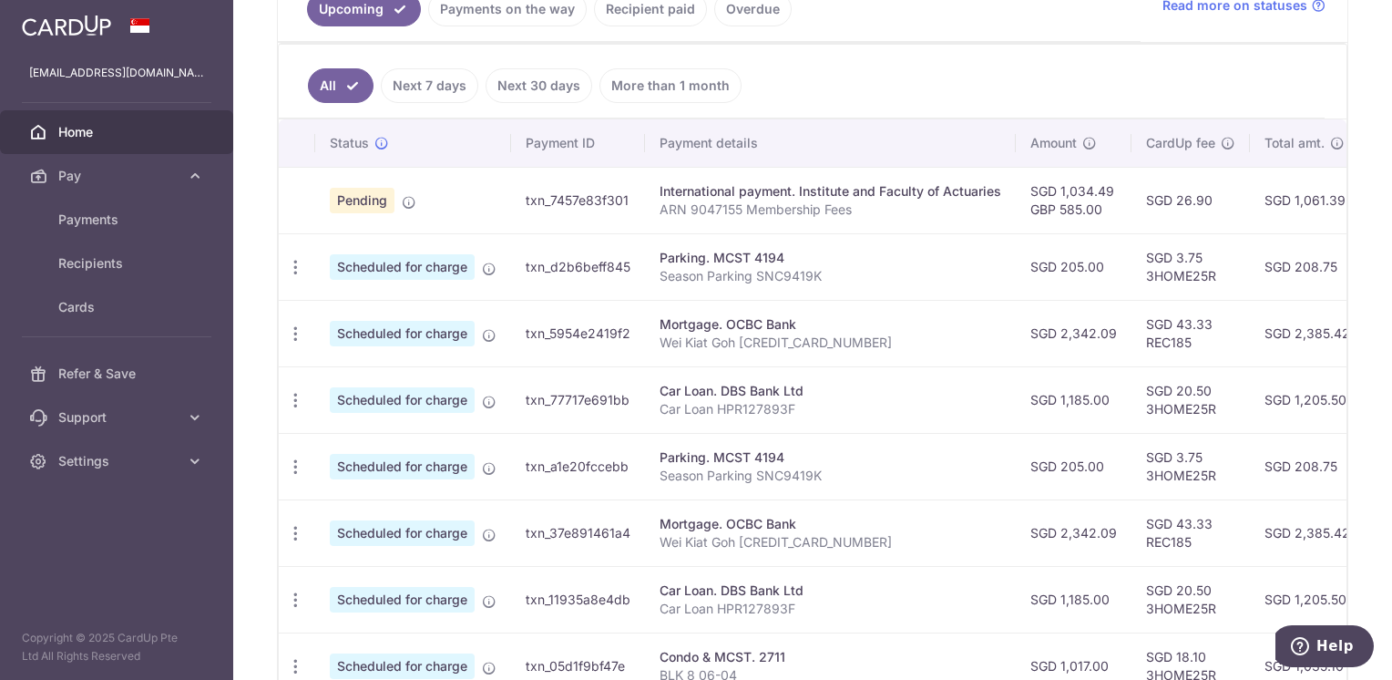
scroll to position [441, 0]
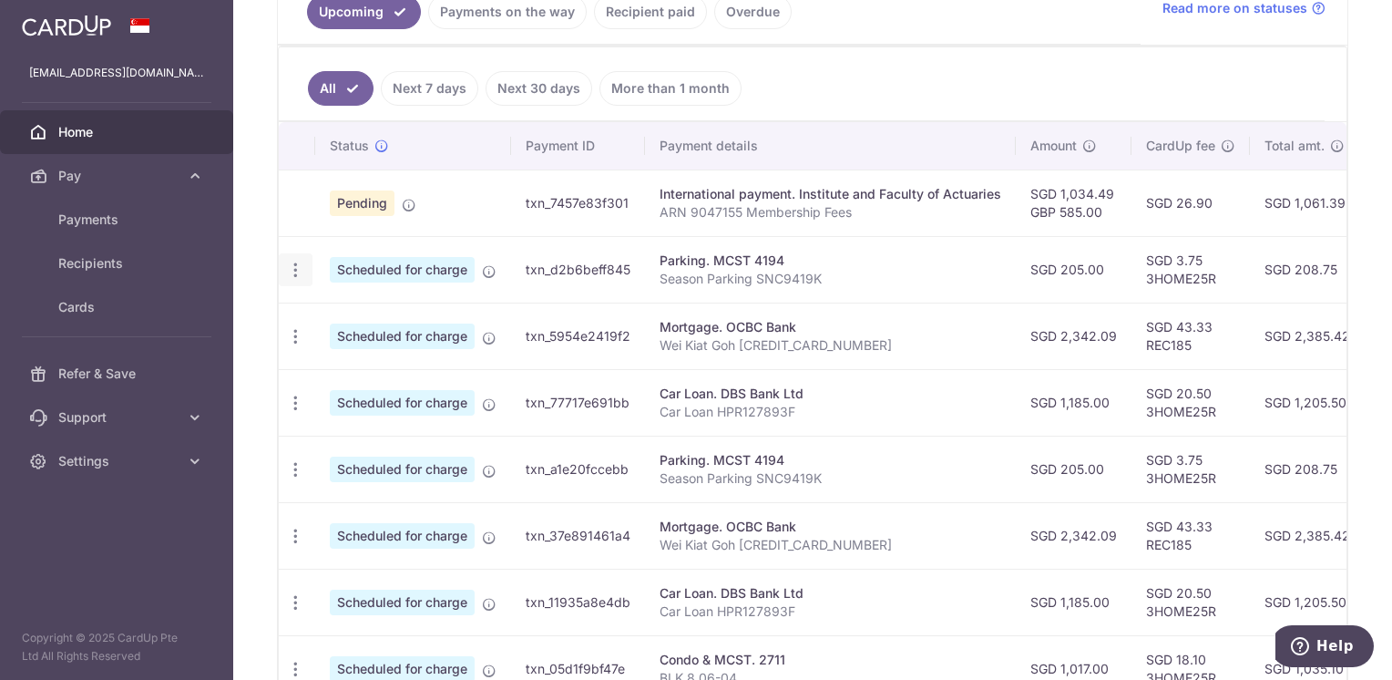
click at [296, 261] on icon "button" at bounding box center [295, 270] width 19 height 19
click at [404, 319] on span "Update payment" at bounding box center [393, 320] width 124 height 22
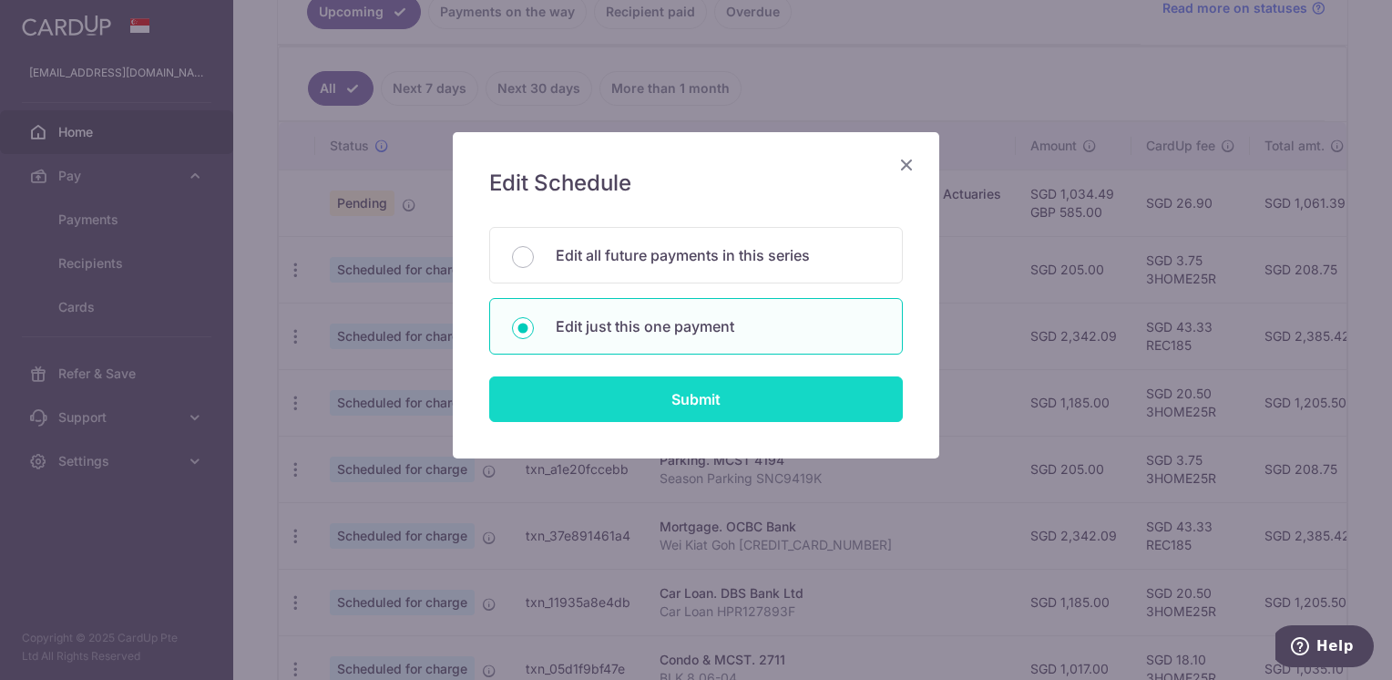
click at [626, 403] on input "Submit" at bounding box center [696, 399] width 414 height 46
radio input "true"
type input "205.00"
type input "[DATE]"
type input "Season Parking SNC9419K"
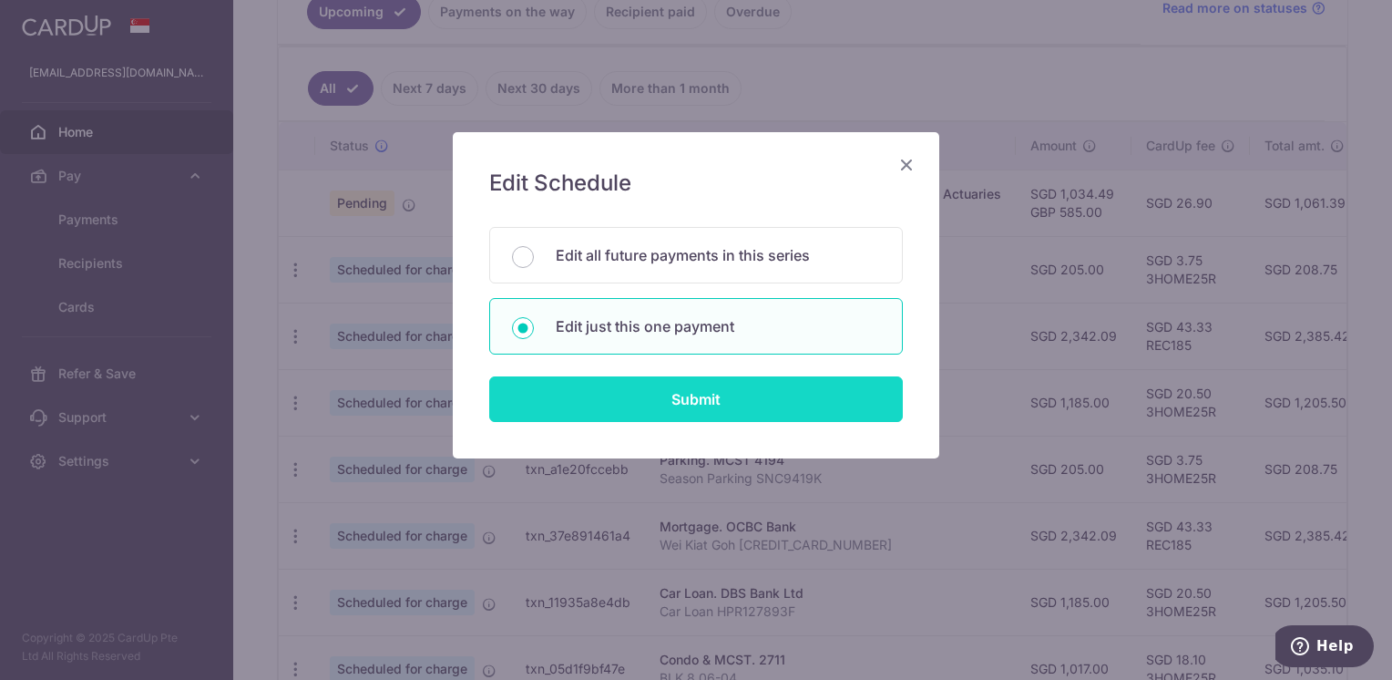
type input "3HOME25R"
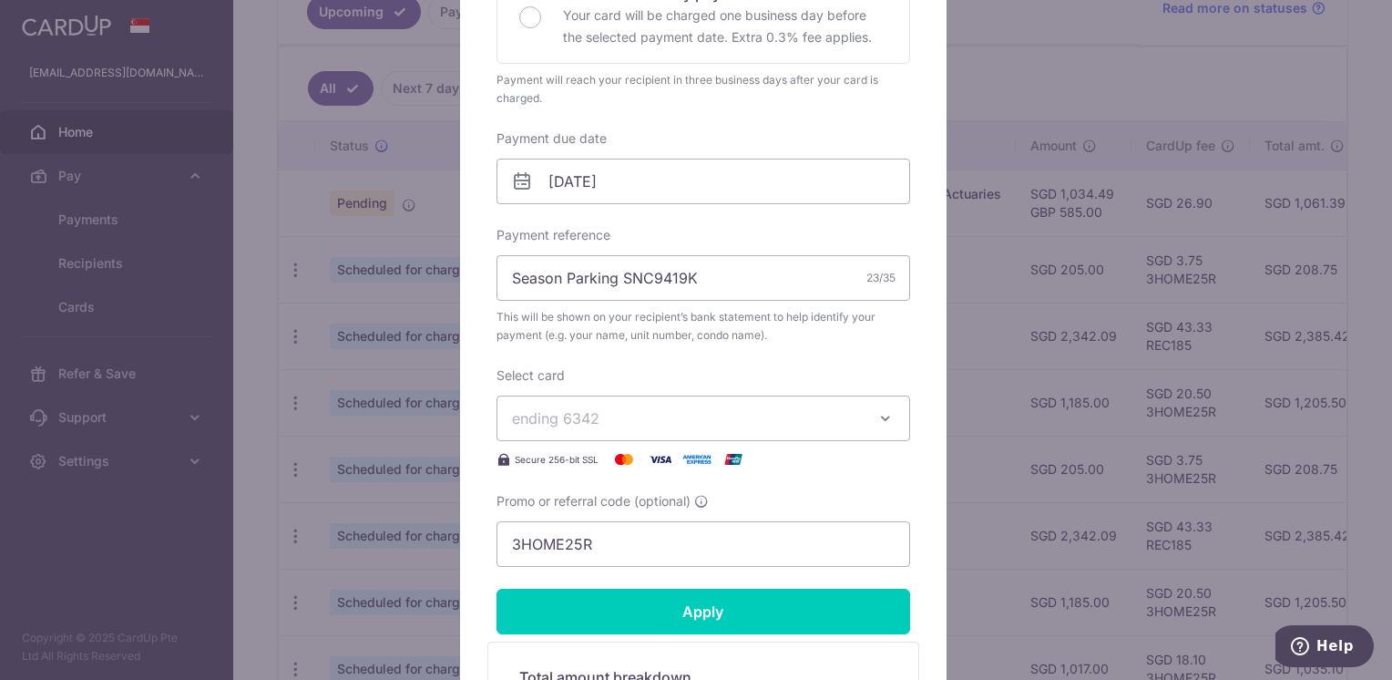
scroll to position [455, 0]
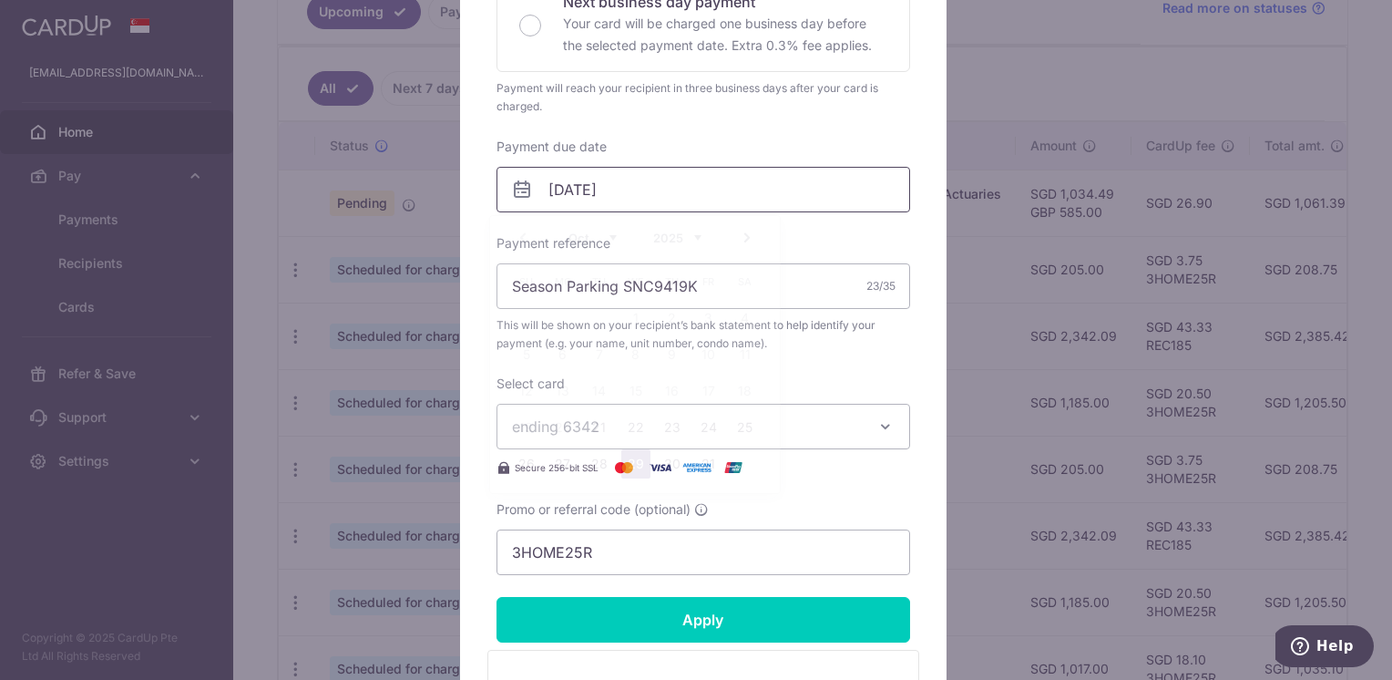
click at [637, 188] on input "[DATE]" at bounding box center [703, 190] width 414 height 46
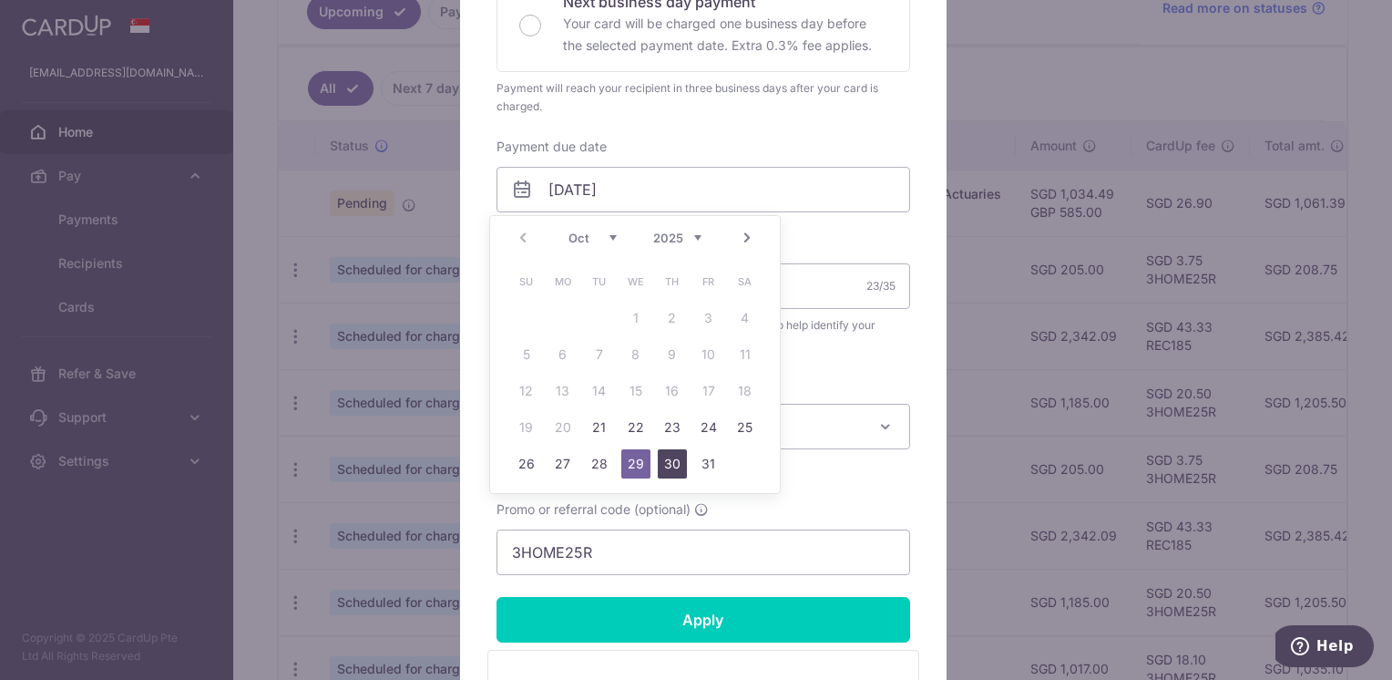
click at [672, 467] on link "30" at bounding box center [672, 463] width 29 height 29
type input "[DATE]"
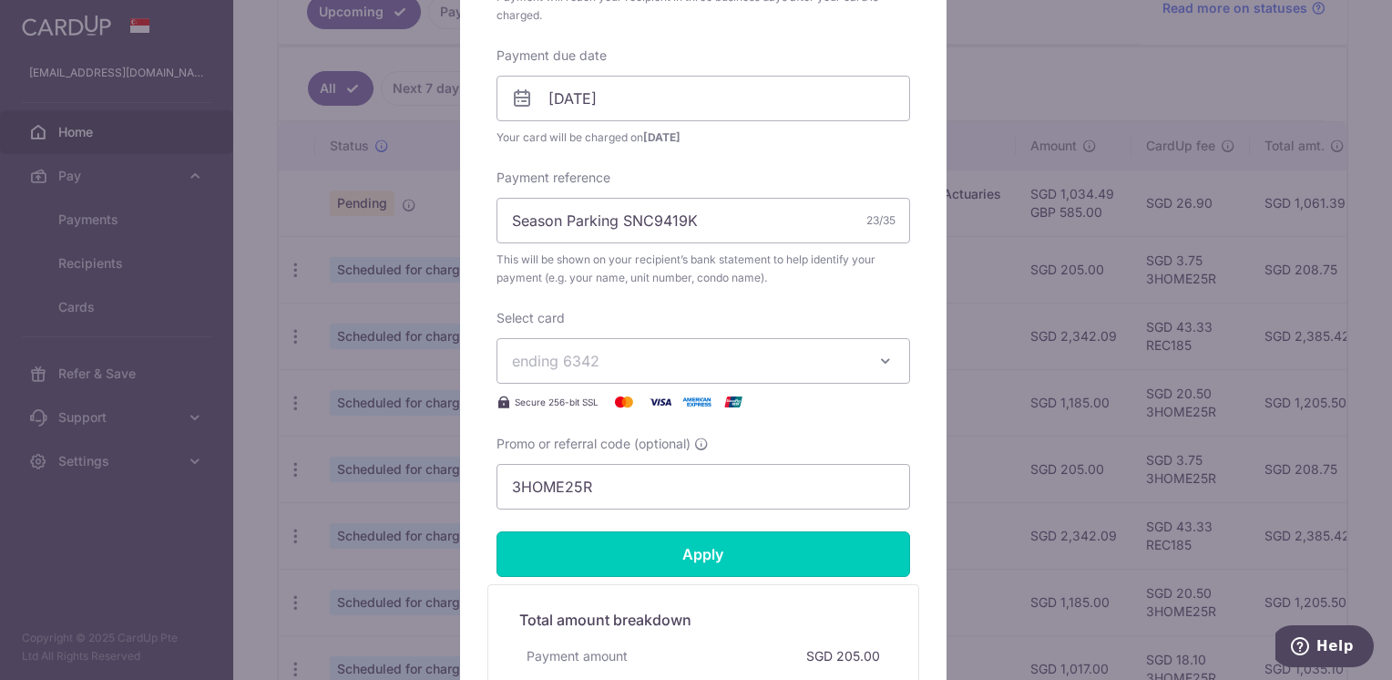
click at [632, 556] on input "Apply" at bounding box center [703, 554] width 414 height 46
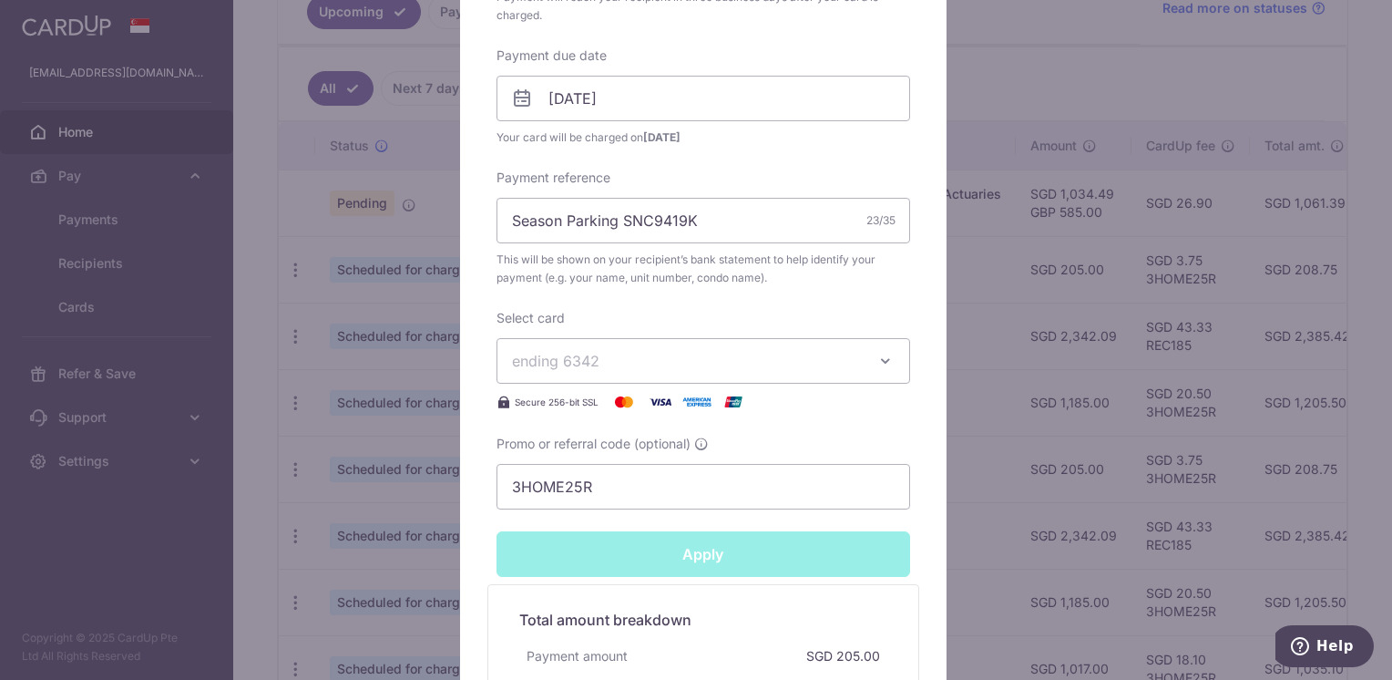
type input "Successfully Applied"
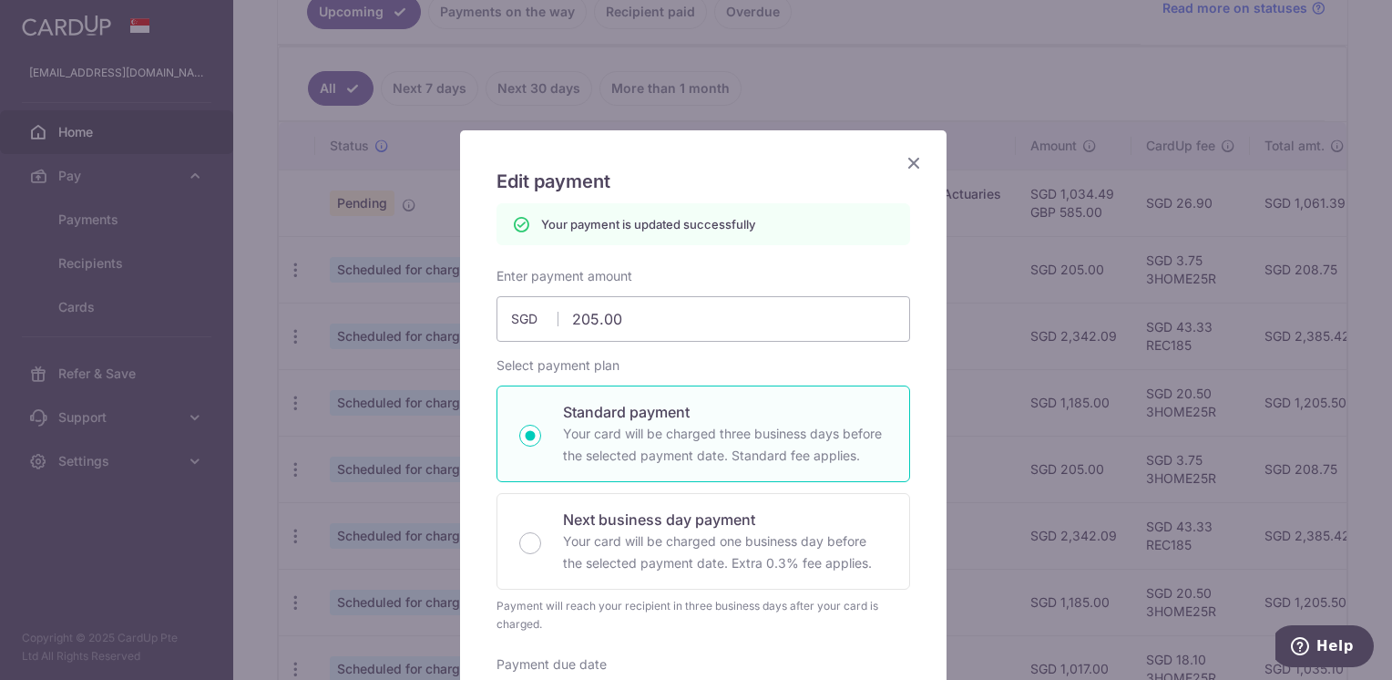
scroll to position [0, 0]
click at [904, 167] on icon "Close" at bounding box center [914, 164] width 22 height 23
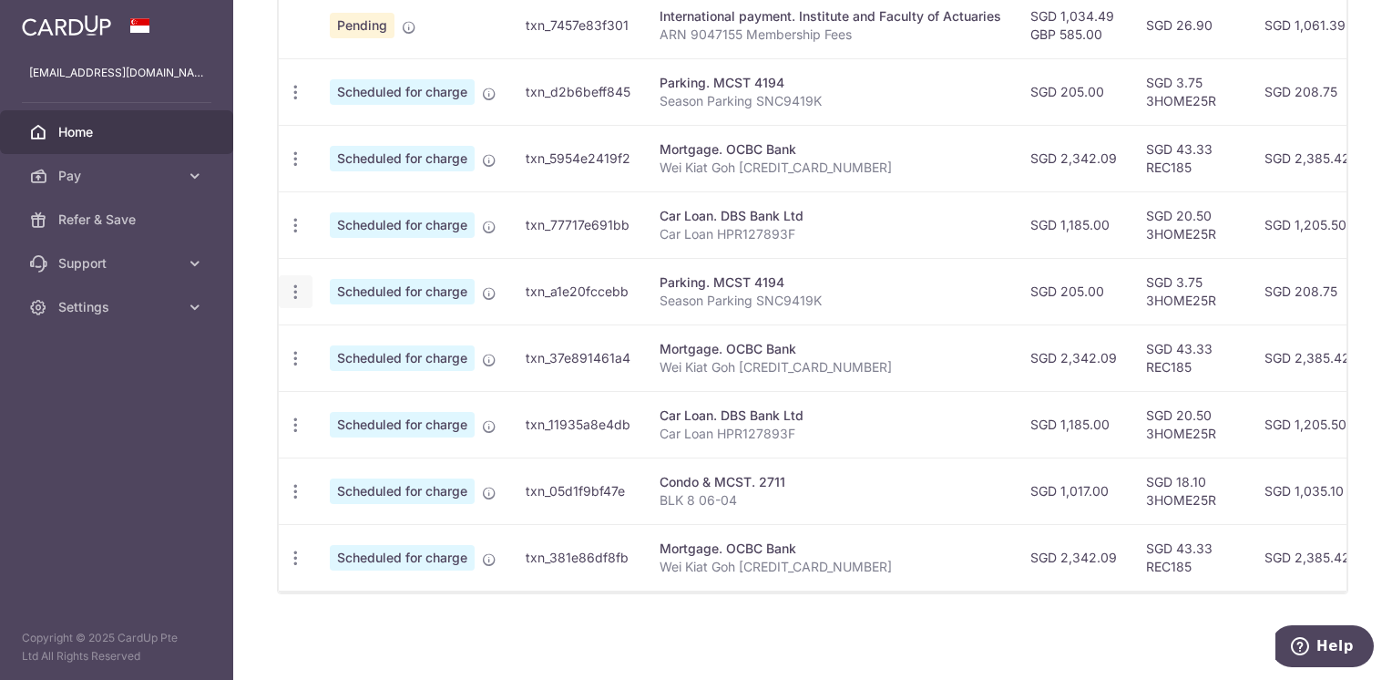
click at [292, 282] on icon "button" at bounding box center [295, 291] width 19 height 19
click at [353, 331] on span "Update payment" at bounding box center [393, 342] width 124 height 22
radio input "true"
type input "205.00"
type input "[DATE]"
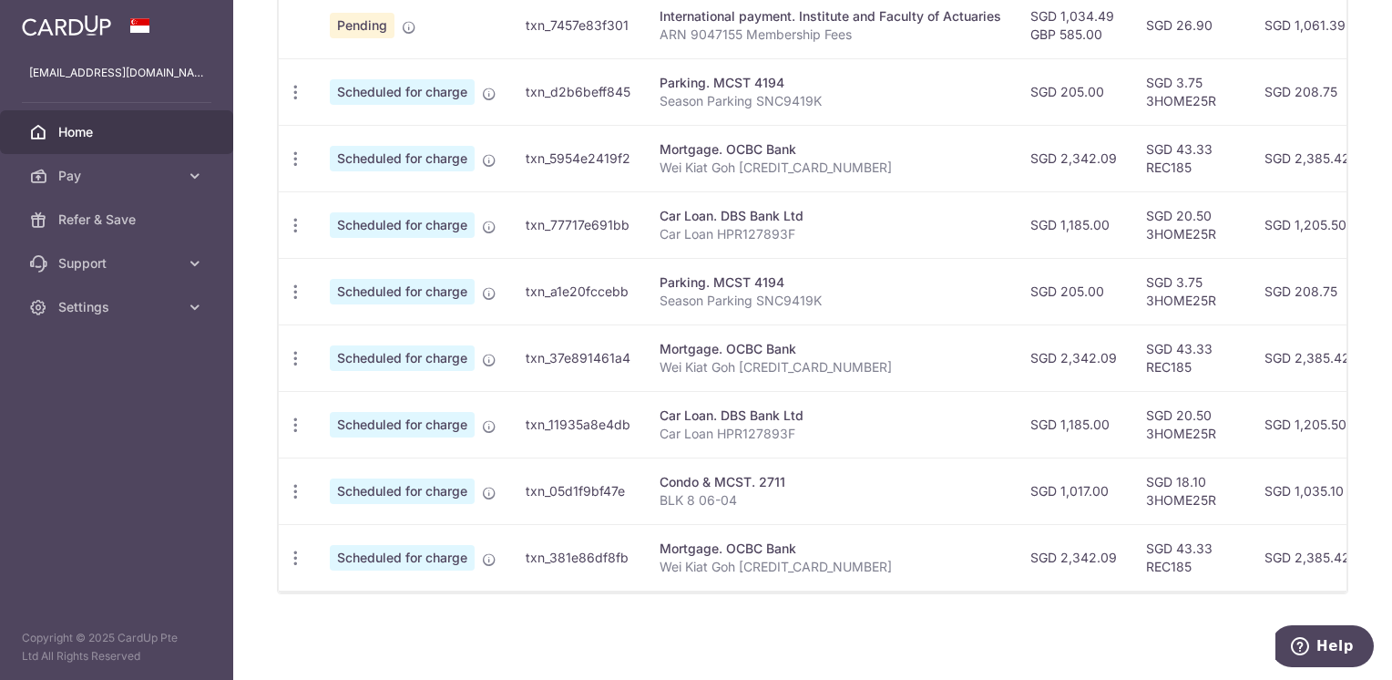
type input "Season Parking SNC9419K"
type input "3HOME25R"
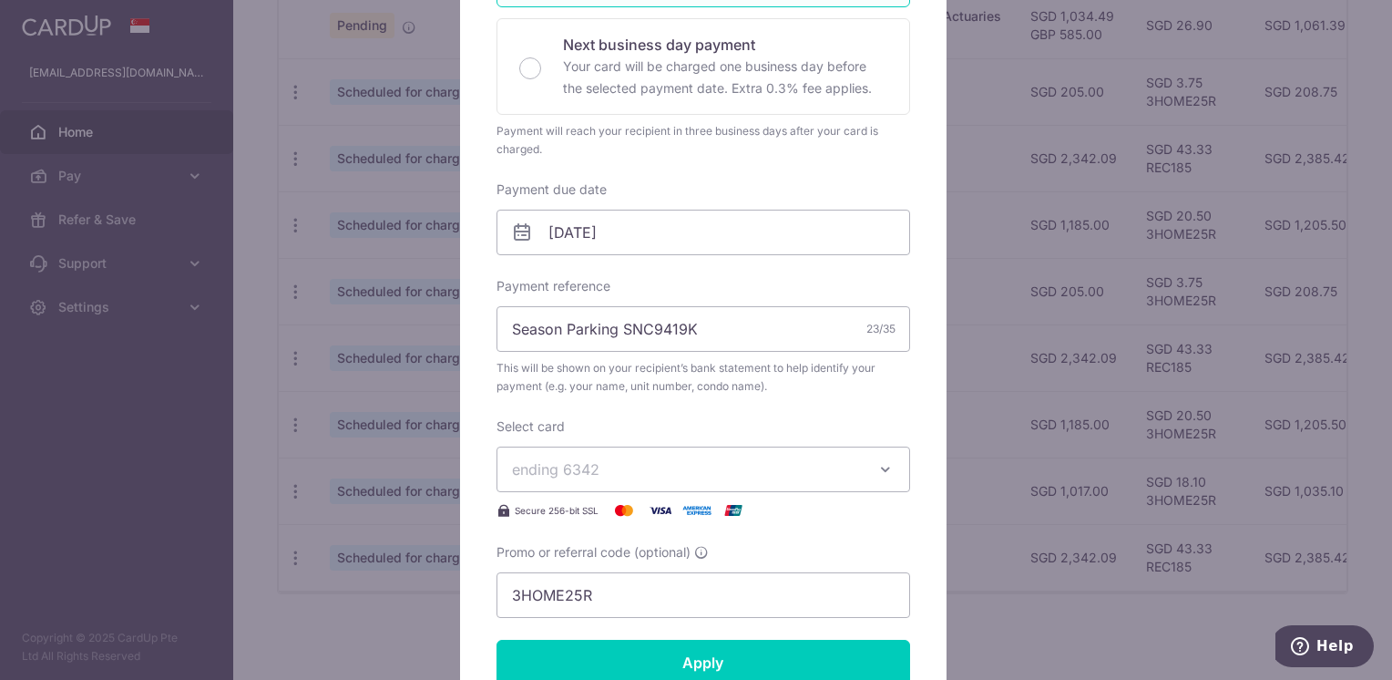
scroll to position [455, 0]
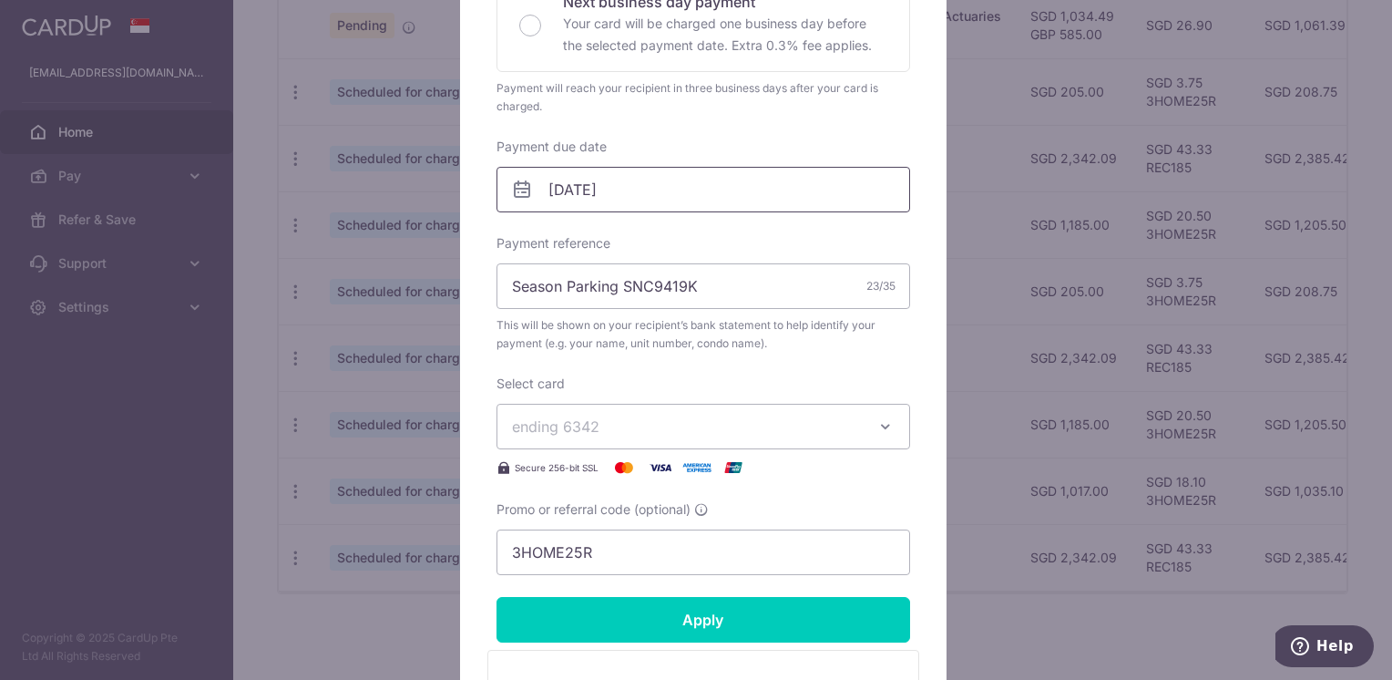
click at [616, 186] on input "[DATE]" at bounding box center [703, 190] width 414 height 46
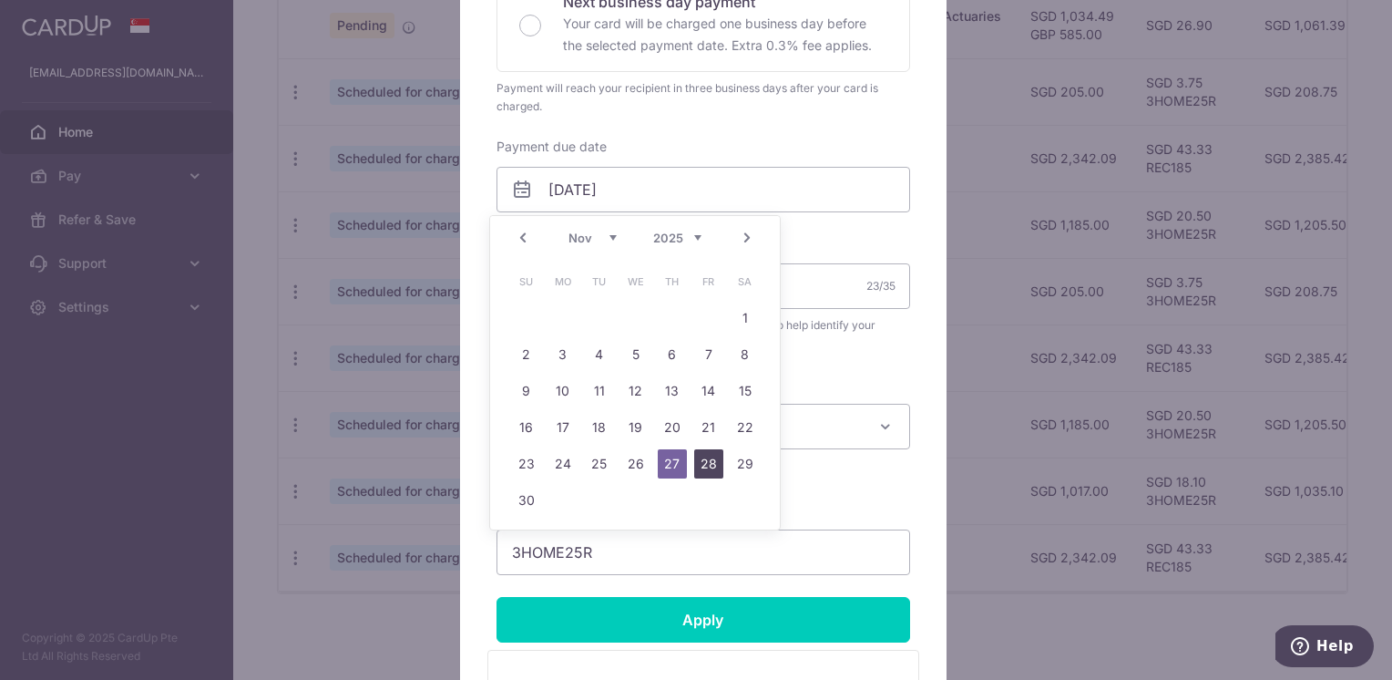
click at [701, 456] on link "28" at bounding box center [708, 463] width 29 height 29
type input "[DATE]"
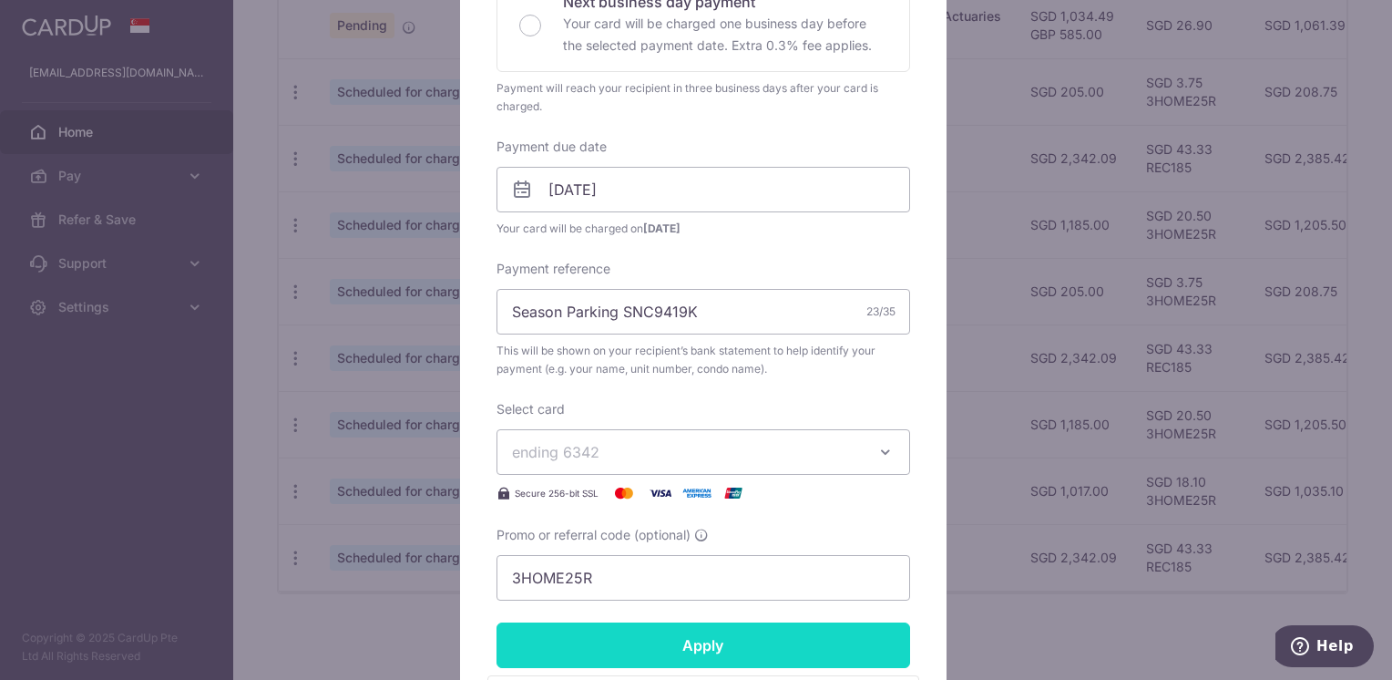
click at [603, 650] on input "Apply" at bounding box center [703, 645] width 414 height 46
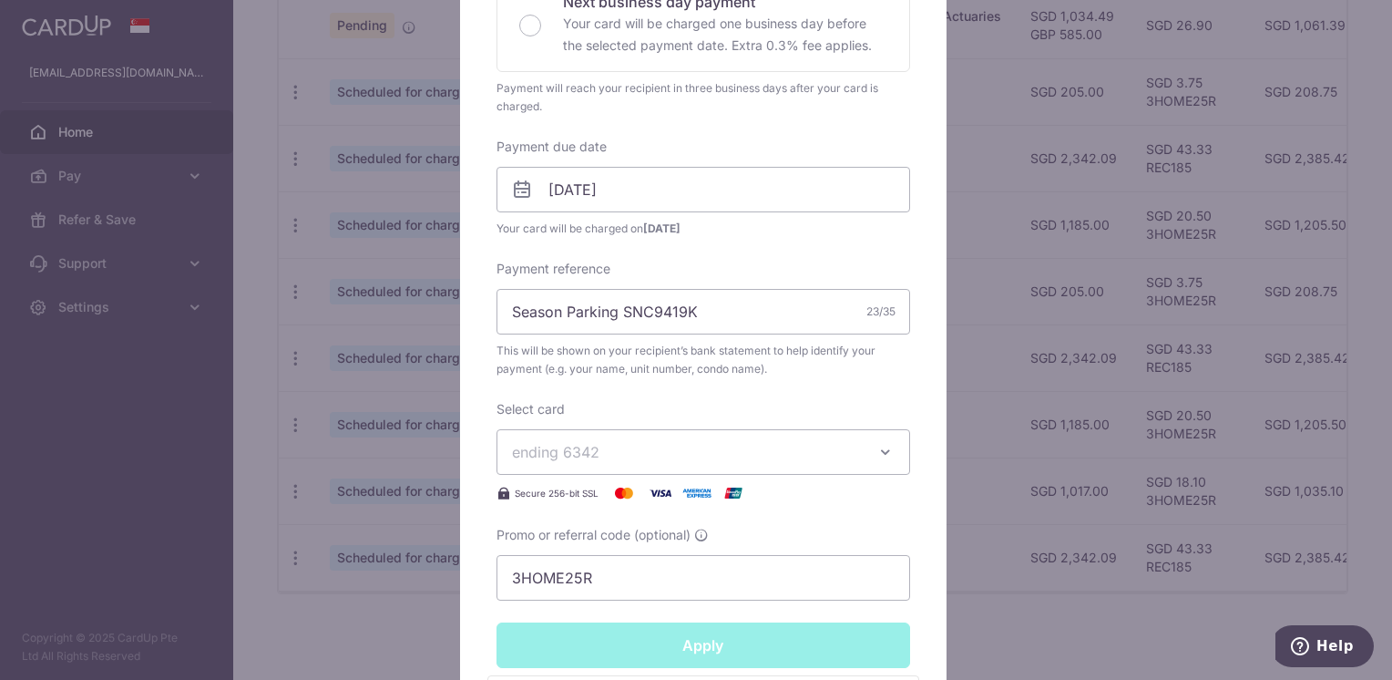
type input "Successfully Applied"
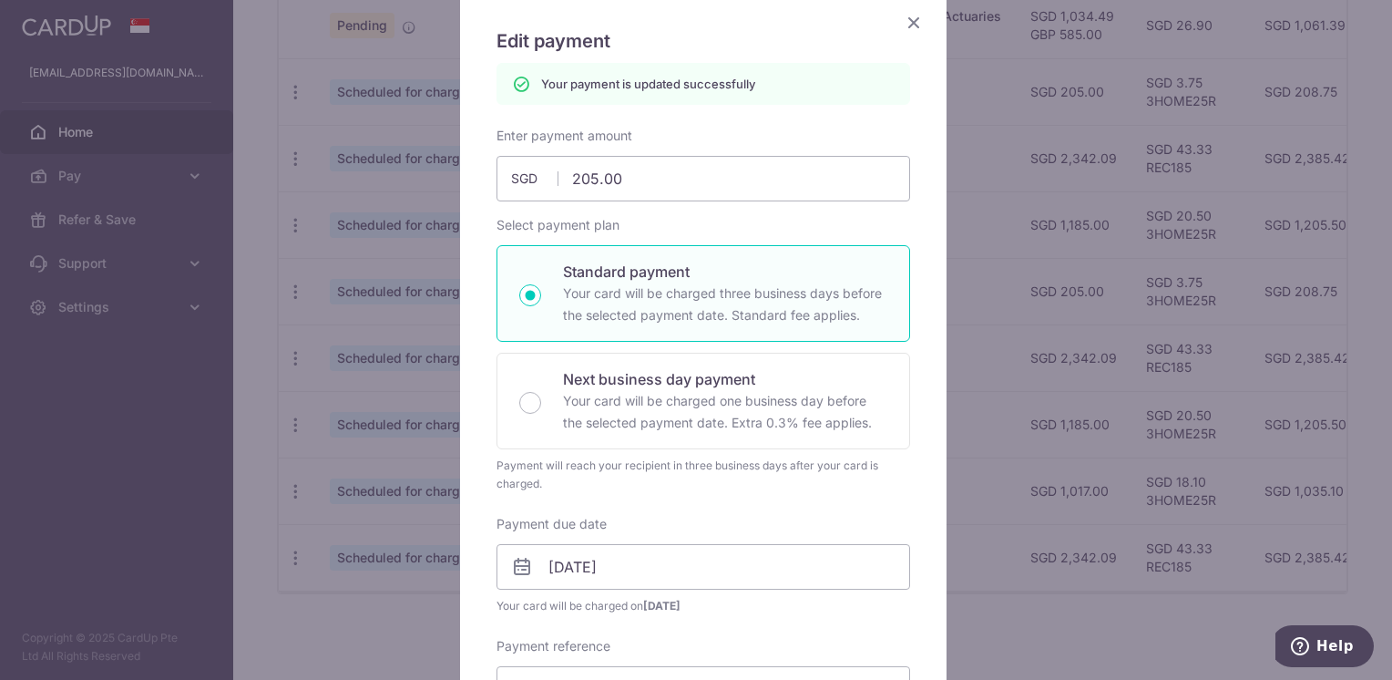
scroll to position [0, 0]
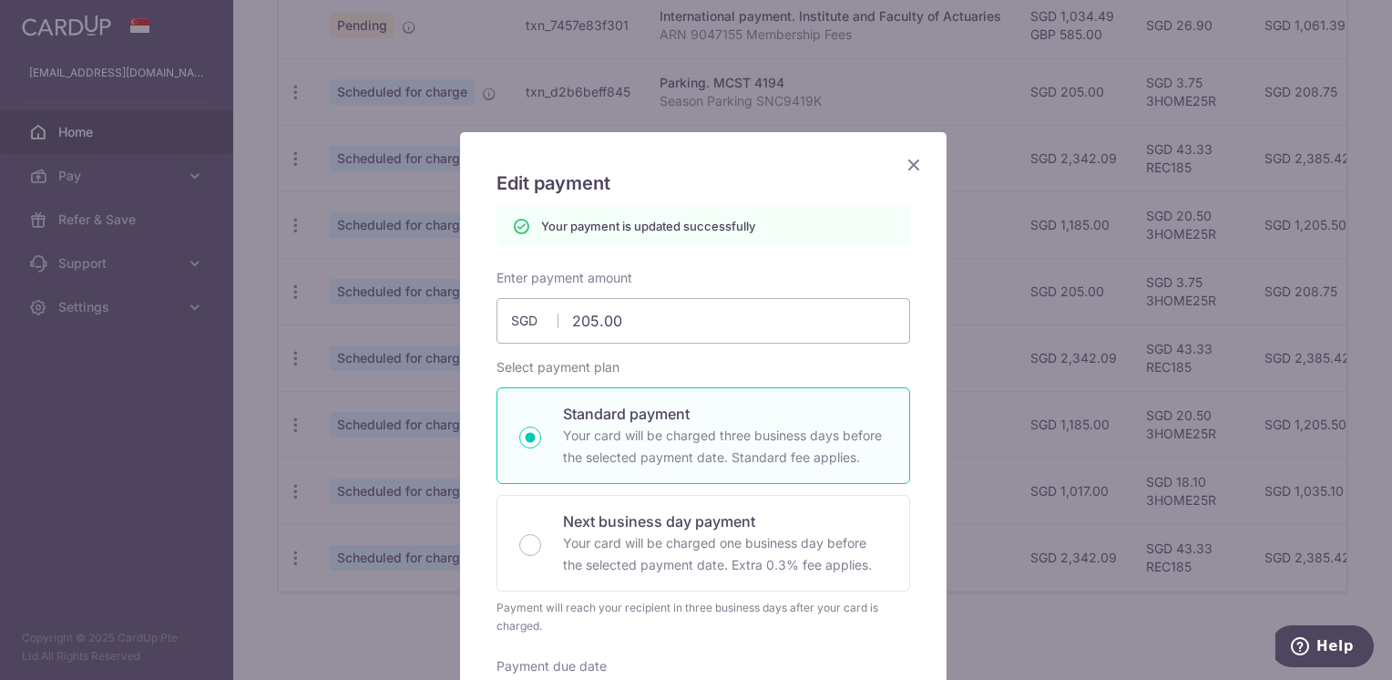
click at [903, 160] on icon "Close" at bounding box center [914, 164] width 22 height 23
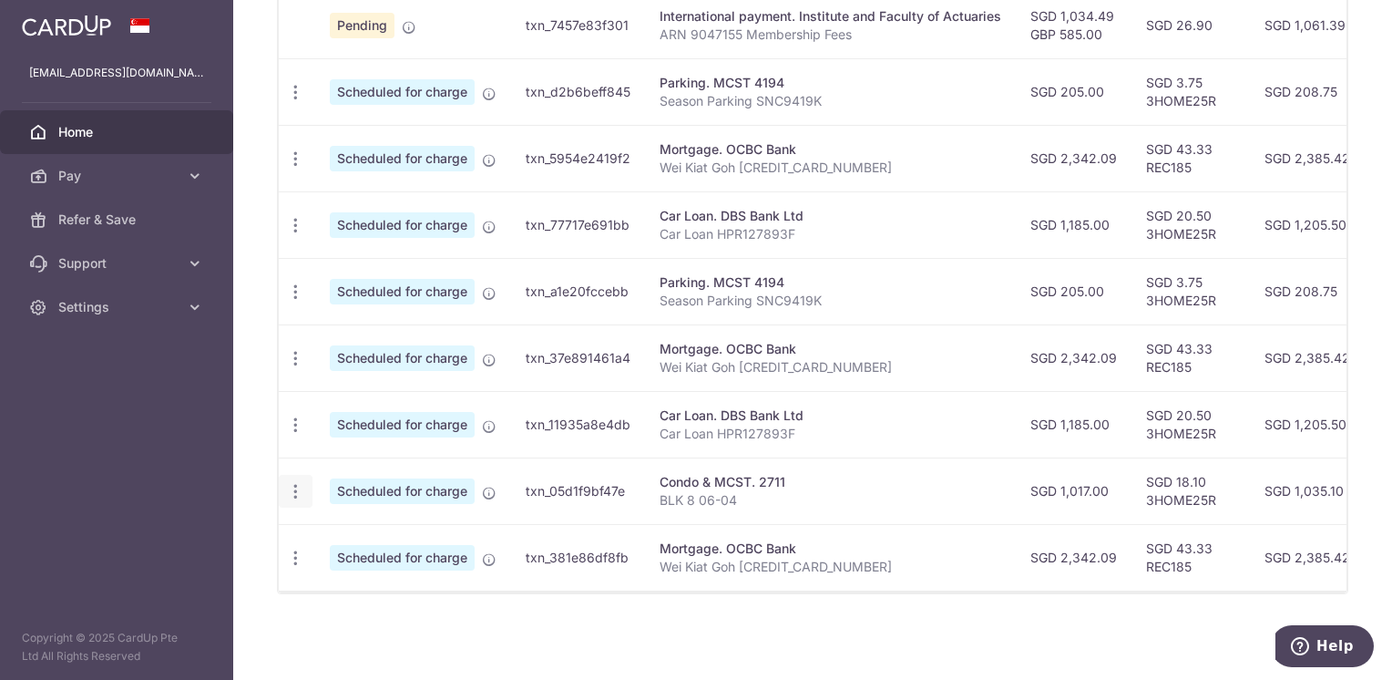
click at [290, 482] on icon "button" at bounding box center [295, 491] width 19 height 19
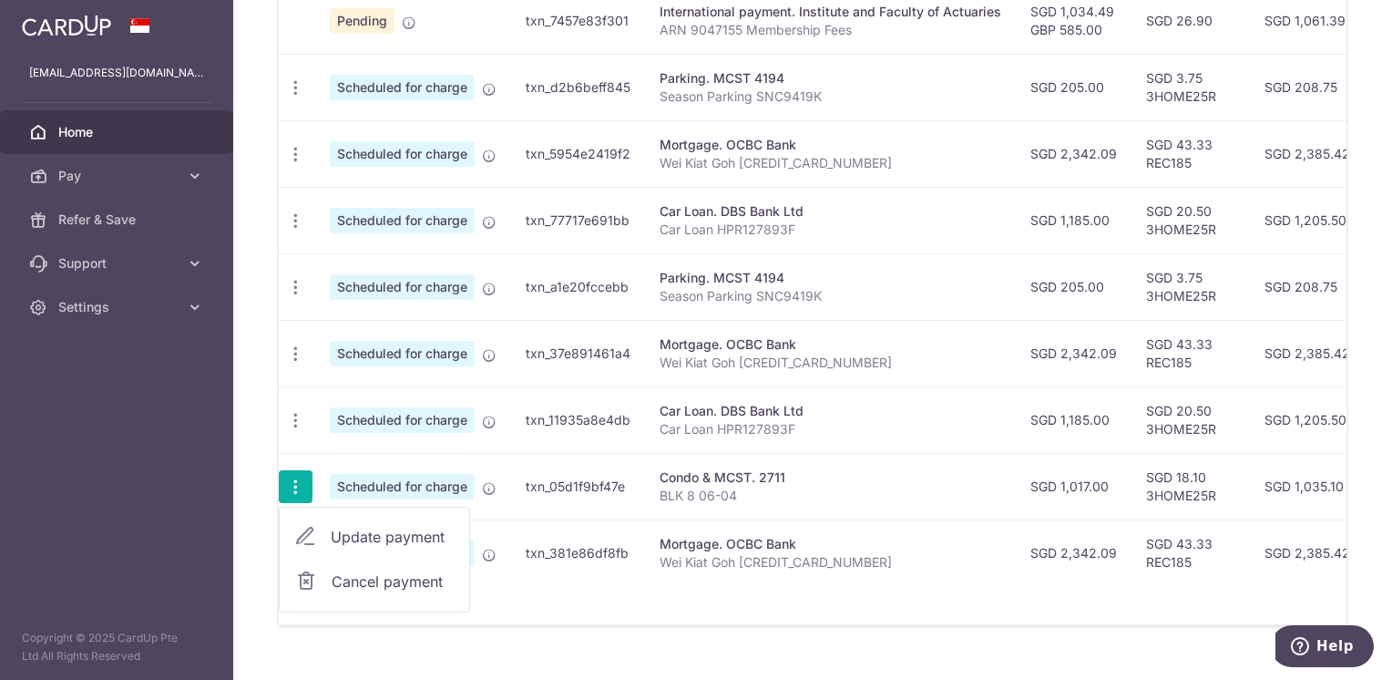
click at [355, 533] on span "Update payment" at bounding box center [393, 537] width 124 height 22
radio input "true"
type input "1,017.00"
type input "30/12/2025"
type input "BLK 8 06-04"
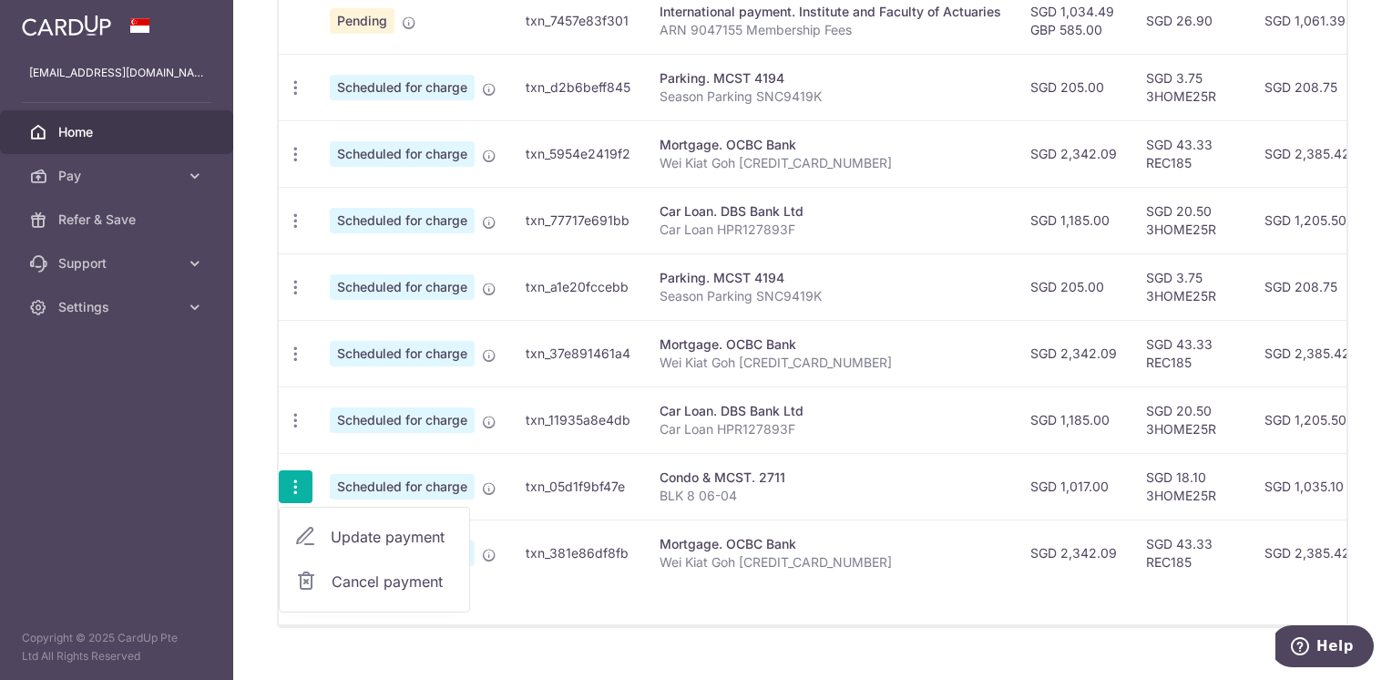
type input "3HOME25R"
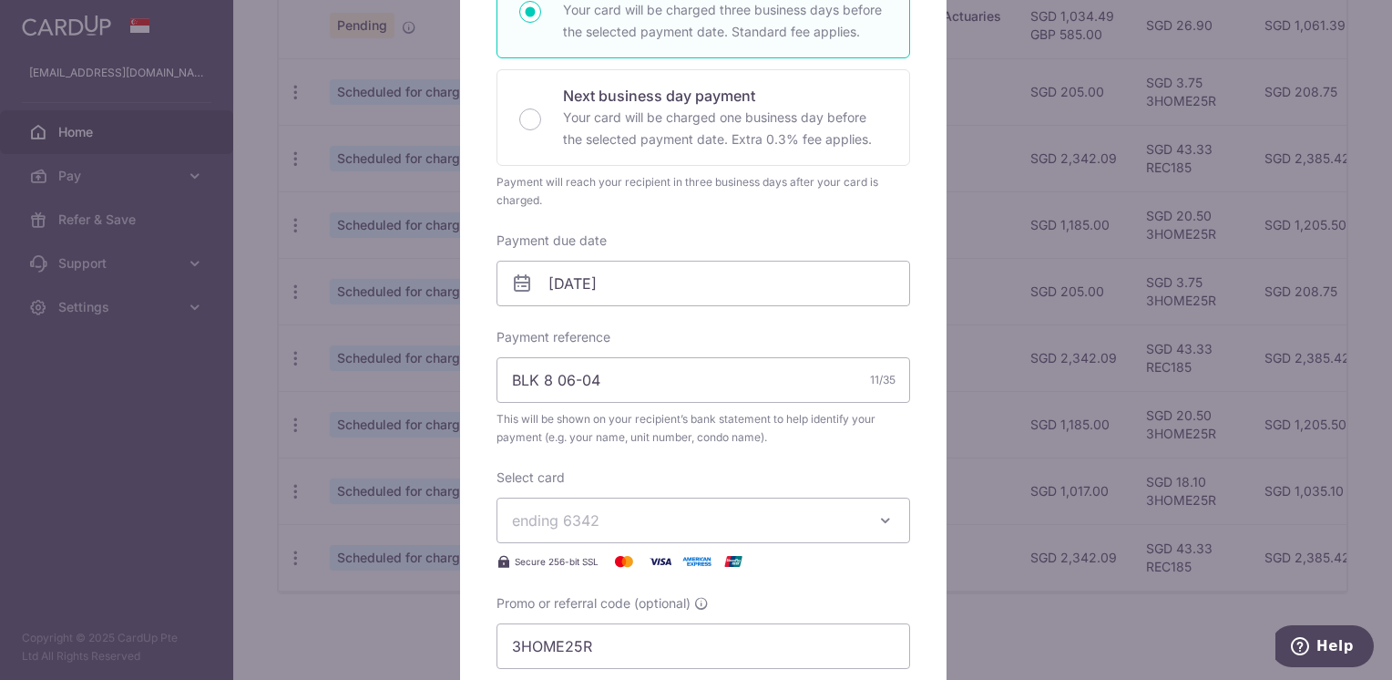
scroll to position [364, 0]
click at [570, 281] on input "30/12/2025" at bounding box center [703, 281] width 414 height 46
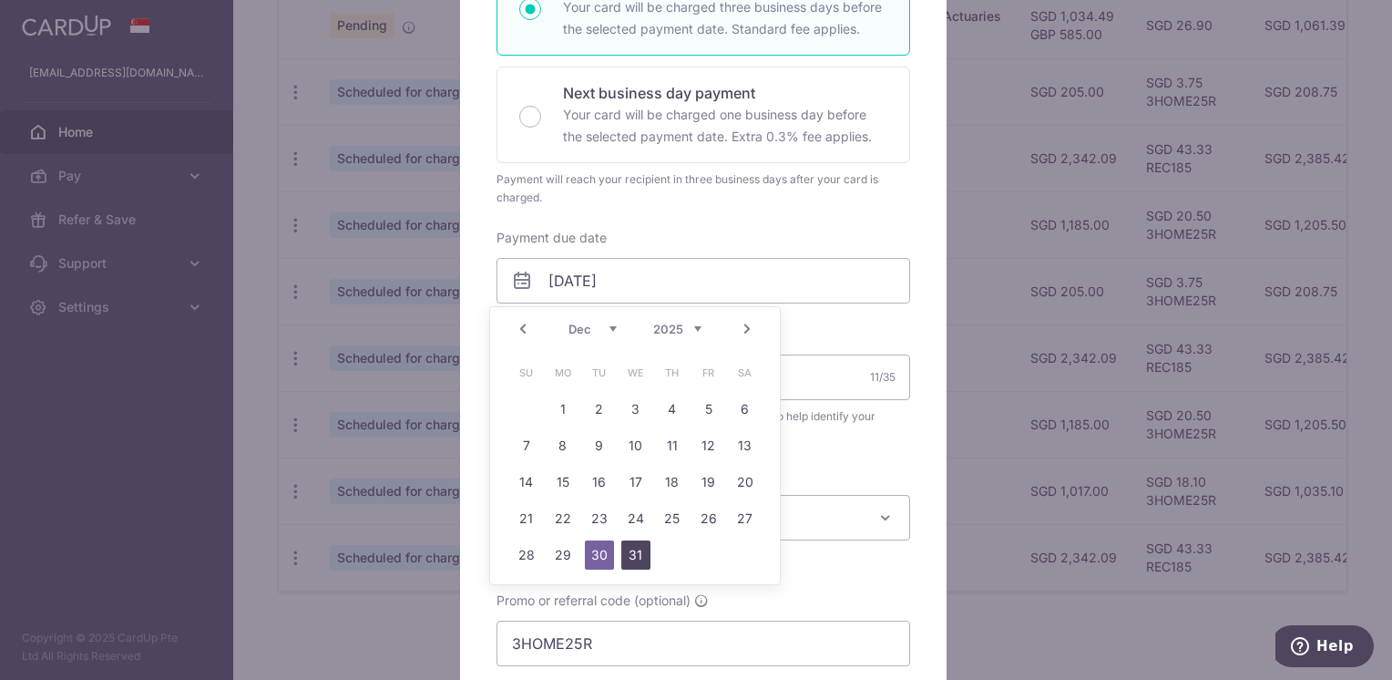
click at [628, 552] on link "31" at bounding box center [635, 554] width 29 height 29
type input "31/12/2025"
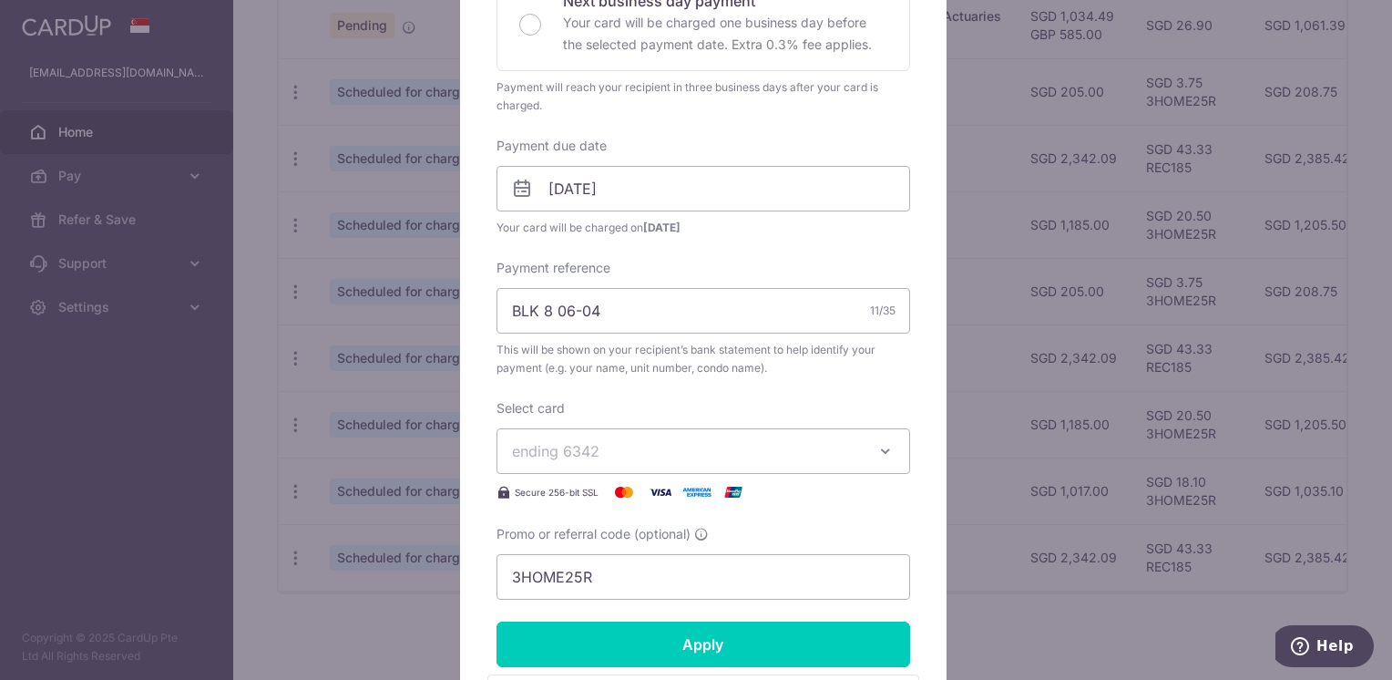
scroll to position [547, 0]
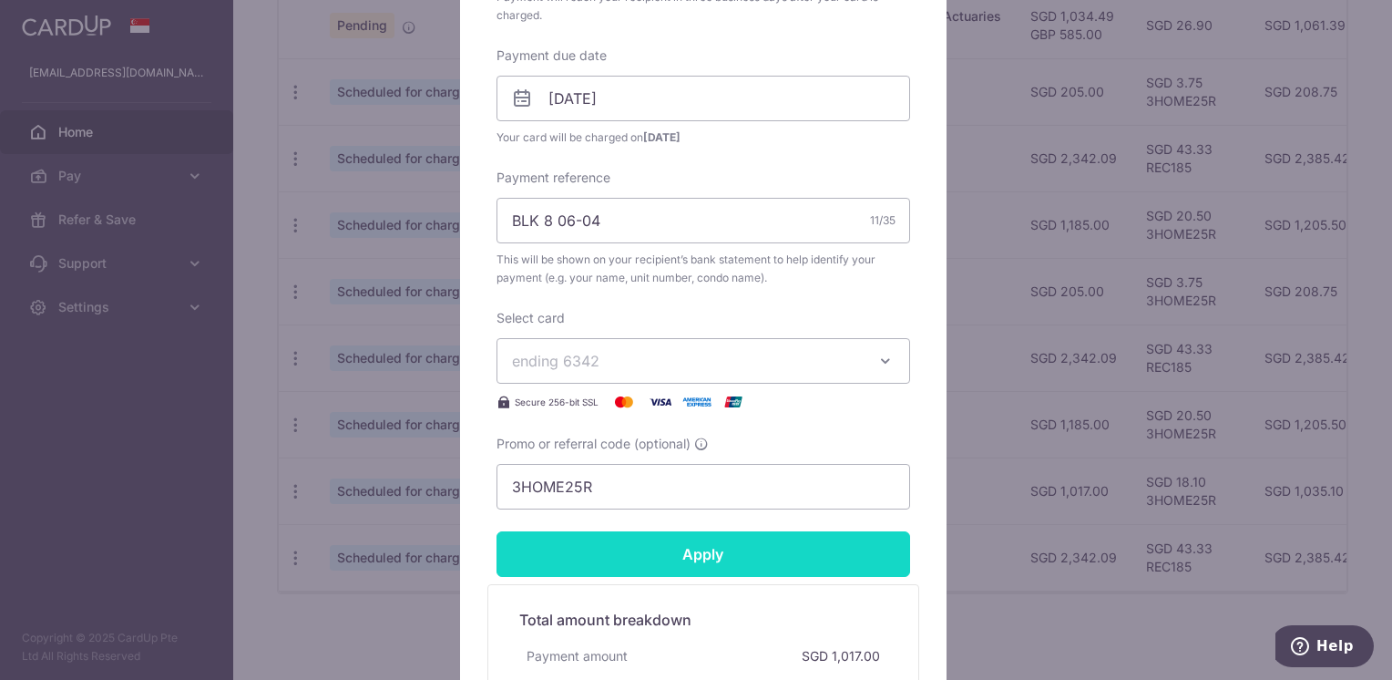
click at [543, 559] on input "Apply" at bounding box center [703, 554] width 414 height 46
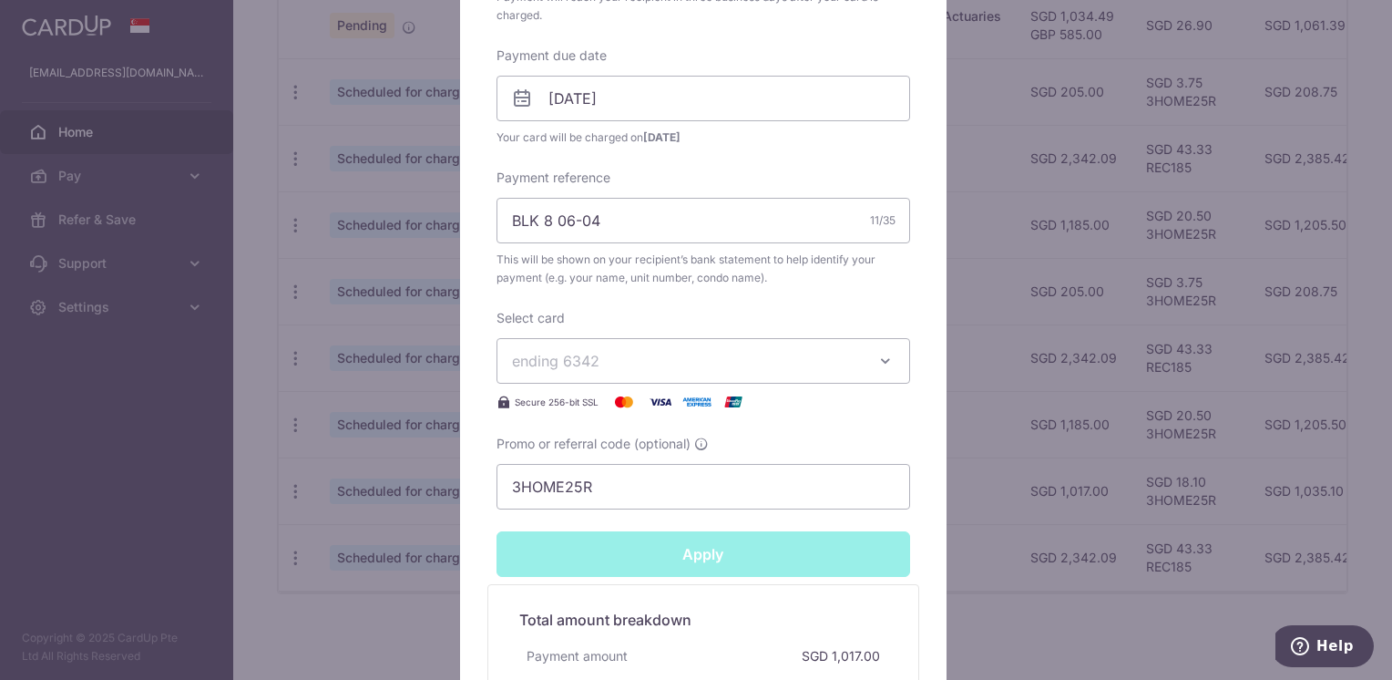
type input "Successfully Applied"
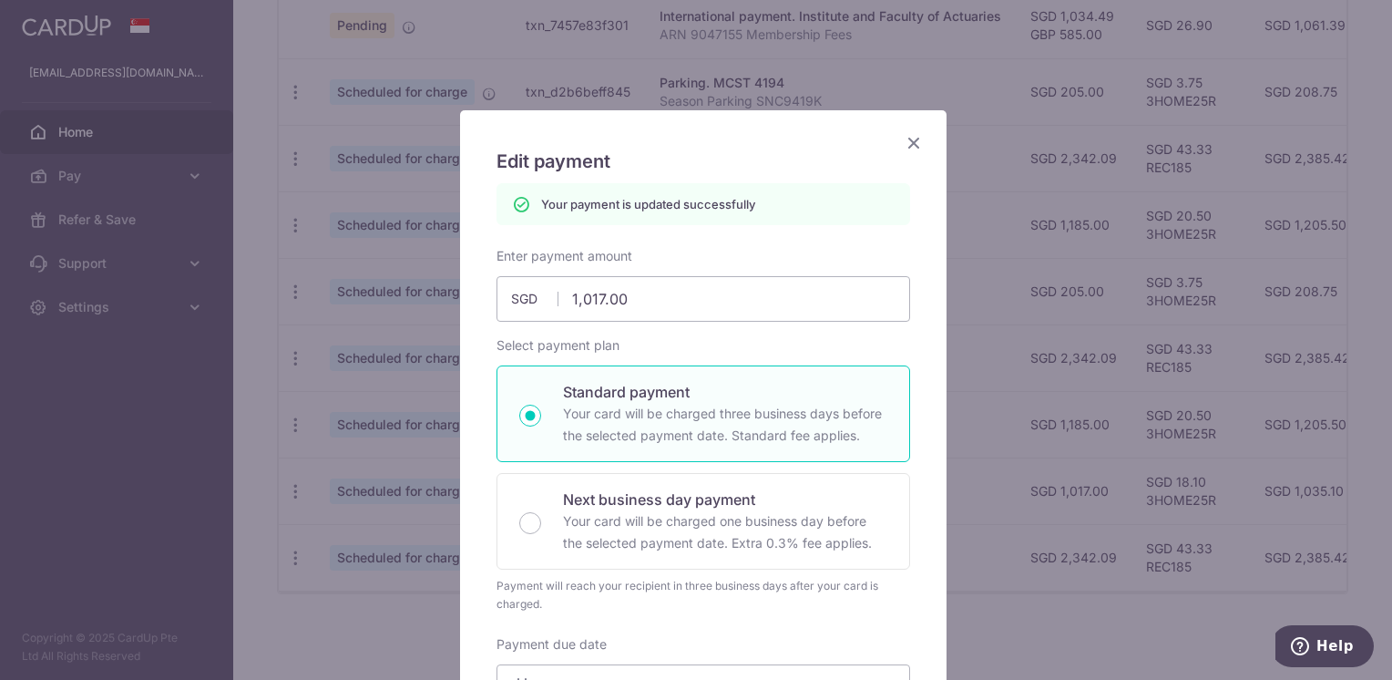
scroll to position [0, 0]
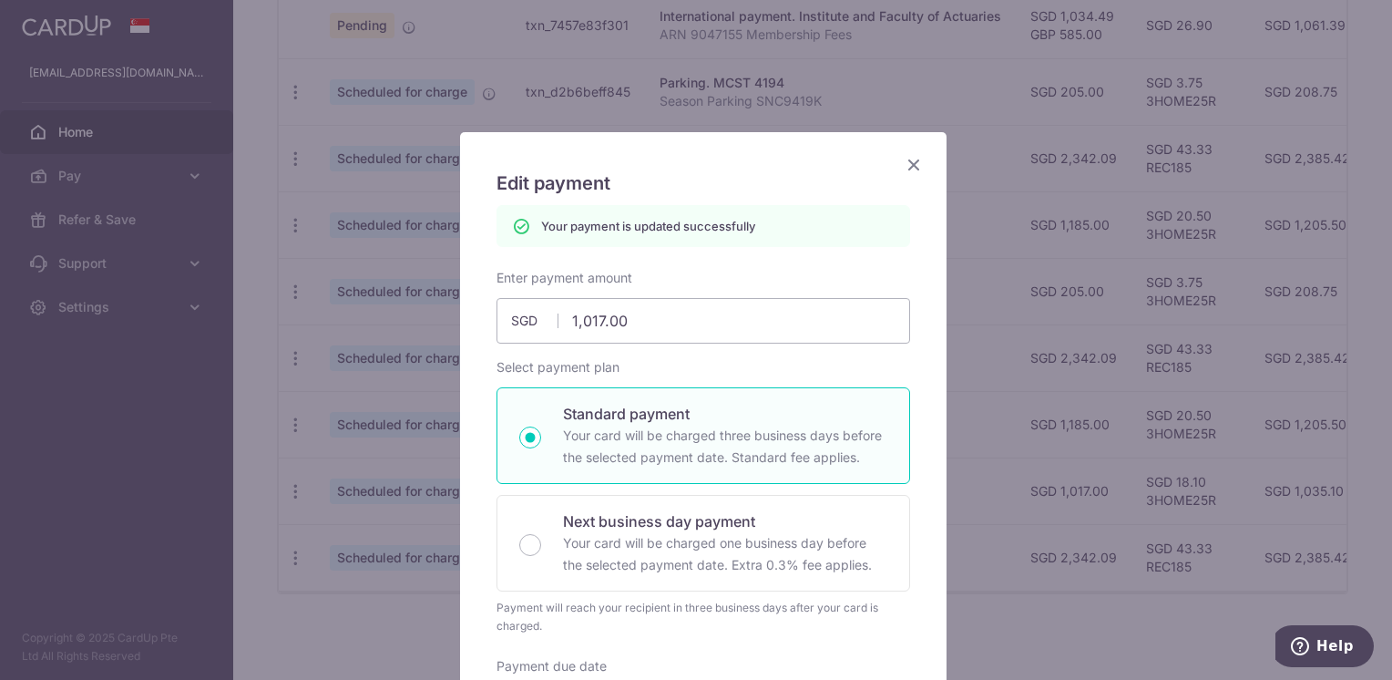
click at [903, 166] on icon "Close" at bounding box center [914, 164] width 22 height 23
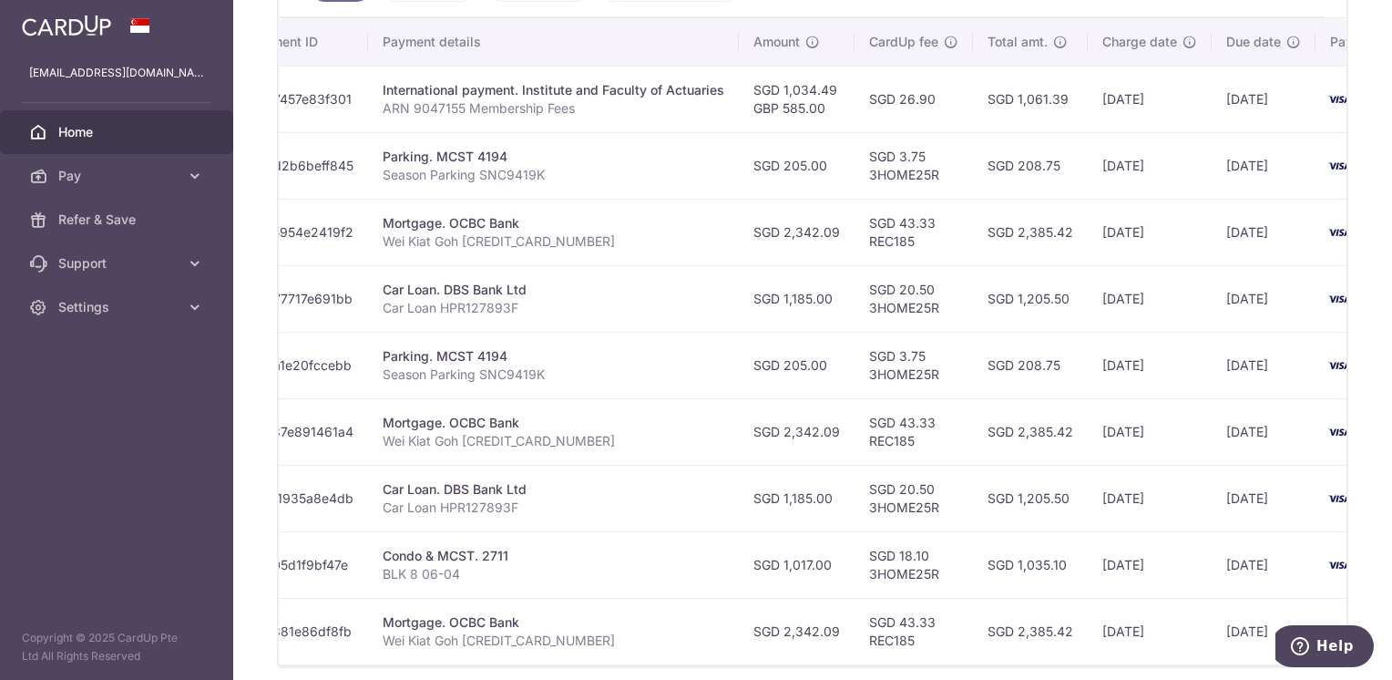
scroll to position [441, 0]
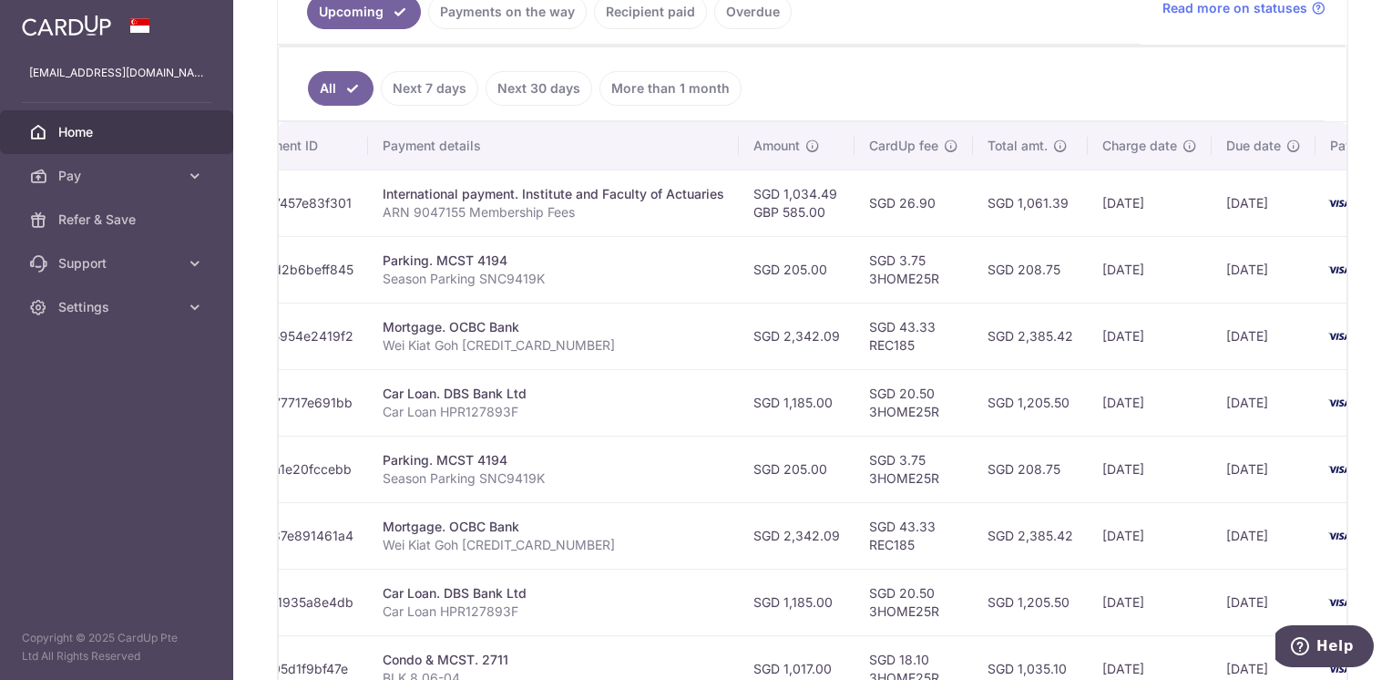
click at [645, 78] on link "More than 1 month" at bounding box center [670, 88] width 142 height 35
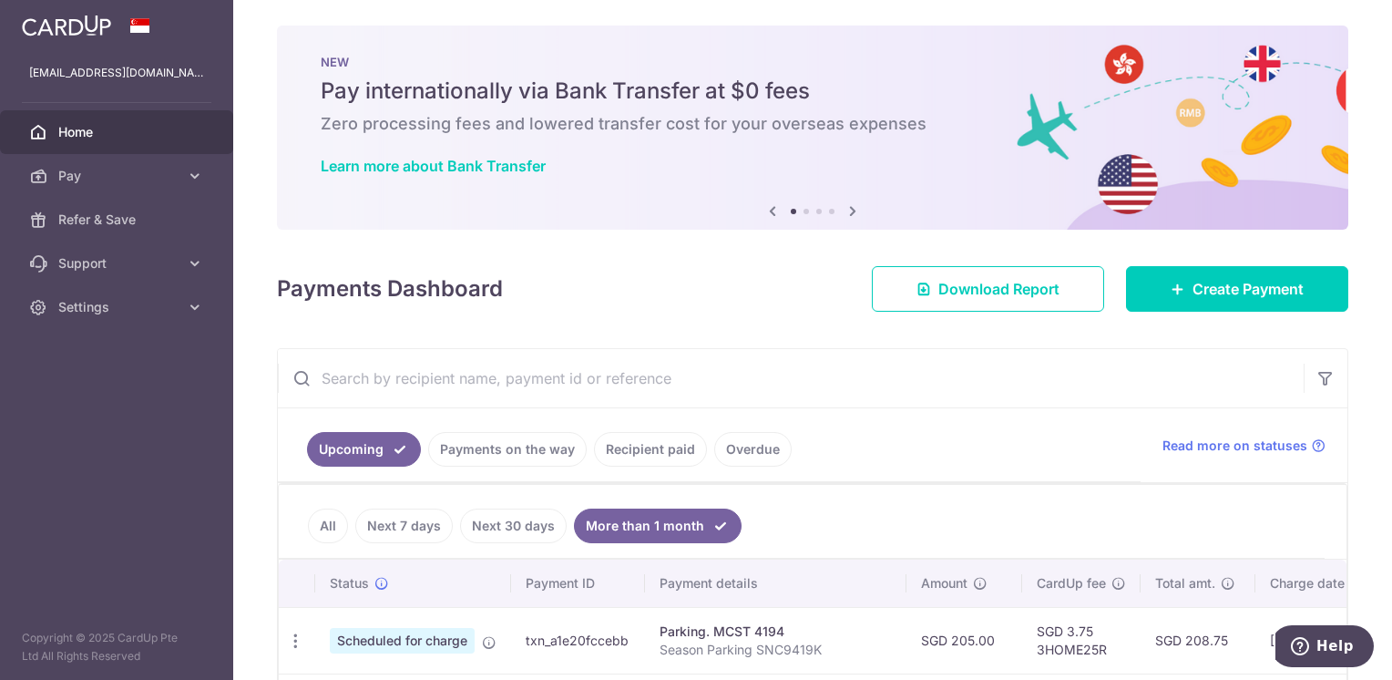
scroll to position [0, 0]
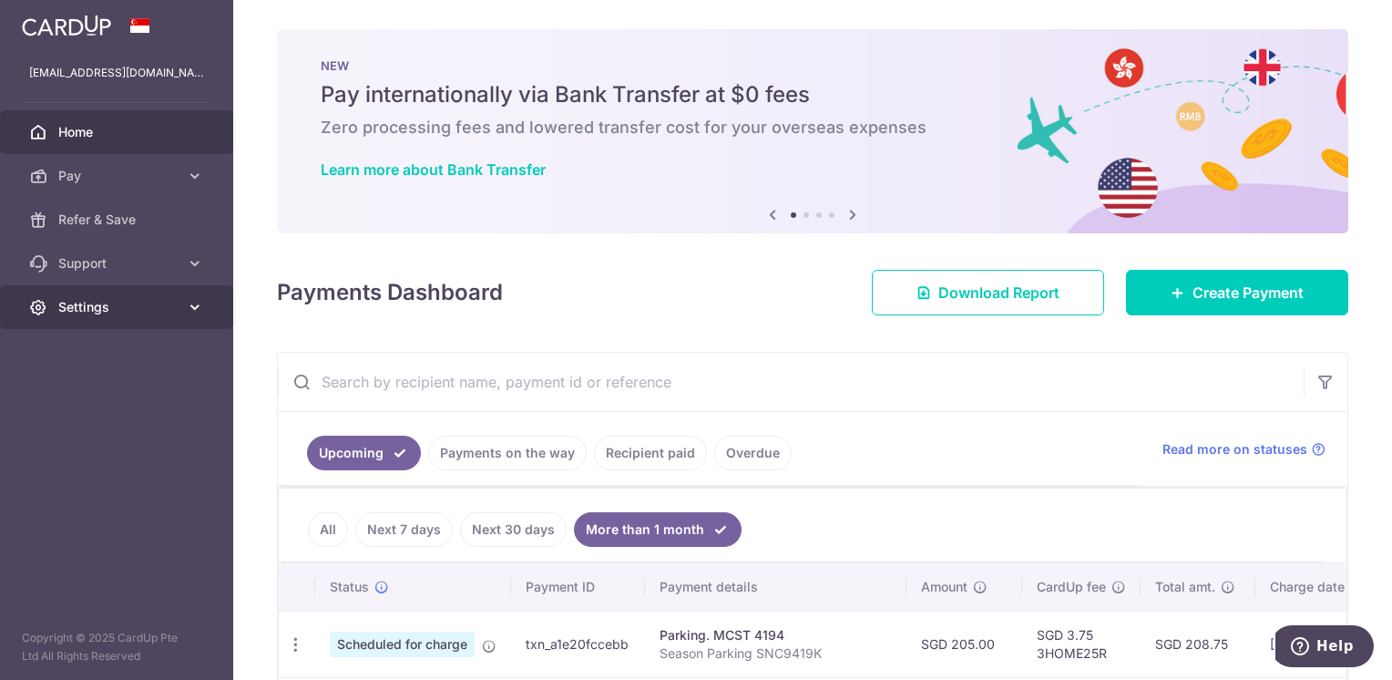
click at [117, 304] on span "Settings" at bounding box center [118, 307] width 120 height 18
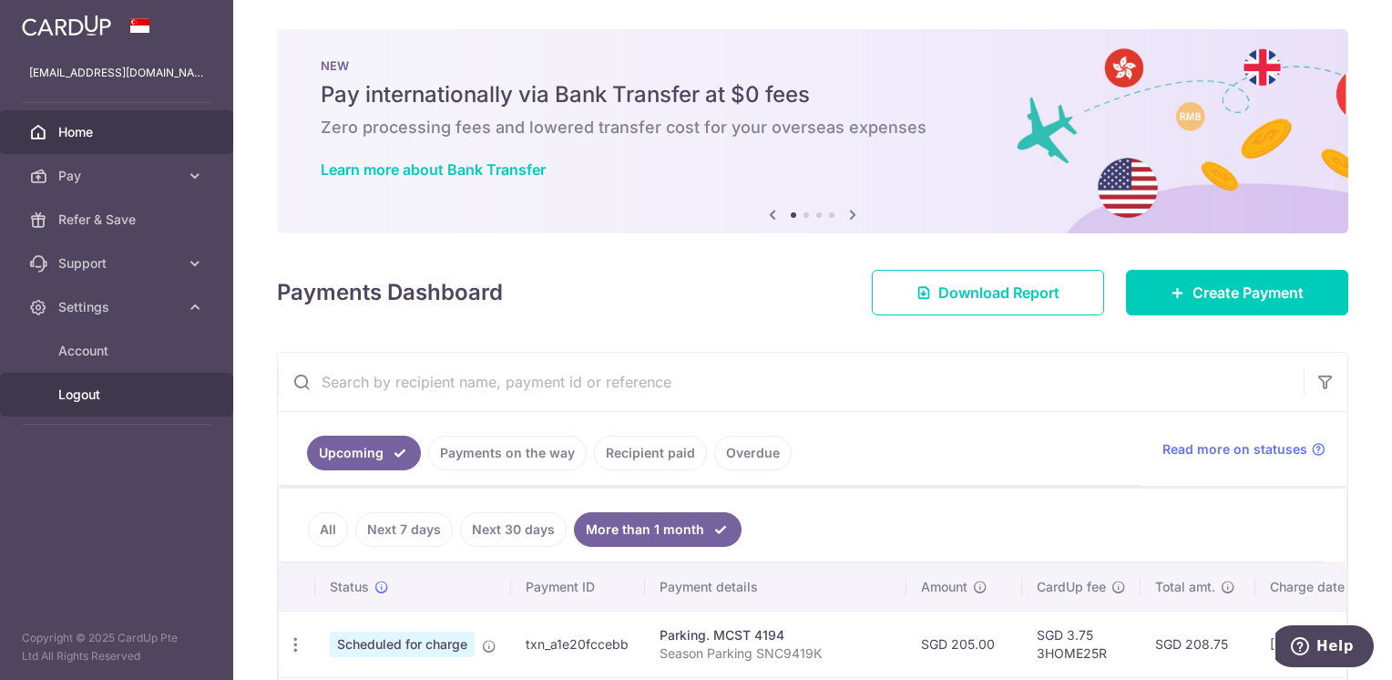
click at [94, 404] on link "Logout" at bounding box center [116, 395] width 233 height 44
